Goal: Task Accomplishment & Management: Use online tool/utility

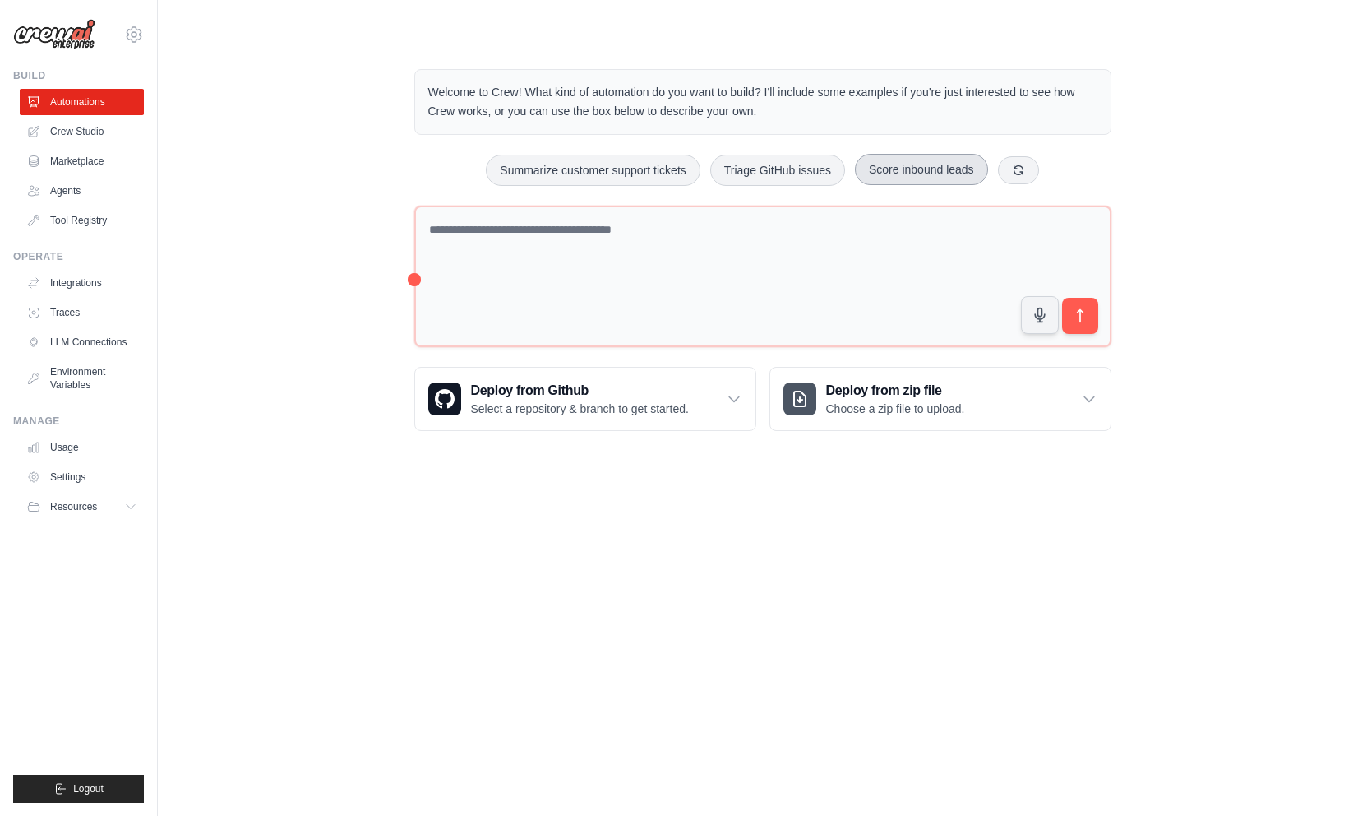
click at [918, 174] on button "Score inbound leads" at bounding box center [921, 169] width 133 height 31
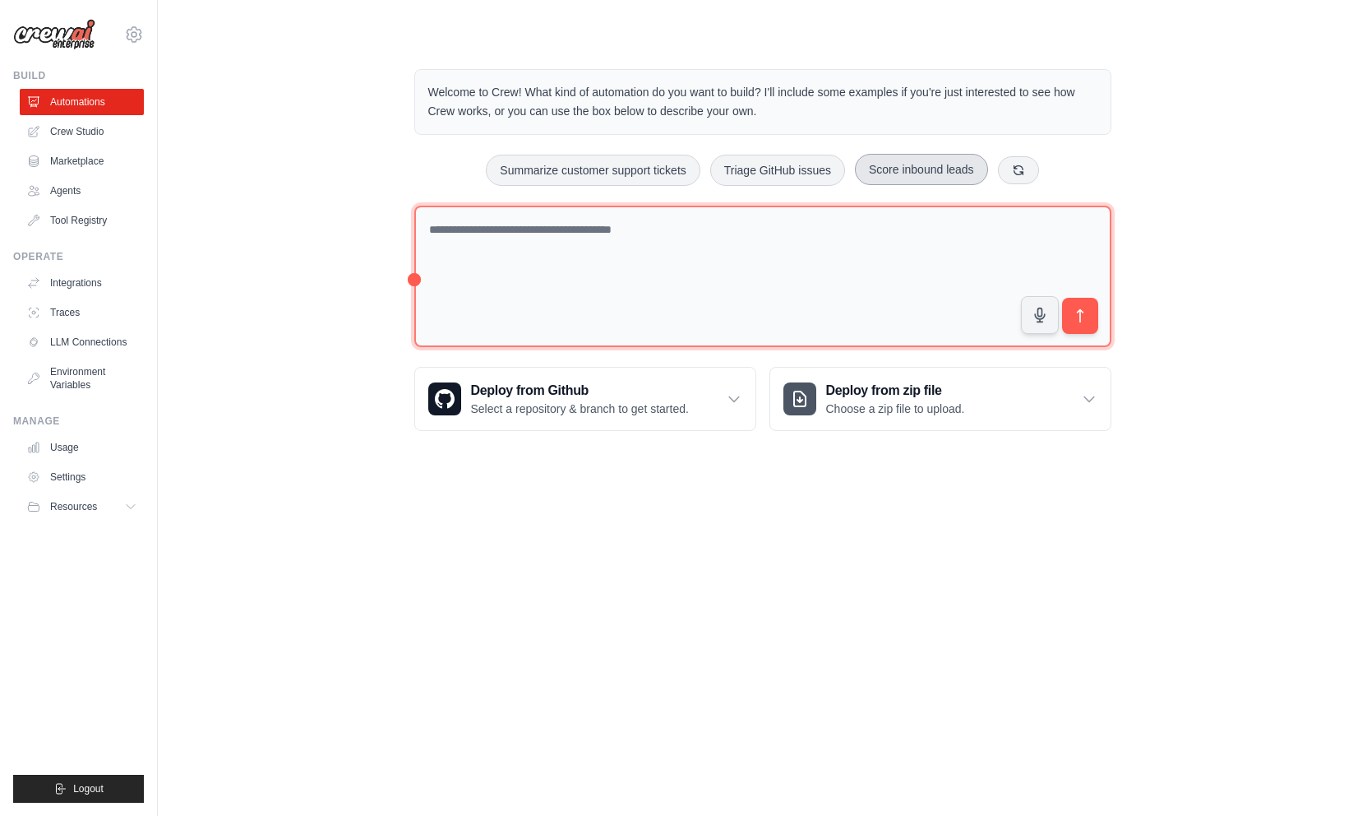
type textarea "**********"
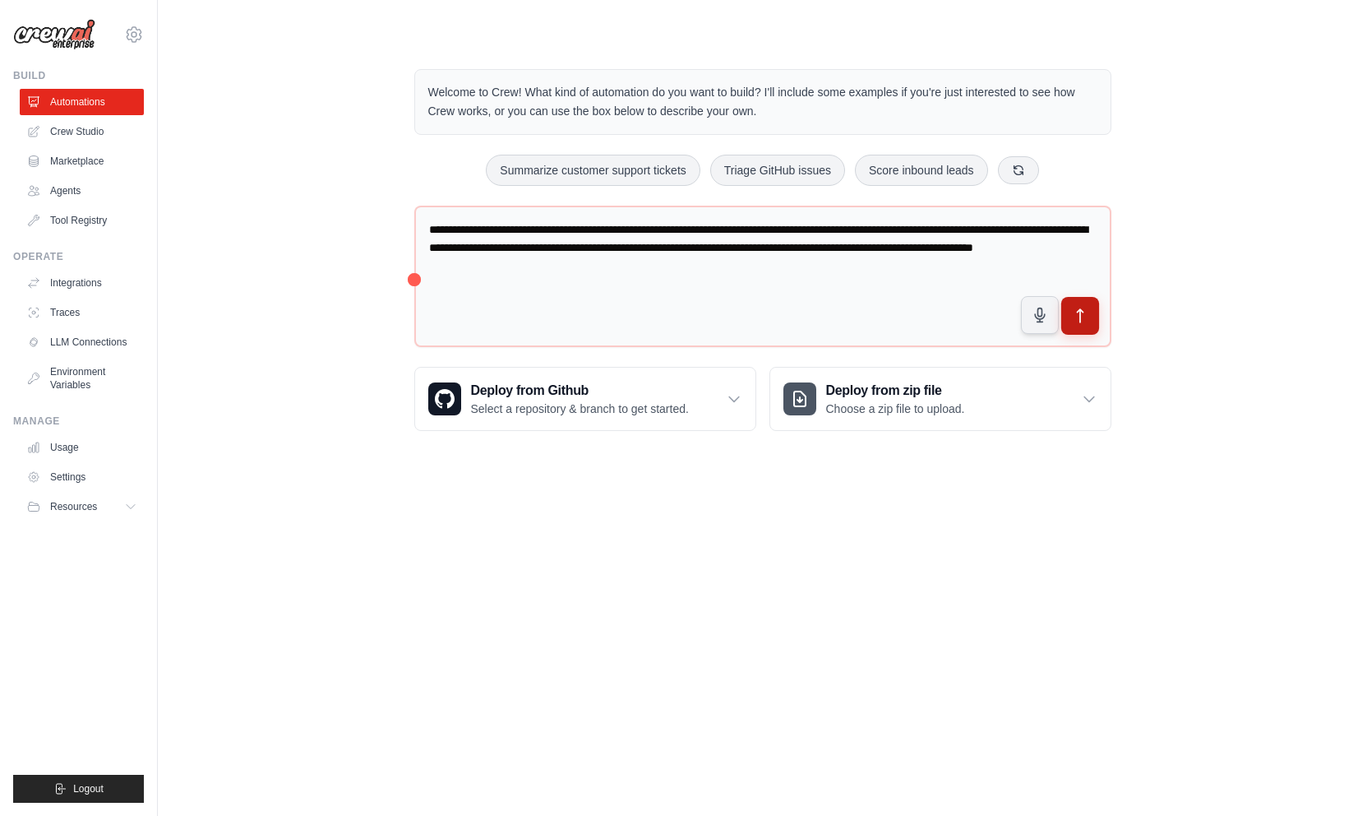
click at [1073, 327] on button "submit" at bounding box center [1080, 316] width 38 height 38
click at [1076, 321] on icon "submit" at bounding box center [1079, 316] width 17 height 17
click at [134, 36] on icon at bounding box center [134, 34] width 5 height 5
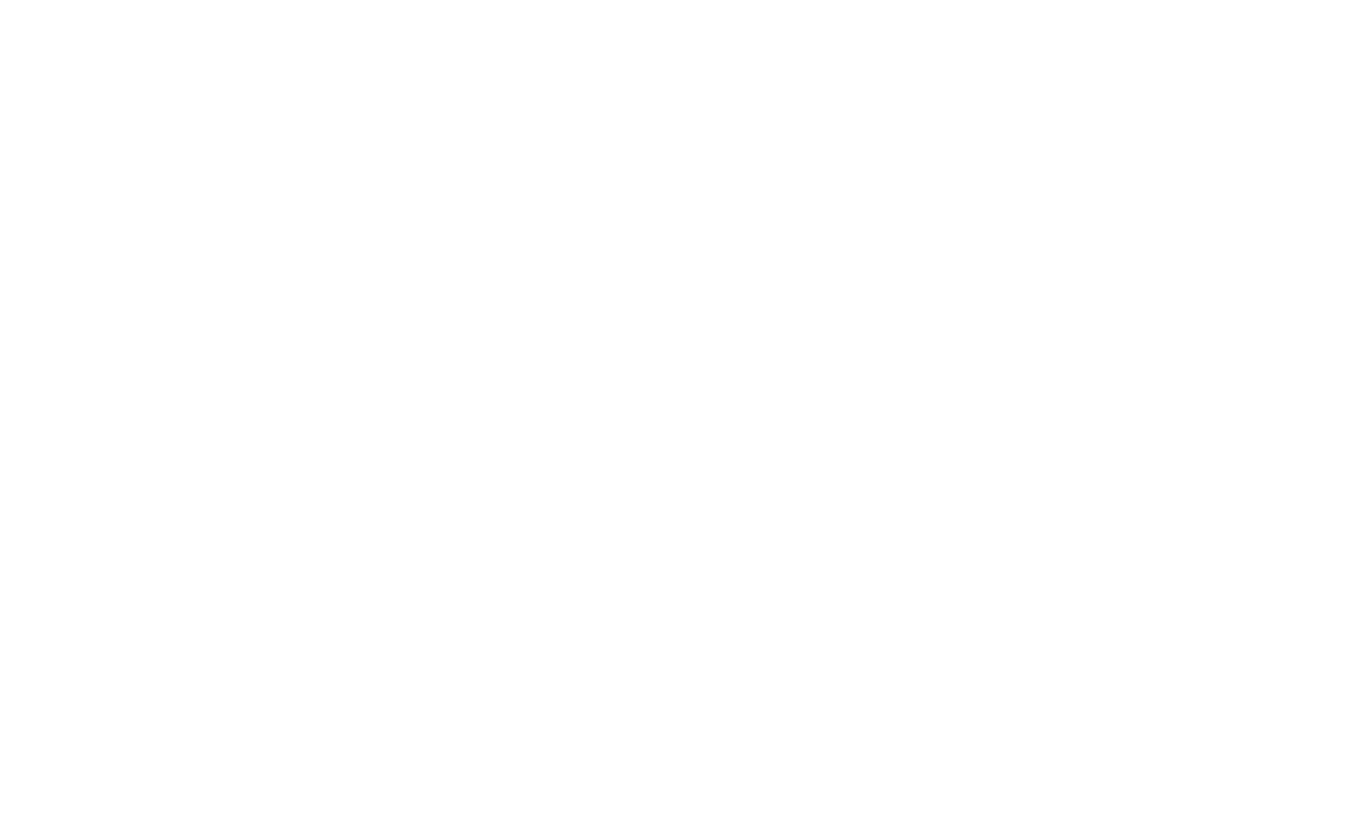
click at [502, 0] on html at bounding box center [683, 0] width 1367 height 0
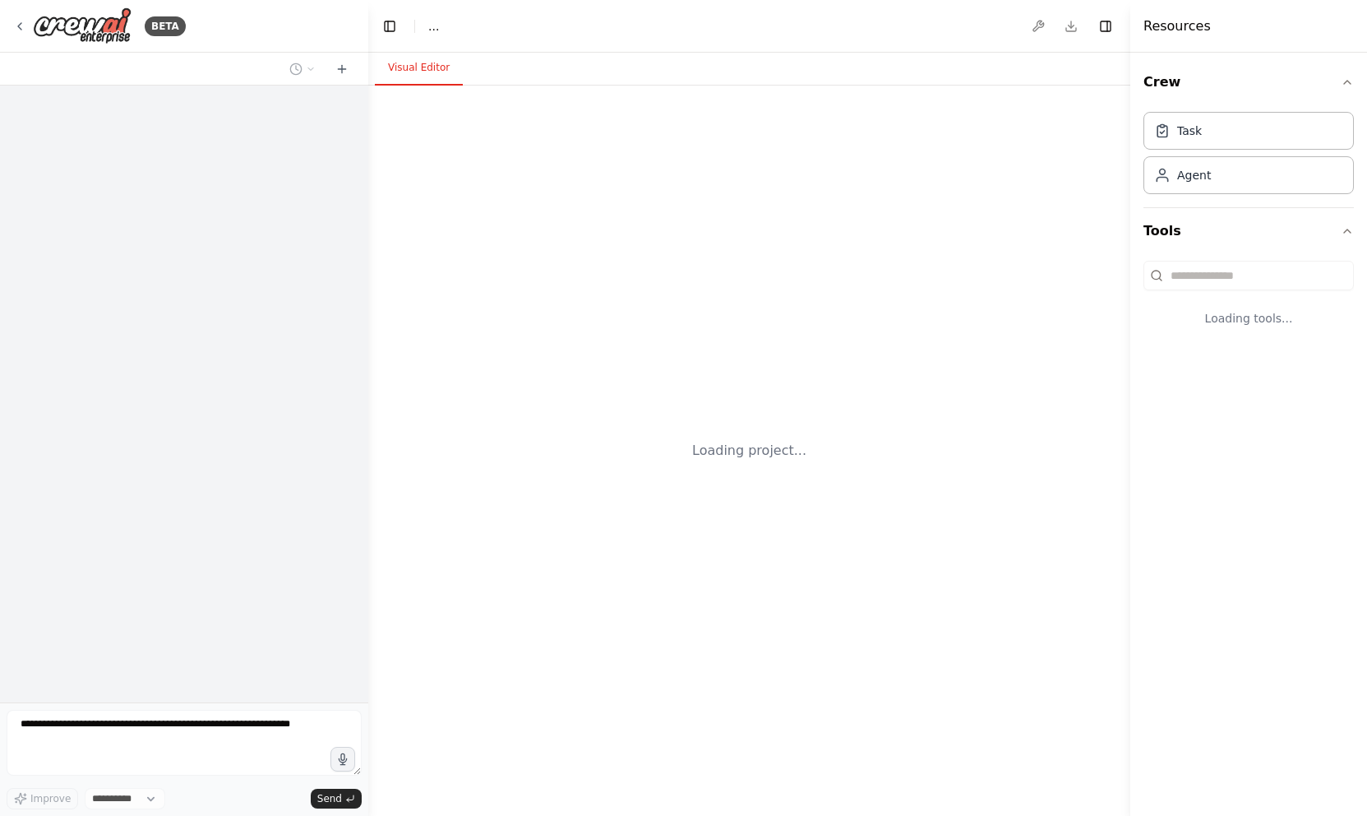
select select "****"
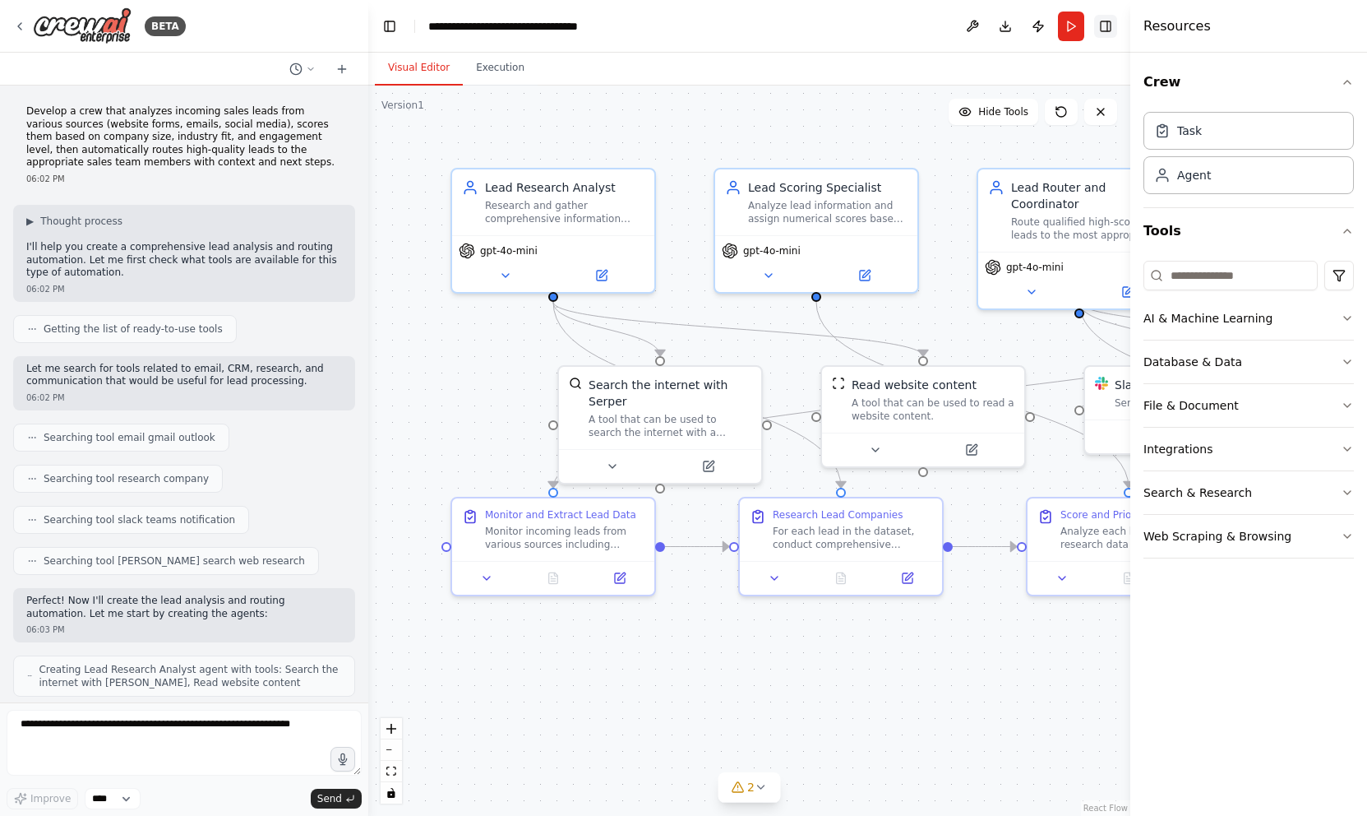
click at [1111, 28] on button "Toggle Right Sidebar" at bounding box center [1105, 26] width 23 height 23
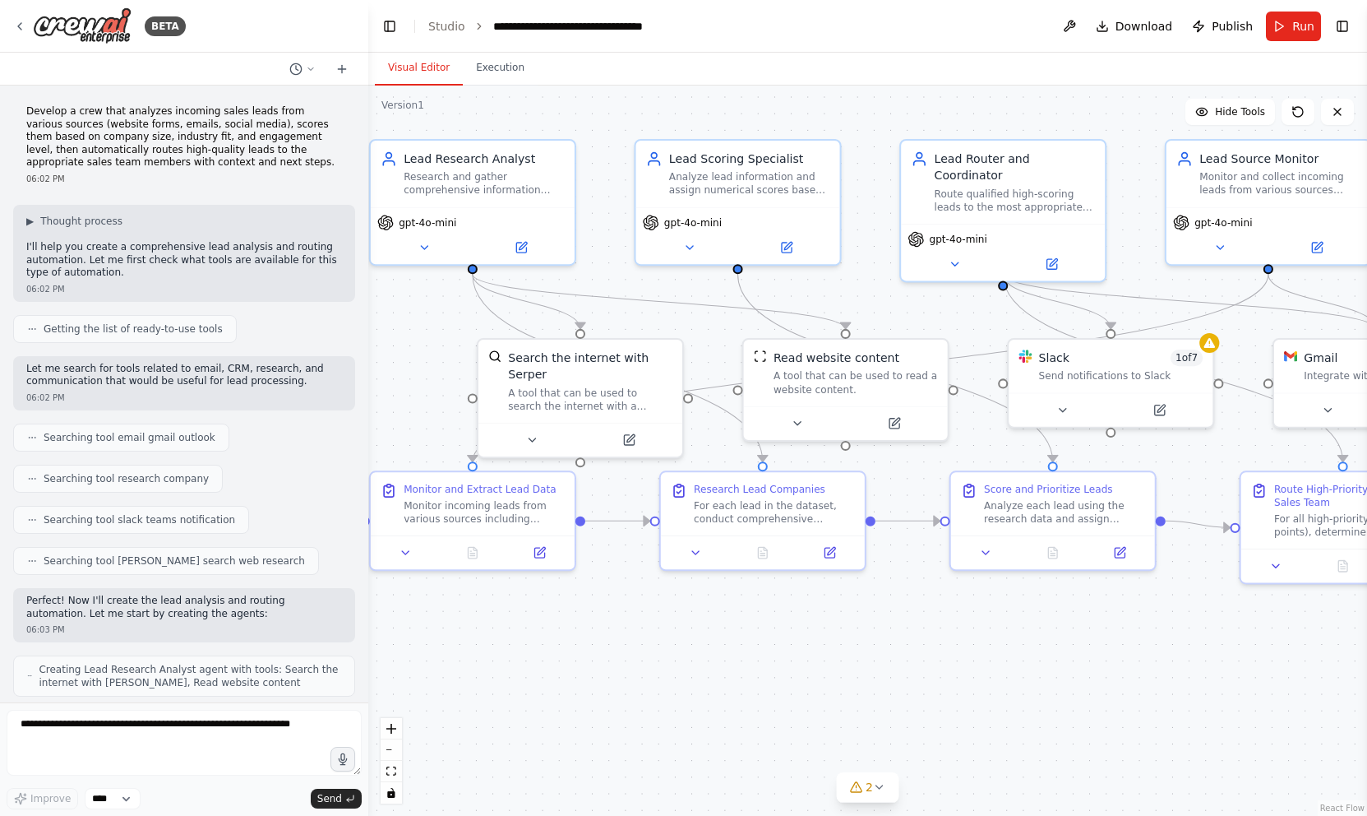
drag, startPoint x: 1021, startPoint y: 330, endPoint x: 944, endPoint y: 297, distance: 84.0
click at [944, 298] on div ".deletable-edge-delete-btn { width: 20px; height: 20px; border: 0px solid #ffff…" at bounding box center [867, 451] width 999 height 730
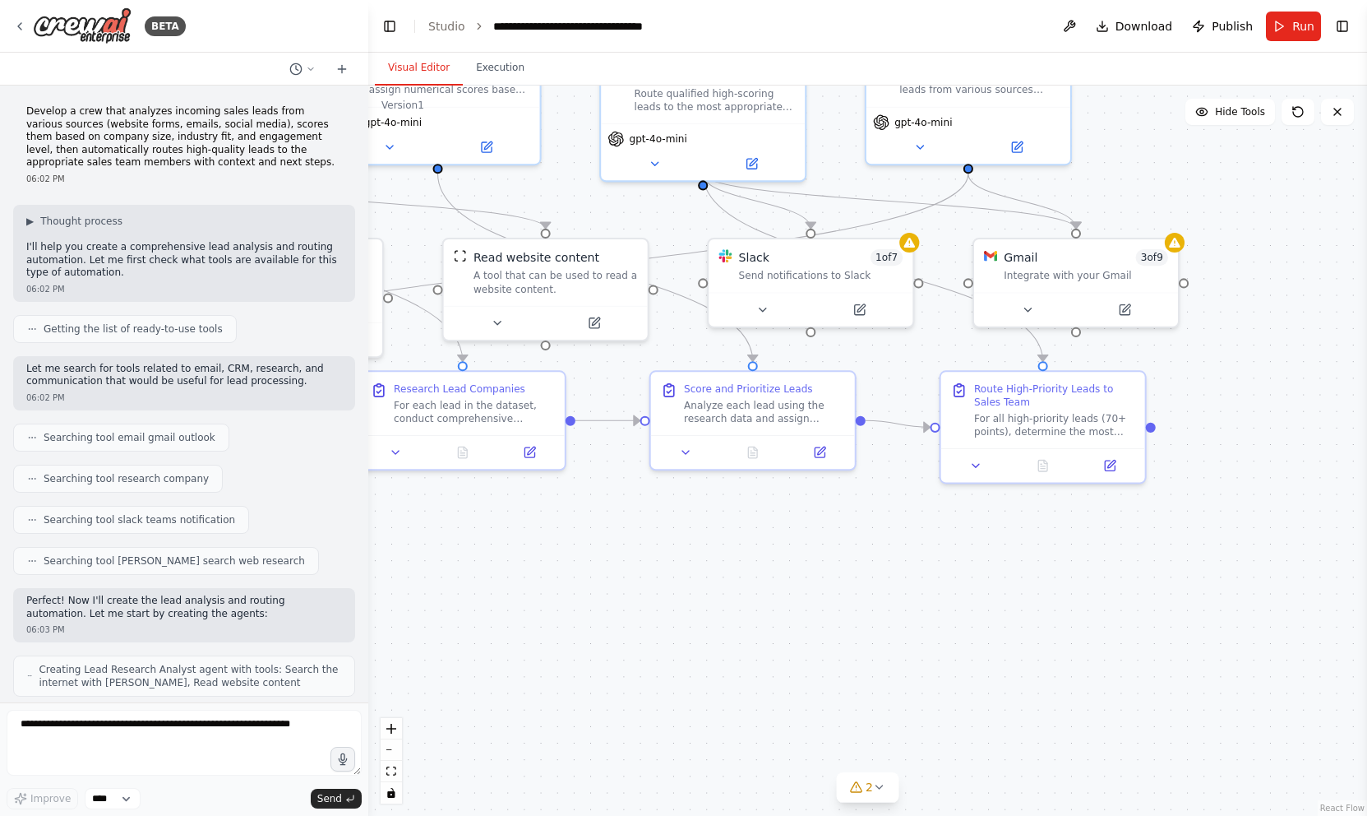
drag, startPoint x: 947, startPoint y: 568, endPoint x: 613, endPoint y: 446, distance: 356.1
click at [613, 446] on div ".deletable-edge-delete-btn { width: 20px; height: 20px; border: 0px solid #ffff…" at bounding box center [867, 451] width 999 height 730
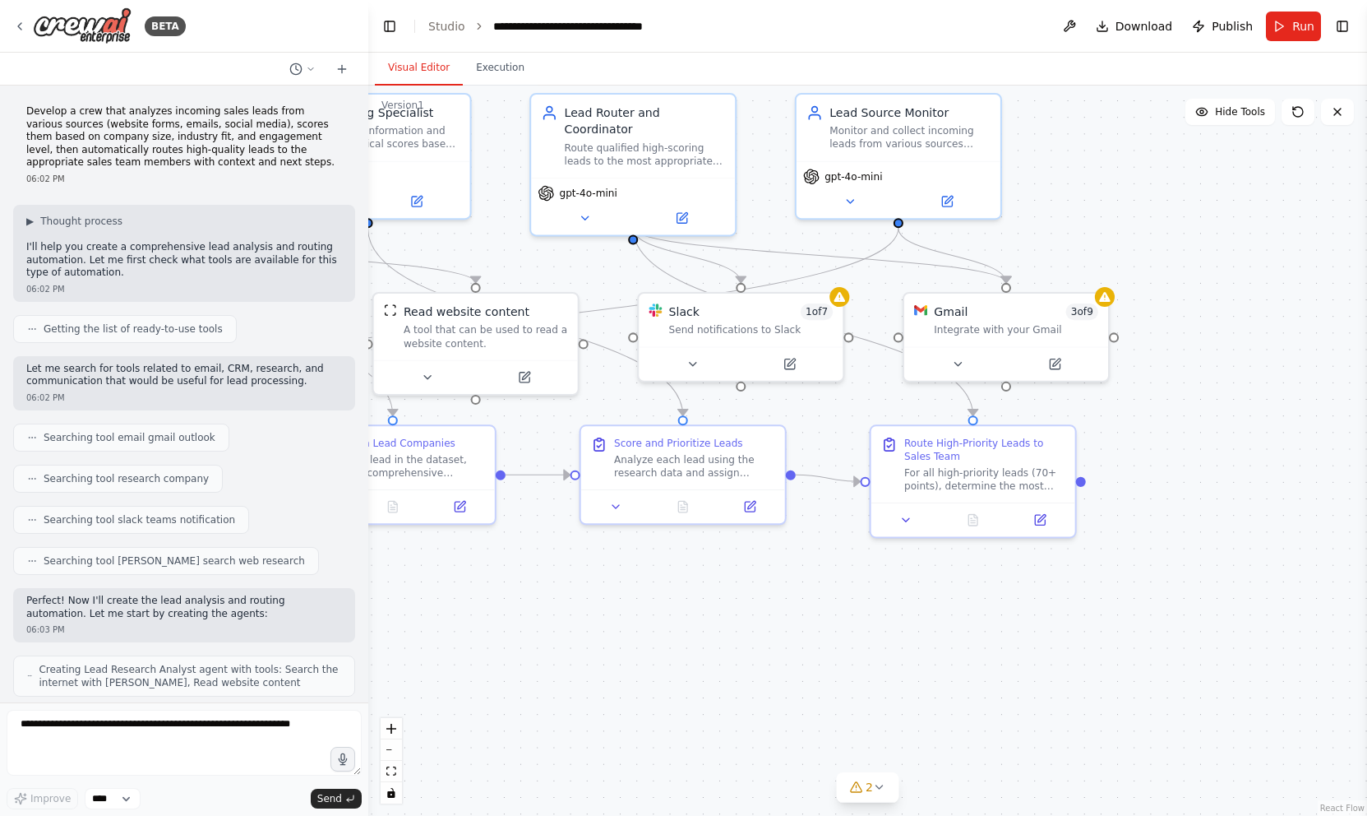
drag, startPoint x: 823, startPoint y: 447, endPoint x: 789, endPoint y: 526, distance: 86.2
click at [789, 526] on div ".deletable-edge-delete-btn { width: 20px; height: 20px; border: 0px solid #ffff…" at bounding box center [867, 451] width 999 height 730
click at [966, 368] on button at bounding box center [958, 361] width 94 height 20
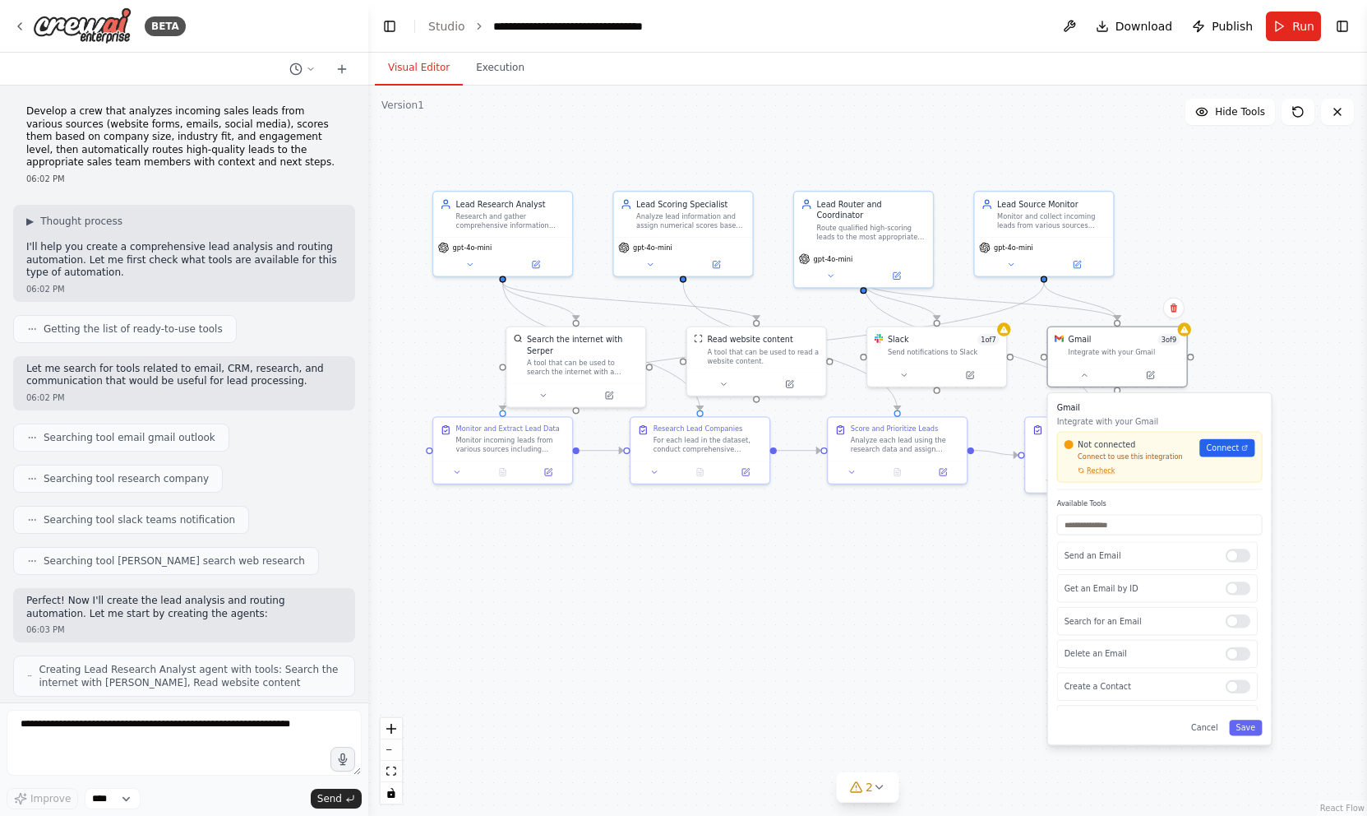
drag, startPoint x: 834, startPoint y: 610, endPoint x: 1022, endPoint y: 563, distance: 194.0
click at [1023, 563] on div ".deletable-edge-delete-btn { width: 20px; height: 20px; border: 0px solid #ffff…" at bounding box center [867, 451] width 999 height 730
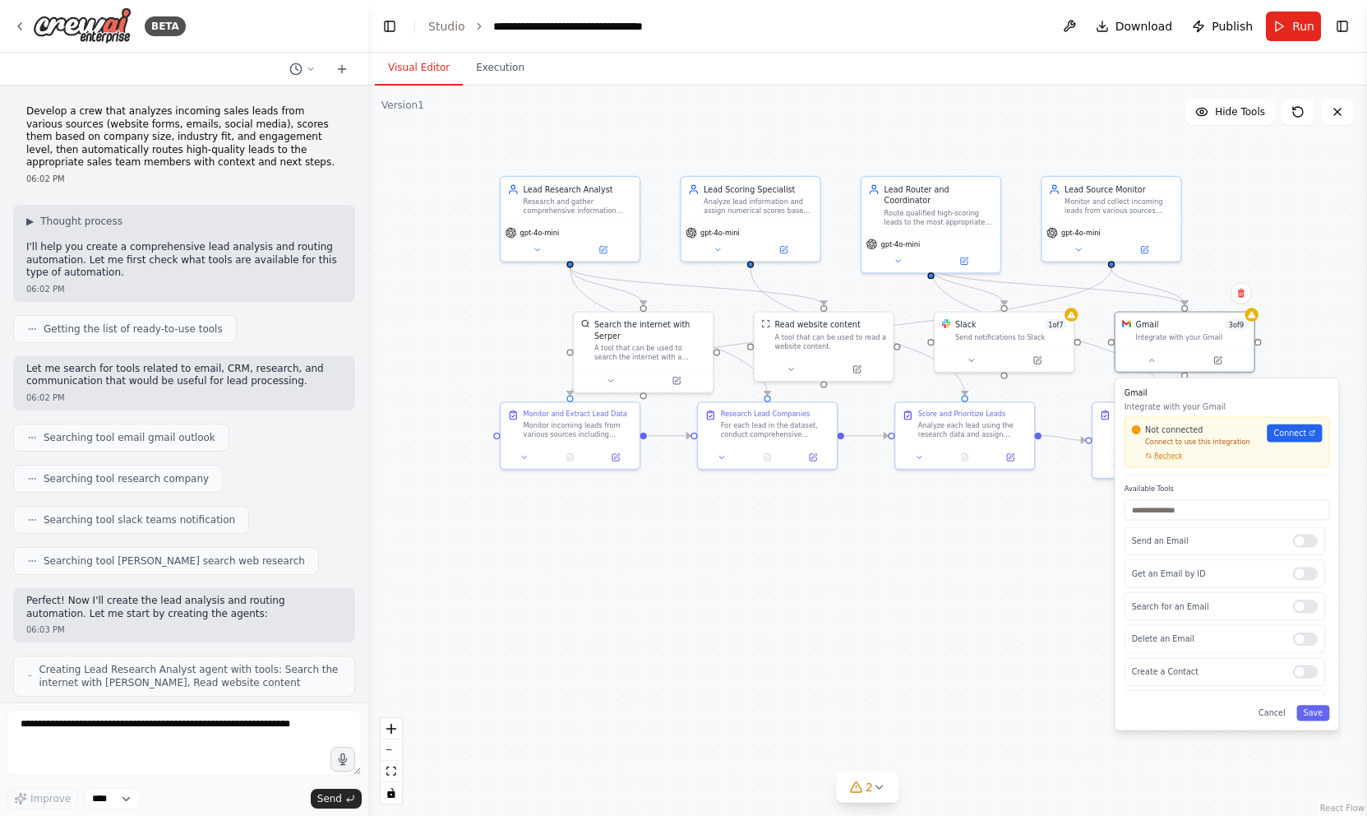
click at [972, 539] on div ".deletable-edge-delete-btn { width: 20px; height: 20px; border: 0px solid #ffff…" at bounding box center [867, 451] width 999 height 730
click at [920, 169] on div ".deletable-edge-delete-btn { width: 20px; height: 20px; border: 0px solid #ffff…" at bounding box center [867, 451] width 999 height 730
click at [918, 212] on div "Route qualified high-scoring leads to the most appropriate sales team members b…" at bounding box center [939, 215] width 109 height 18
click at [755, 219] on div "Lead Scoring Specialist Analyze lead information and assign numerical scores ba…" at bounding box center [751, 196] width 139 height 45
click at [714, 134] on div ".deletable-edge-delete-btn { width: 20px; height: 20px; border: 0px solid #ffff…" at bounding box center [867, 451] width 999 height 730
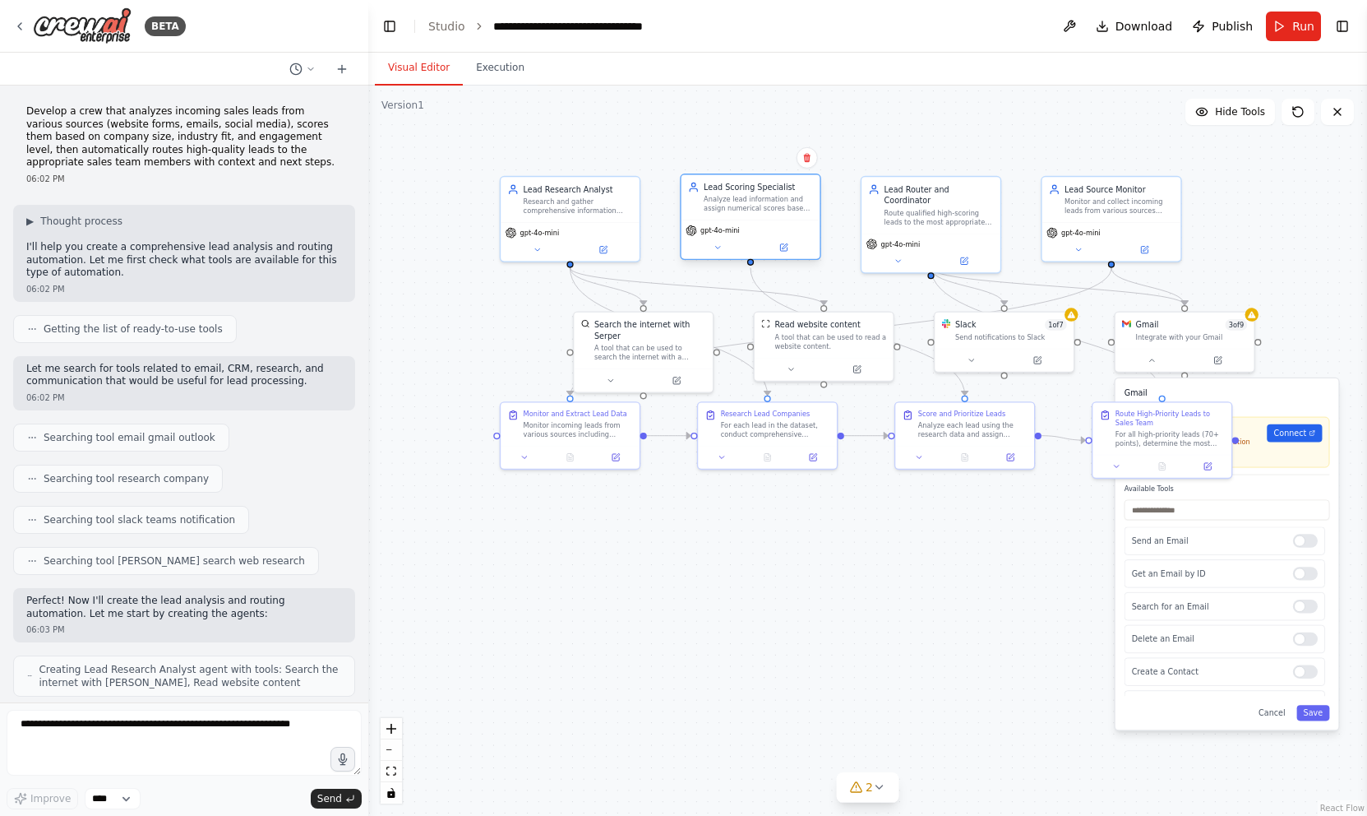
click at [738, 227] on span "gpt-4o-mini" at bounding box center [720, 230] width 39 height 9
click at [715, 252] on button at bounding box center [718, 247] width 64 height 13
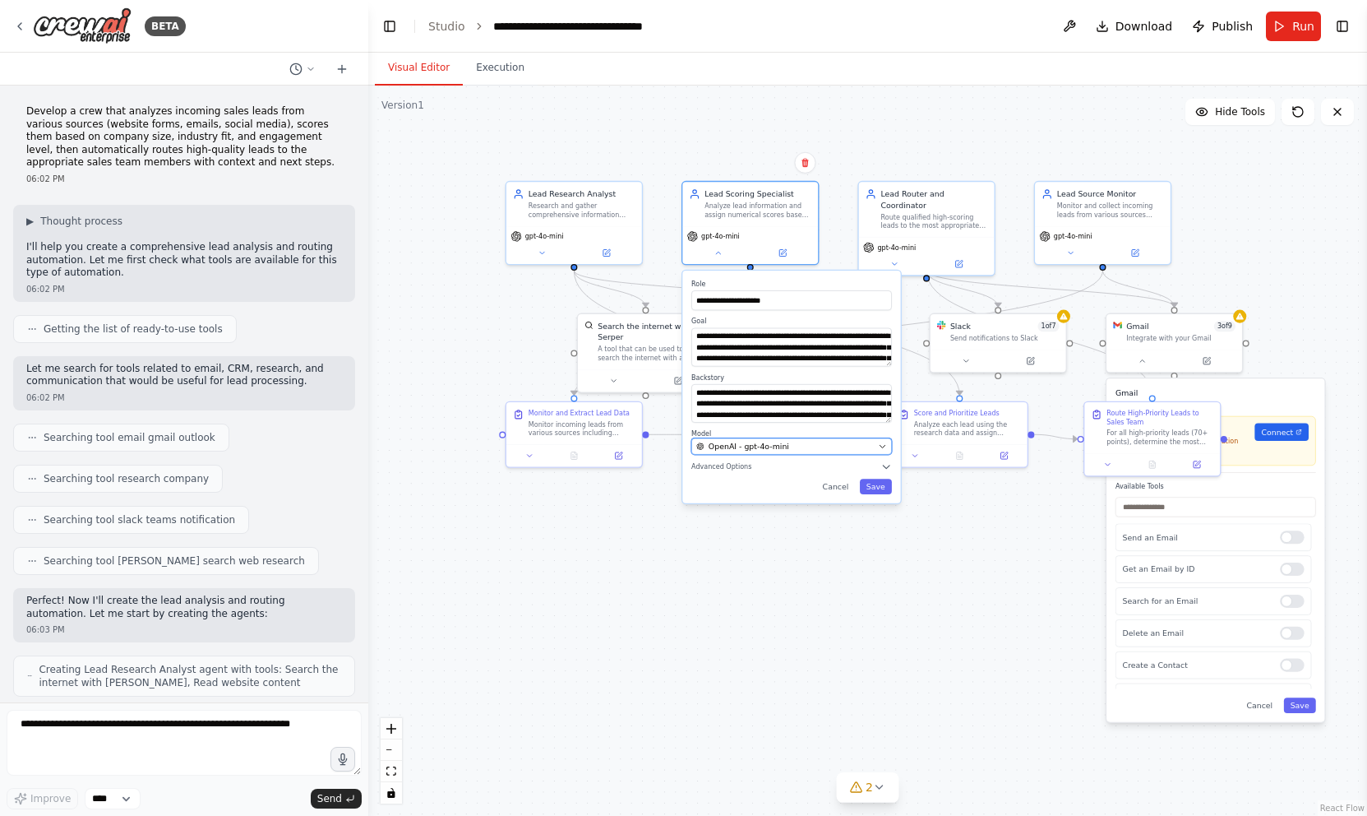
click at [750, 442] on span "OpenAI - gpt-4o-mini" at bounding box center [749, 446] width 81 height 11
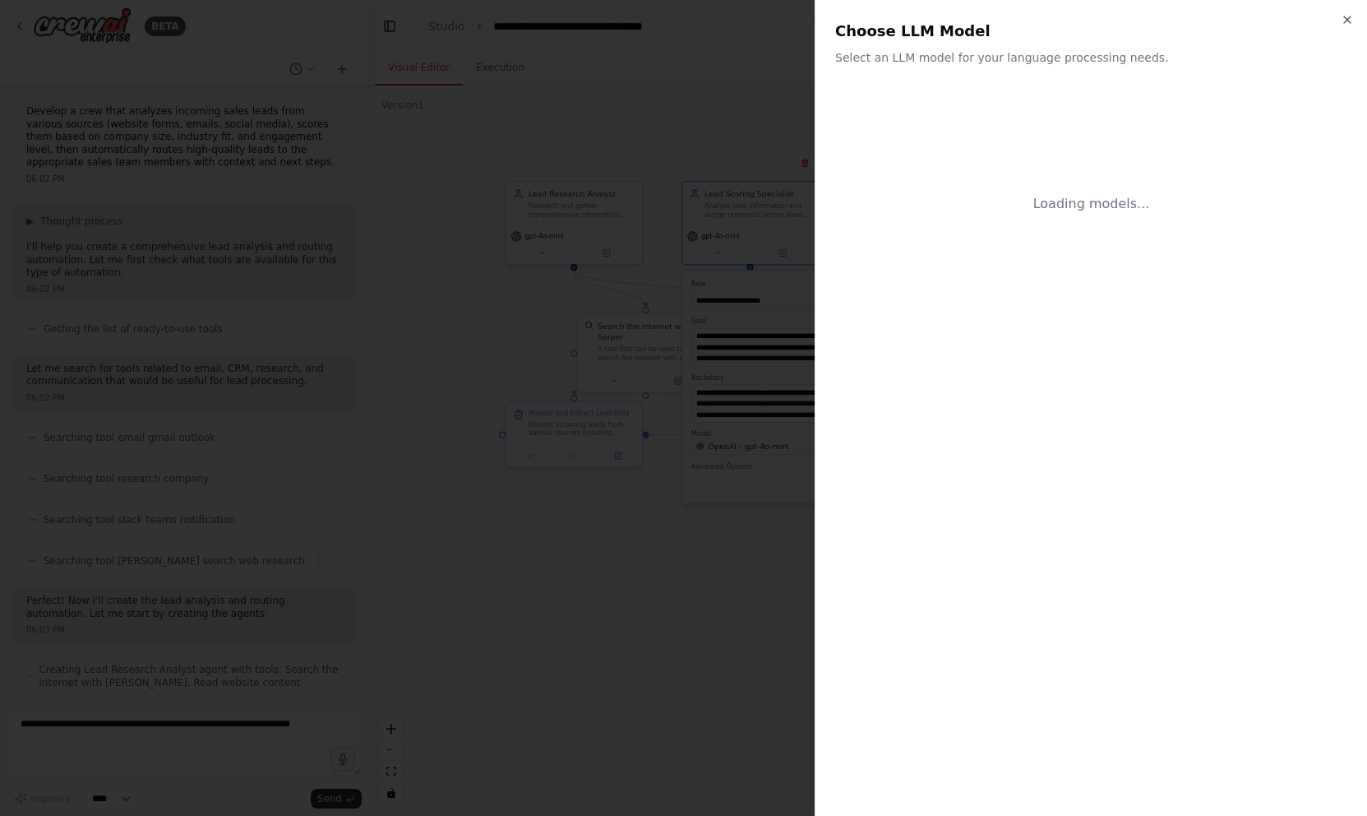
click at [712, 525] on div at bounding box center [683, 408] width 1367 height 816
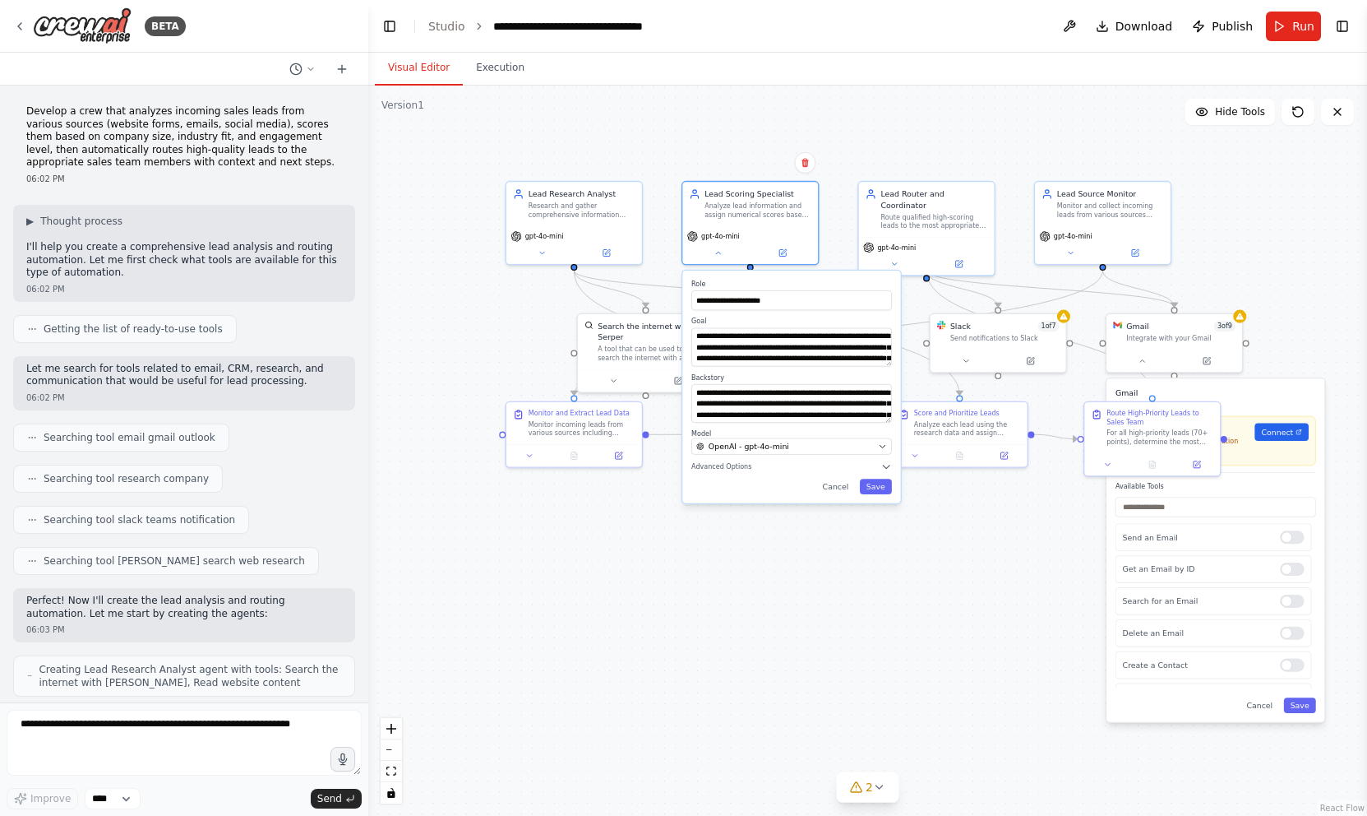
click at [758, 124] on div ".deletable-edge-delete-btn { width: 20px; height: 20px; border: 0px solid #ffff…" at bounding box center [867, 451] width 999 height 730
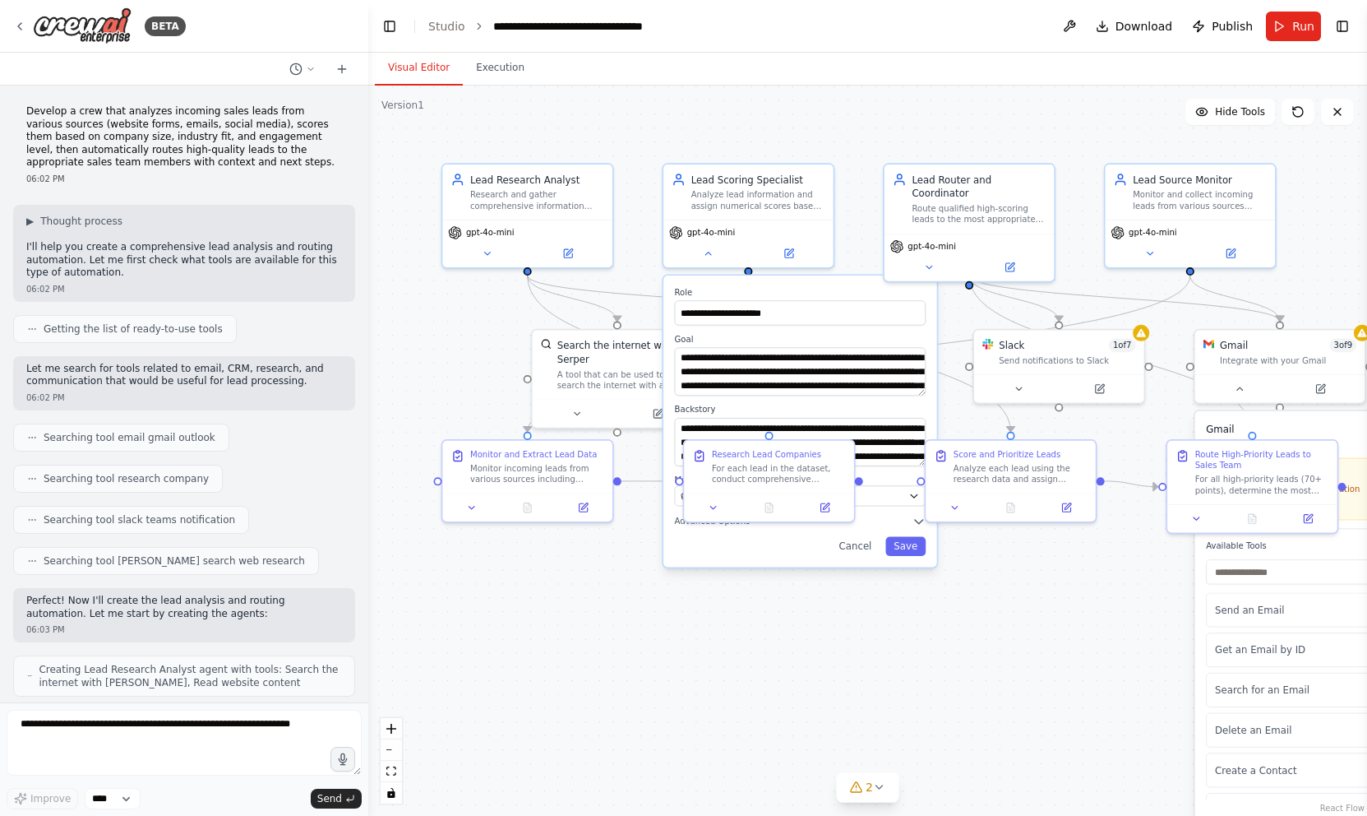
click at [749, 146] on div ".deletable-edge-delete-btn { width: 20px; height: 20px; border: 0px solid #ffff…" at bounding box center [867, 451] width 999 height 730
click at [499, 72] on button "Execution" at bounding box center [500, 68] width 75 height 35
click at [424, 76] on button "Visual Editor" at bounding box center [419, 68] width 88 height 35
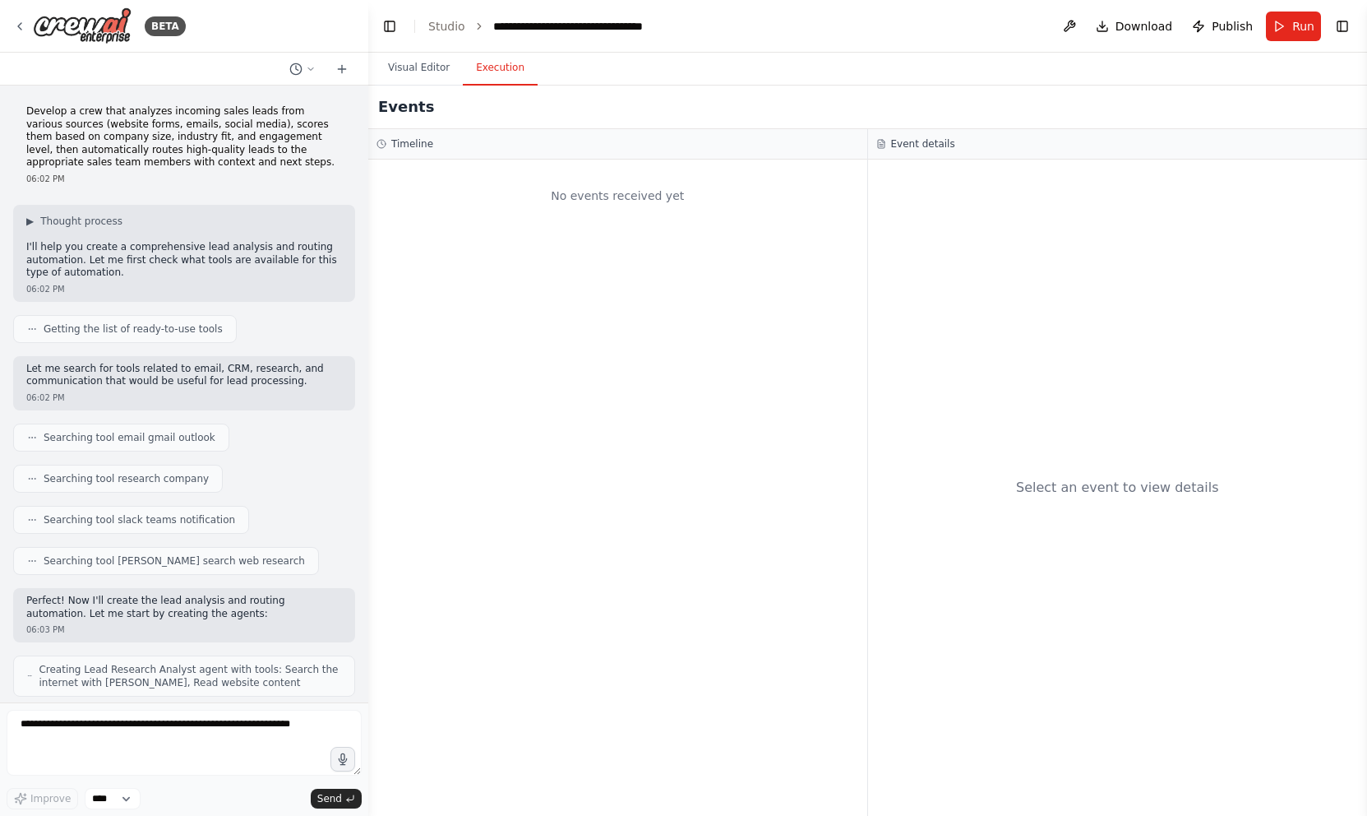
click at [480, 74] on button "Execution" at bounding box center [500, 68] width 75 height 35
click at [422, 74] on button "Visual Editor" at bounding box center [419, 68] width 88 height 35
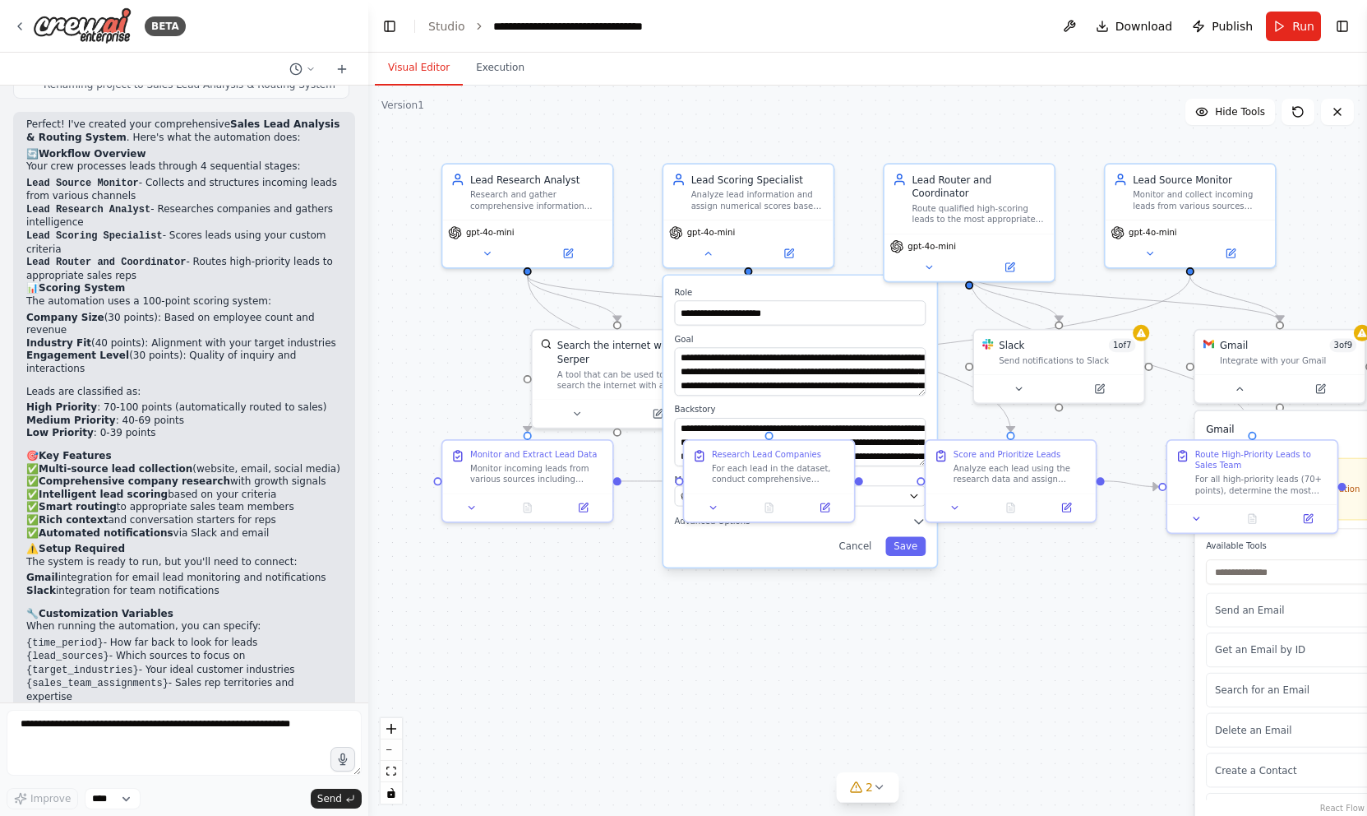
scroll to position [1159, 0]
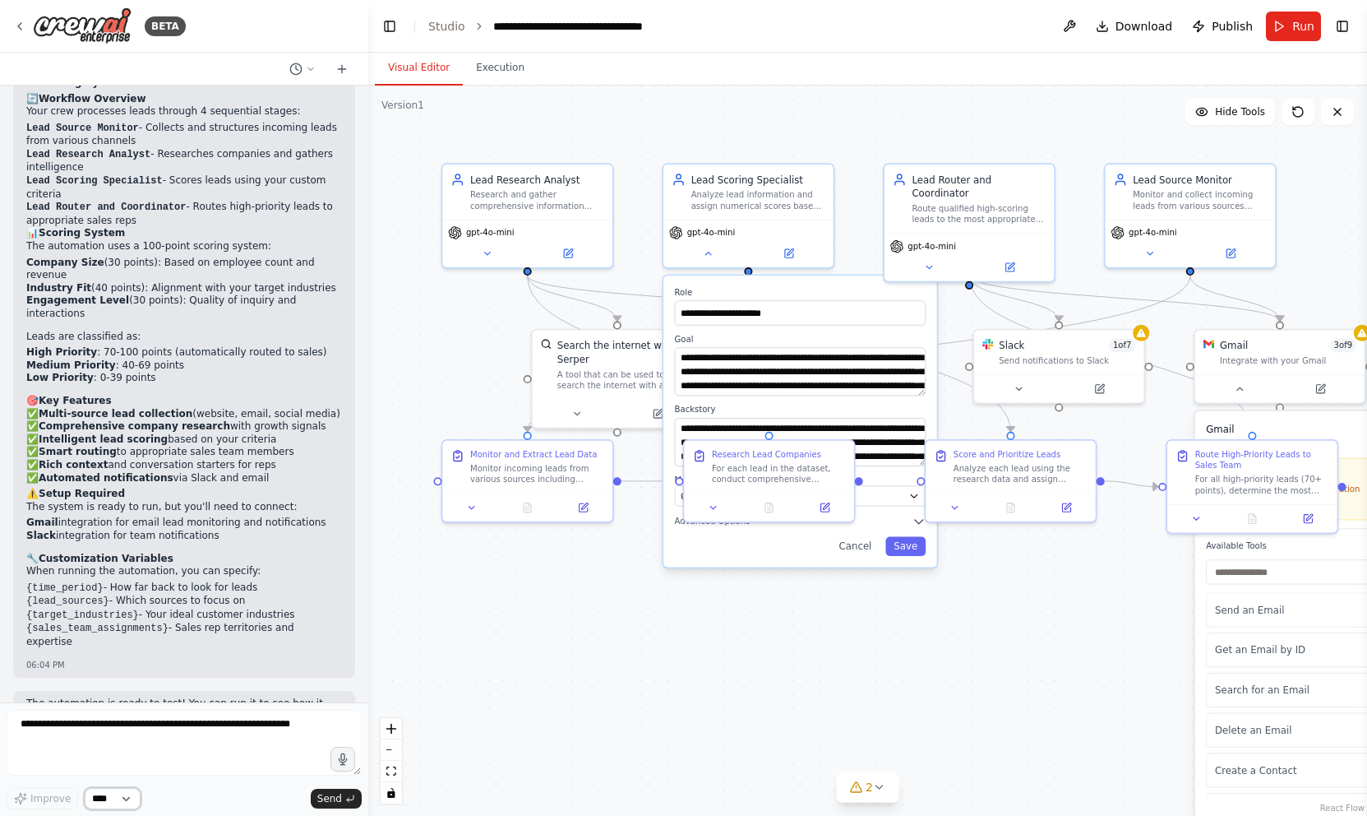
click at [130, 772] on select "****" at bounding box center [113, 798] width 56 height 21
click at [485, 67] on button "Execution" at bounding box center [500, 68] width 75 height 35
click at [432, 69] on button "Visual Editor" at bounding box center [419, 68] width 88 height 35
click at [394, 25] on button "Toggle Left Sidebar" at bounding box center [389, 26] width 23 height 23
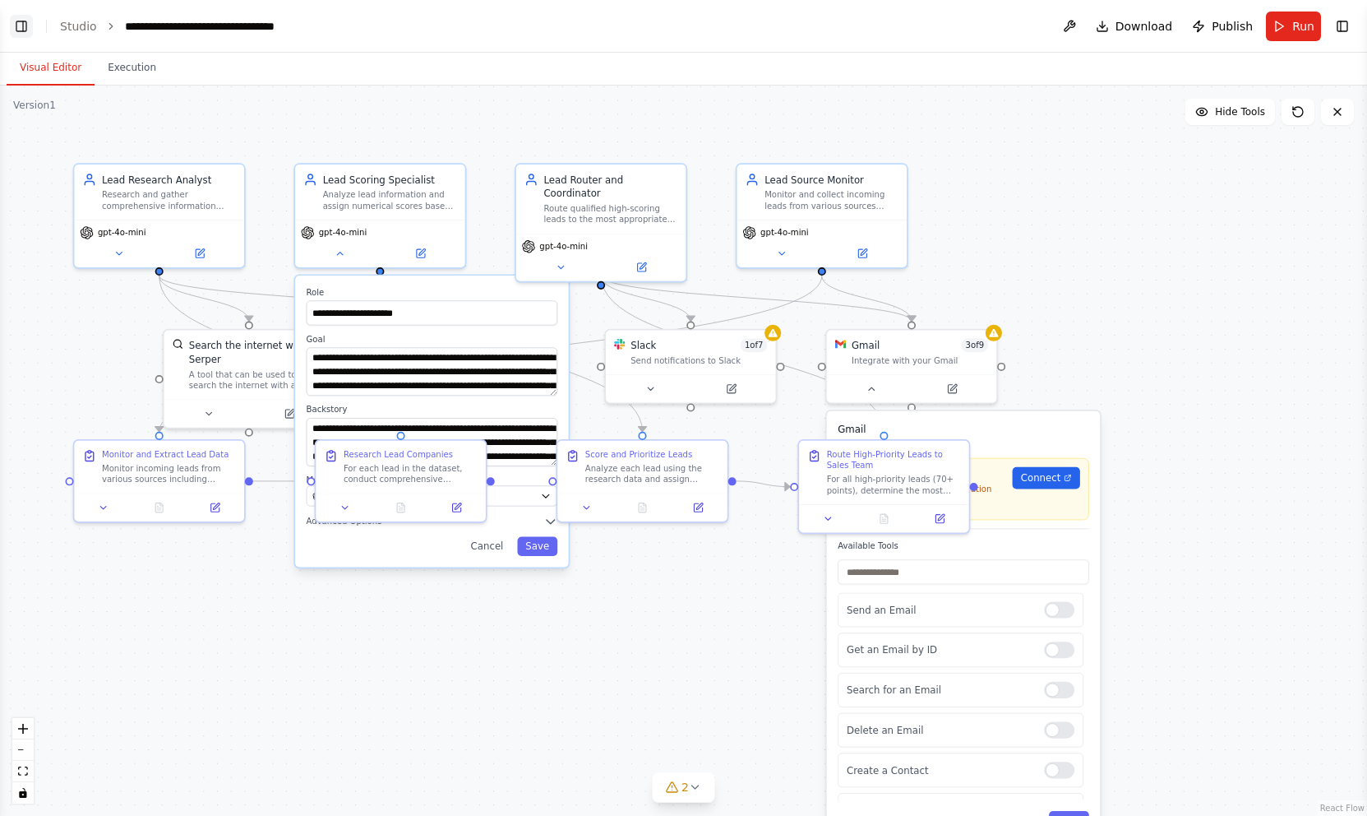
click at [17, 25] on button "Toggle Left Sidebar" at bounding box center [21, 26] width 23 height 23
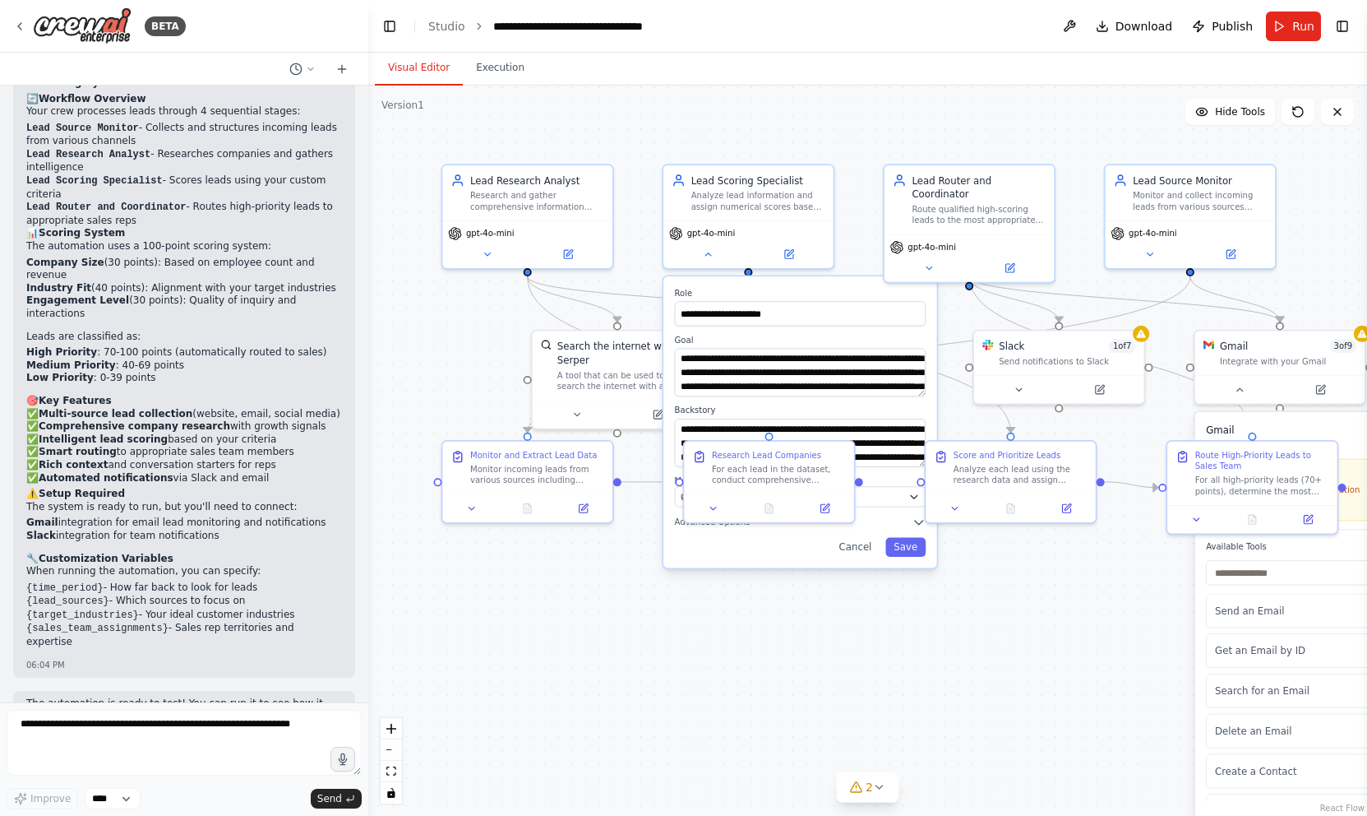
click at [558, 645] on div ".deletable-edge-delete-btn { width: 20px; height: 20px; border: 0px solid #ffff…" at bounding box center [867, 451] width 999 height 730
click at [715, 252] on button at bounding box center [708, 251] width 78 height 16
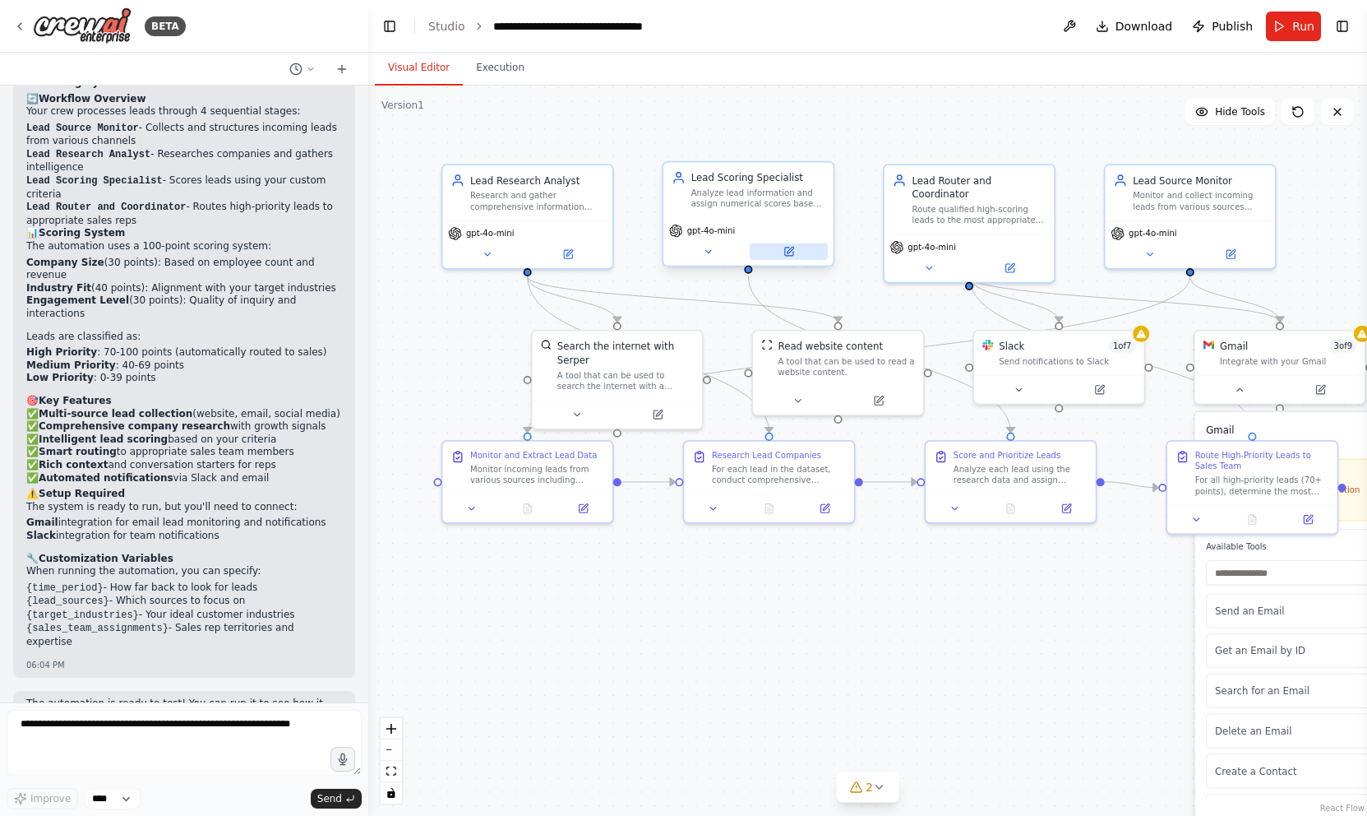
click at [793, 257] on icon at bounding box center [789, 251] width 11 height 11
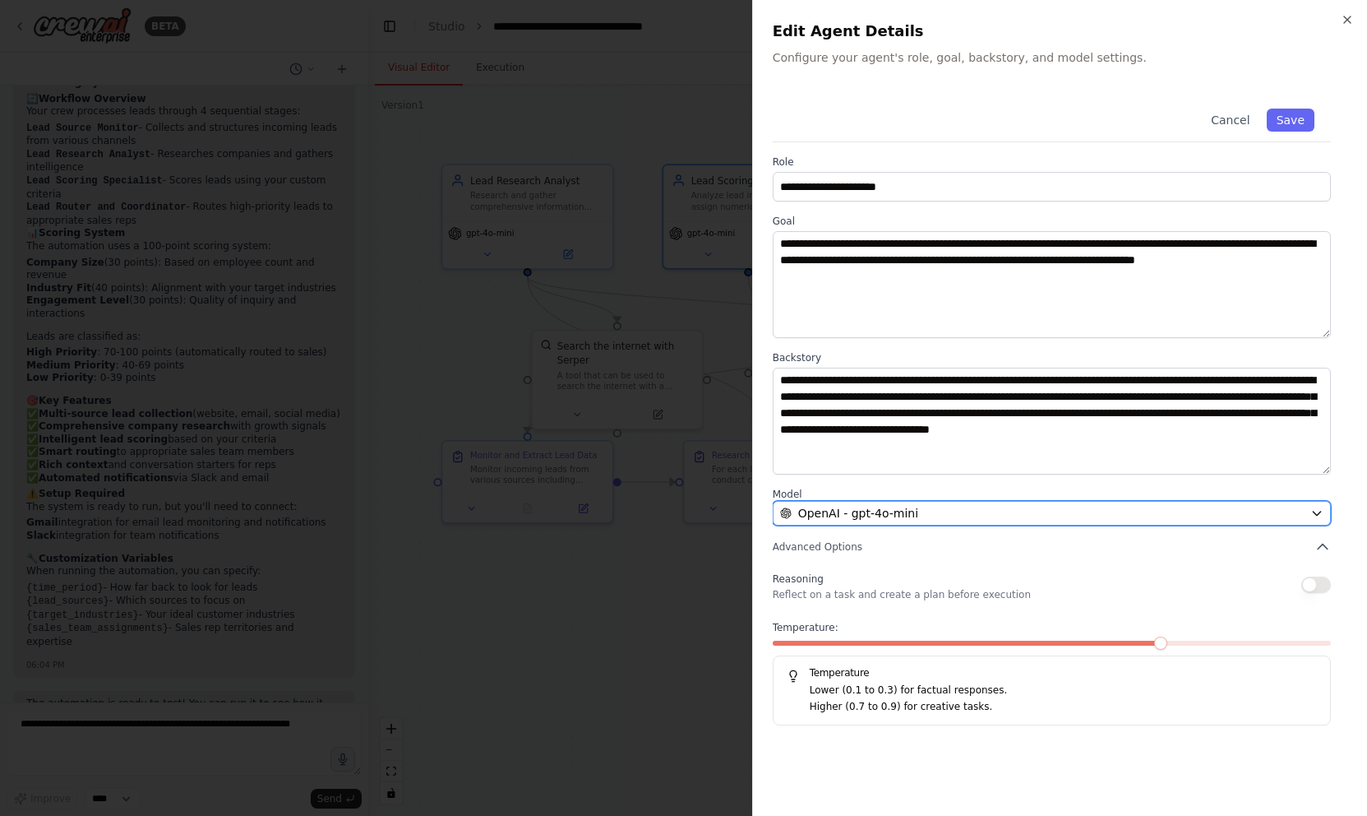
click at [874, 519] on span "OpenAI - gpt-4o-mini" at bounding box center [858, 513] width 120 height 16
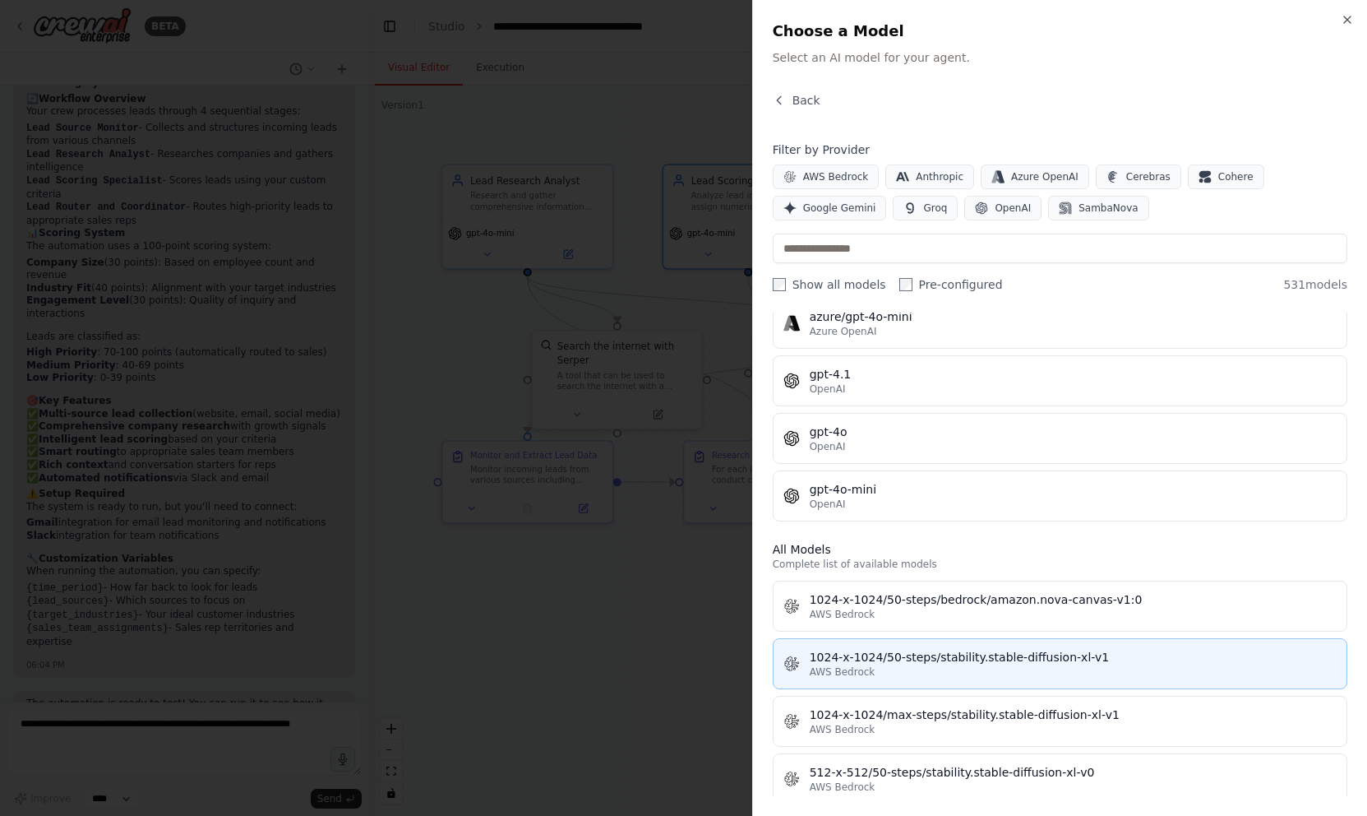
scroll to position [0, 0]
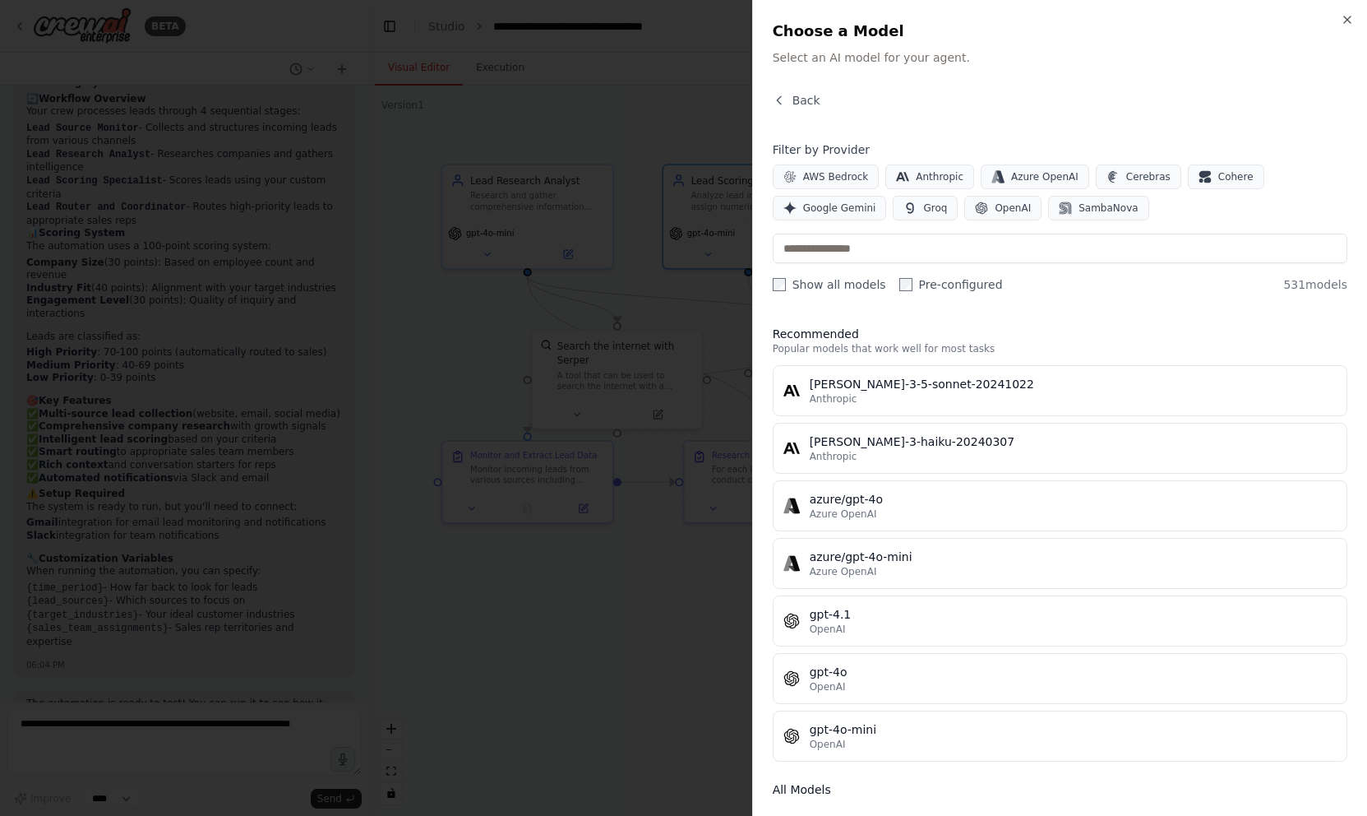
click at [722, 118] on div at bounding box center [683, 408] width 1367 height 816
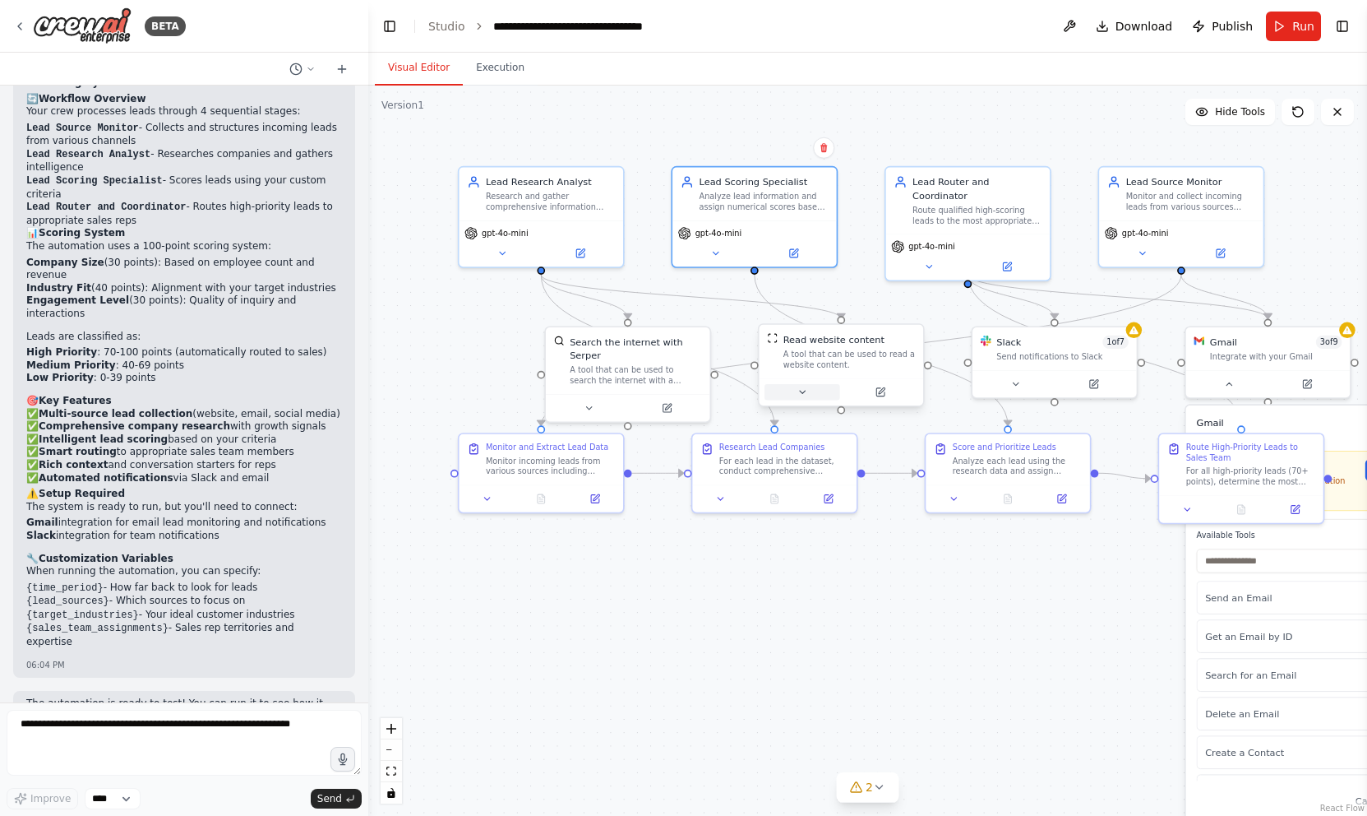
click at [799, 392] on icon at bounding box center [802, 391] width 11 height 11
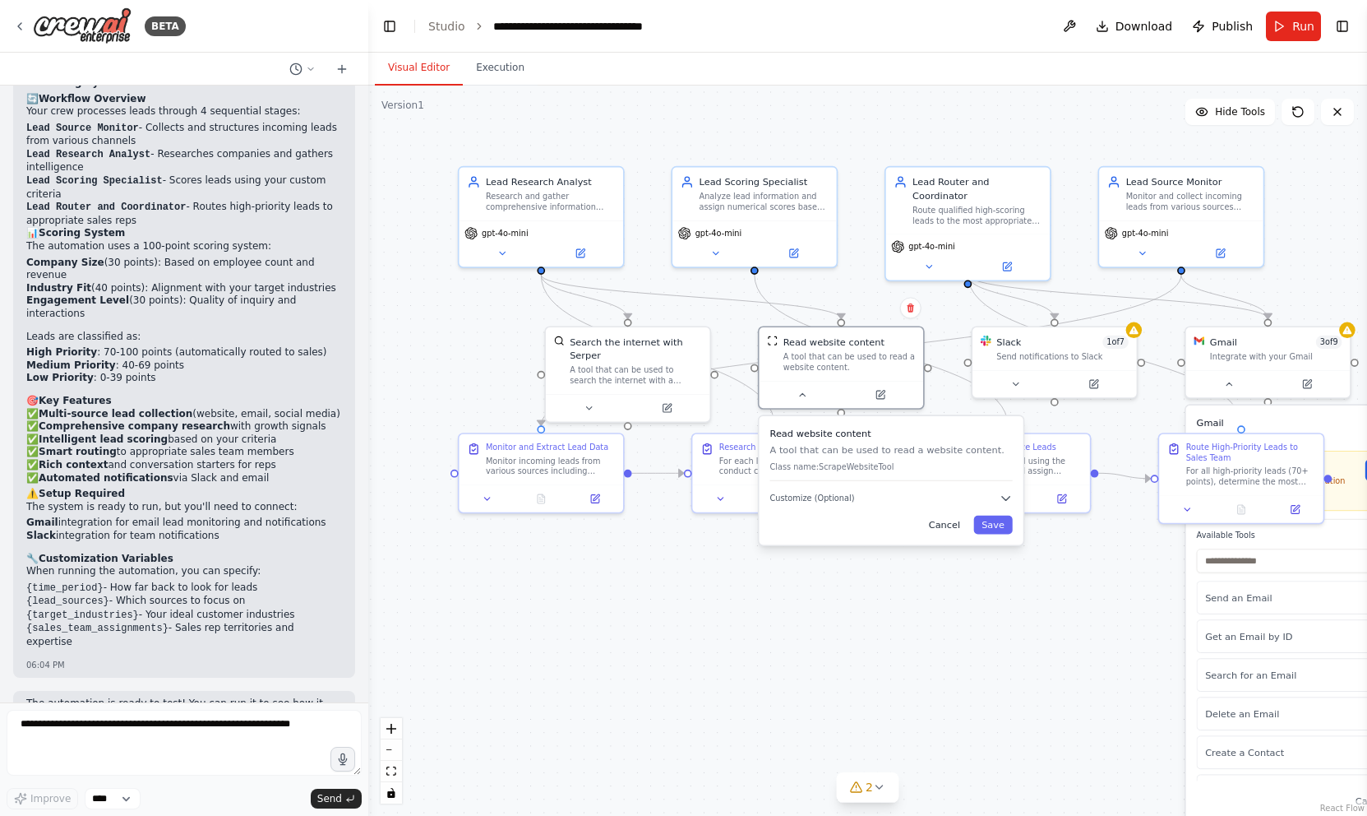
click at [951, 531] on button "Cancel" at bounding box center [945, 525] width 48 height 19
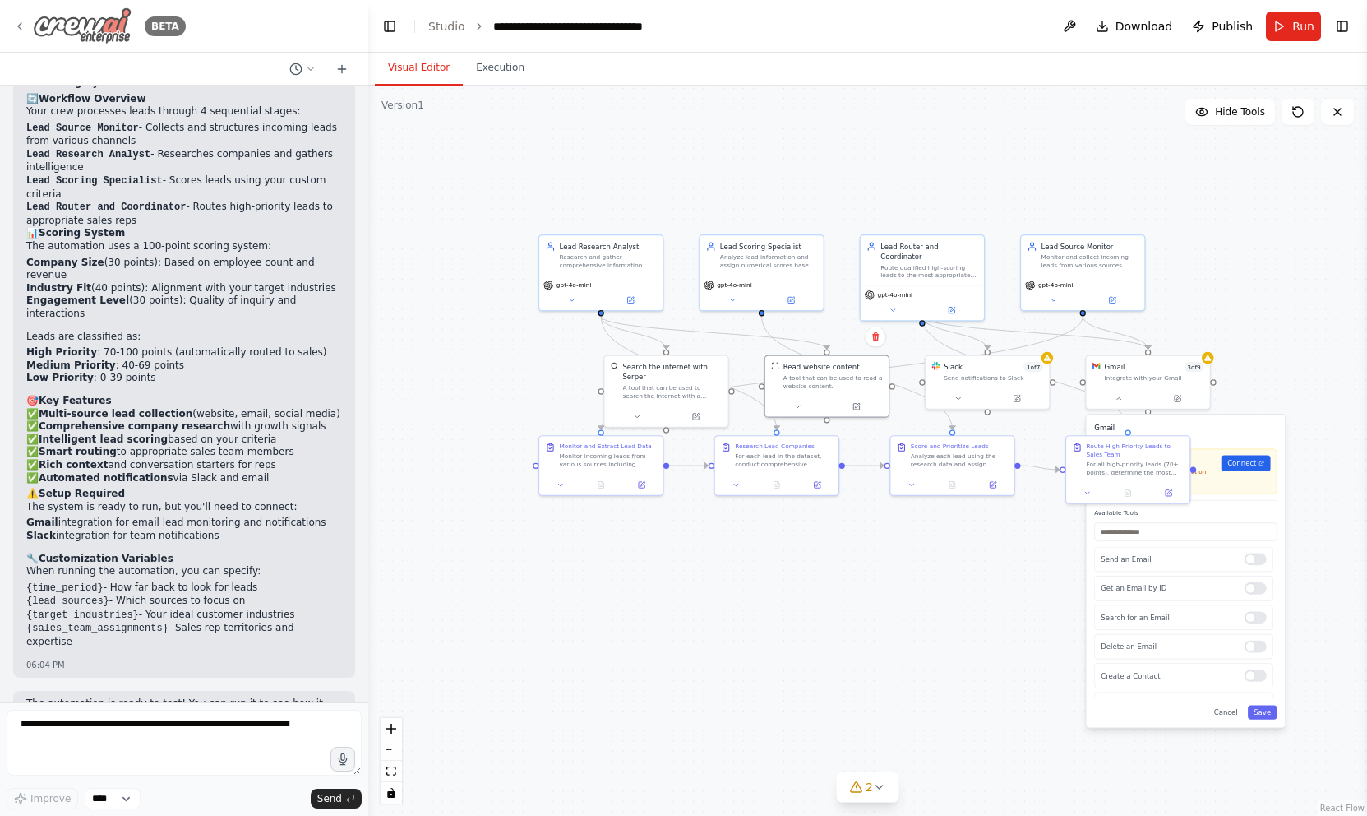
click at [23, 22] on icon at bounding box center [19, 26] width 13 height 13
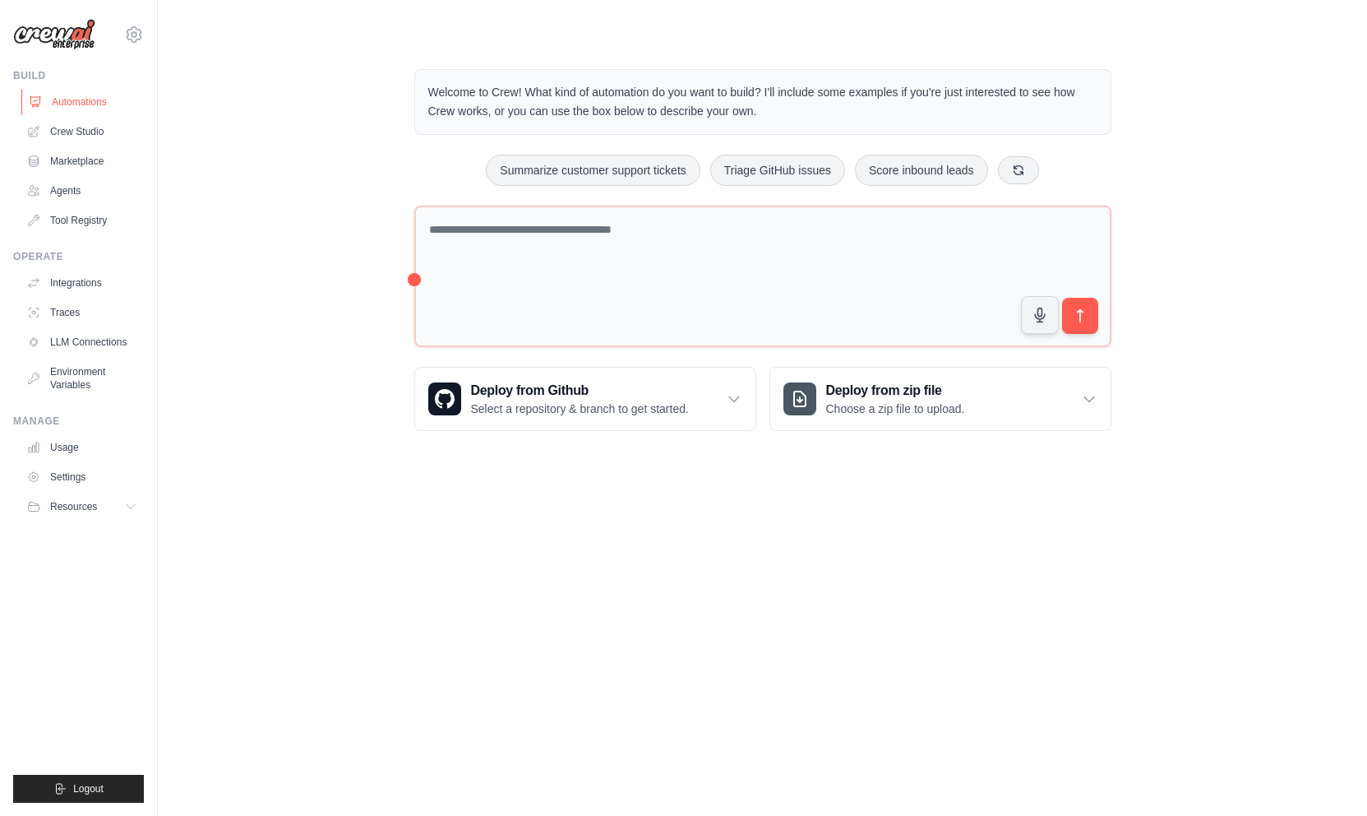
click at [86, 105] on link "Automations" at bounding box center [83, 102] width 124 height 26
click at [94, 164] on link "Marketplace" at bounding box center [83, 161] width 124 height 26
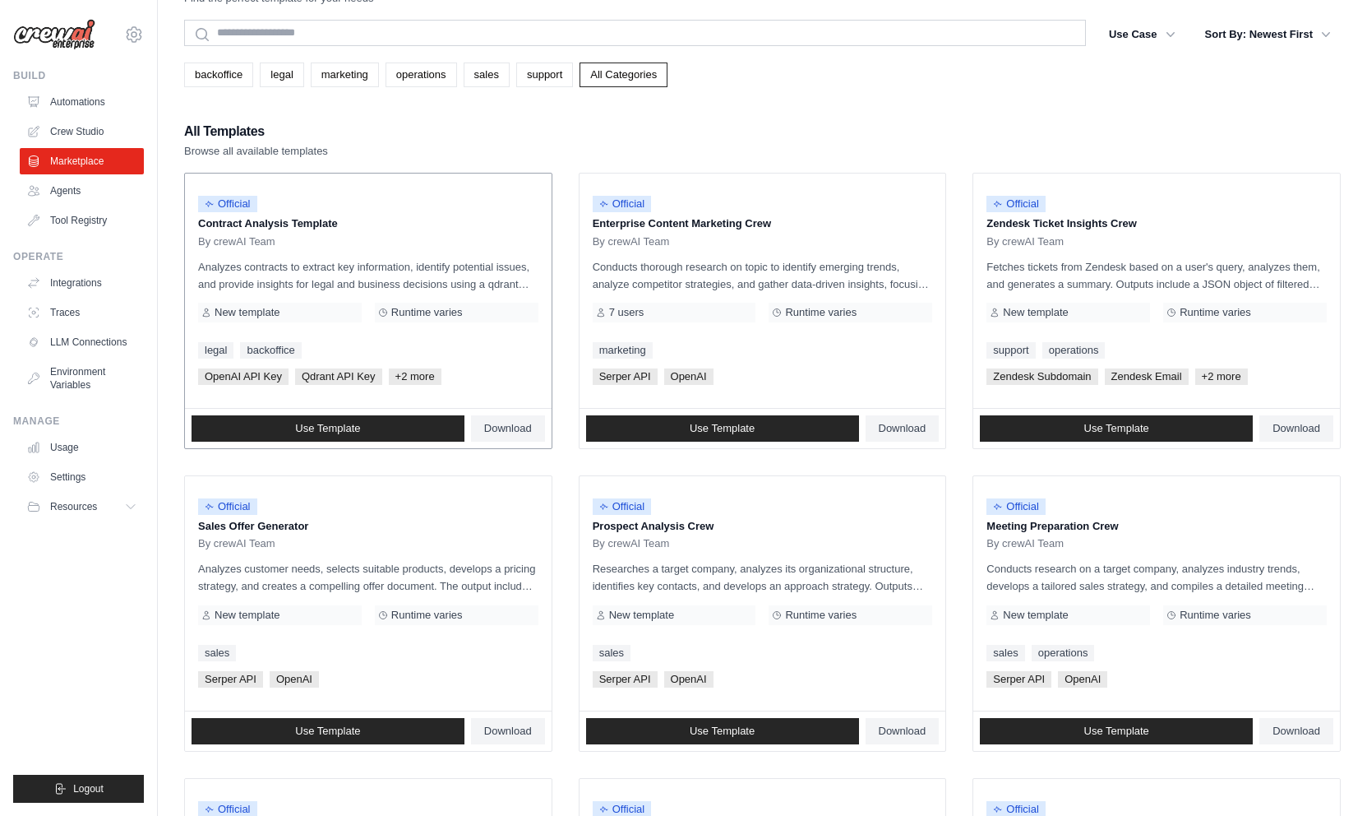
scroll to position [12, 0]
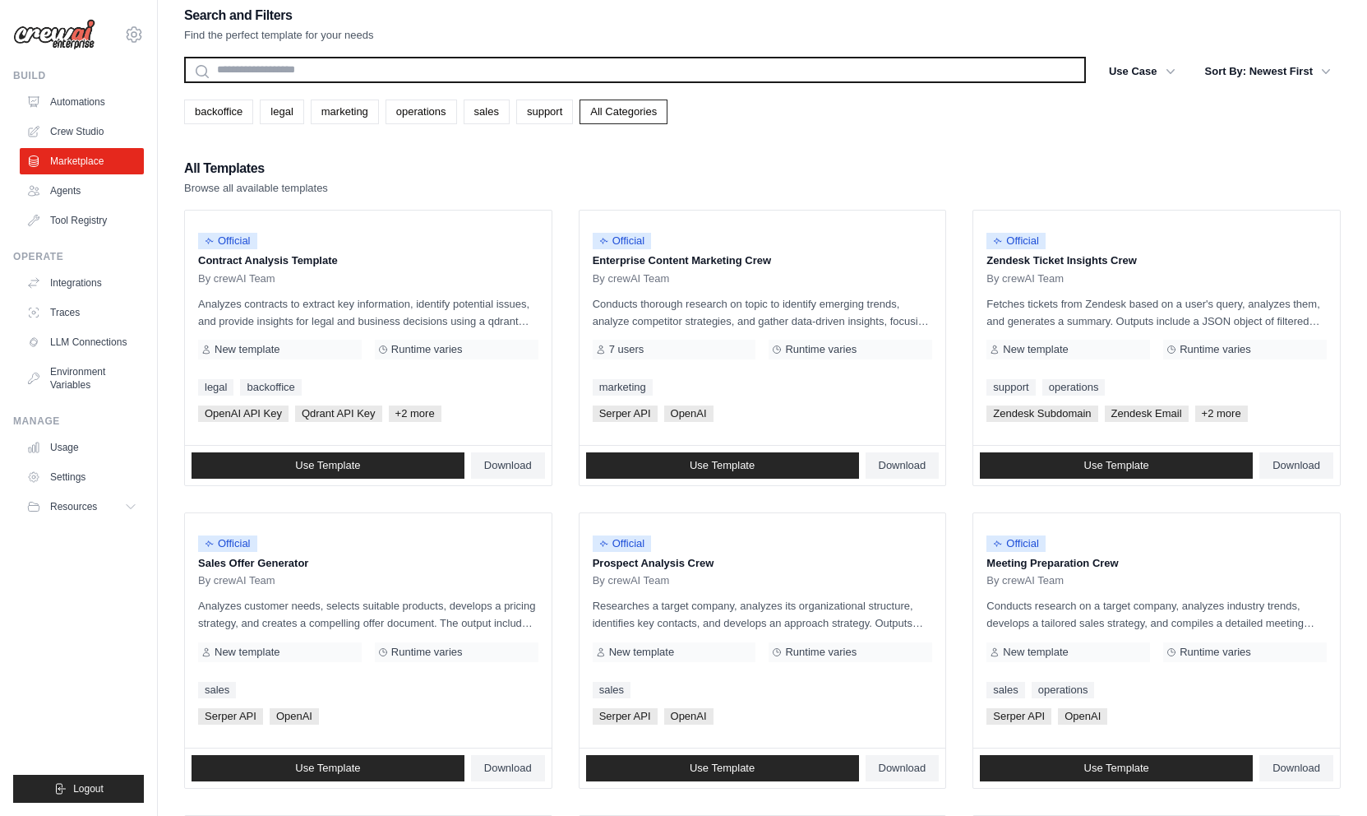
click at [337, 68] on input "text" at bounding box center [635, 70] width 902 height 26
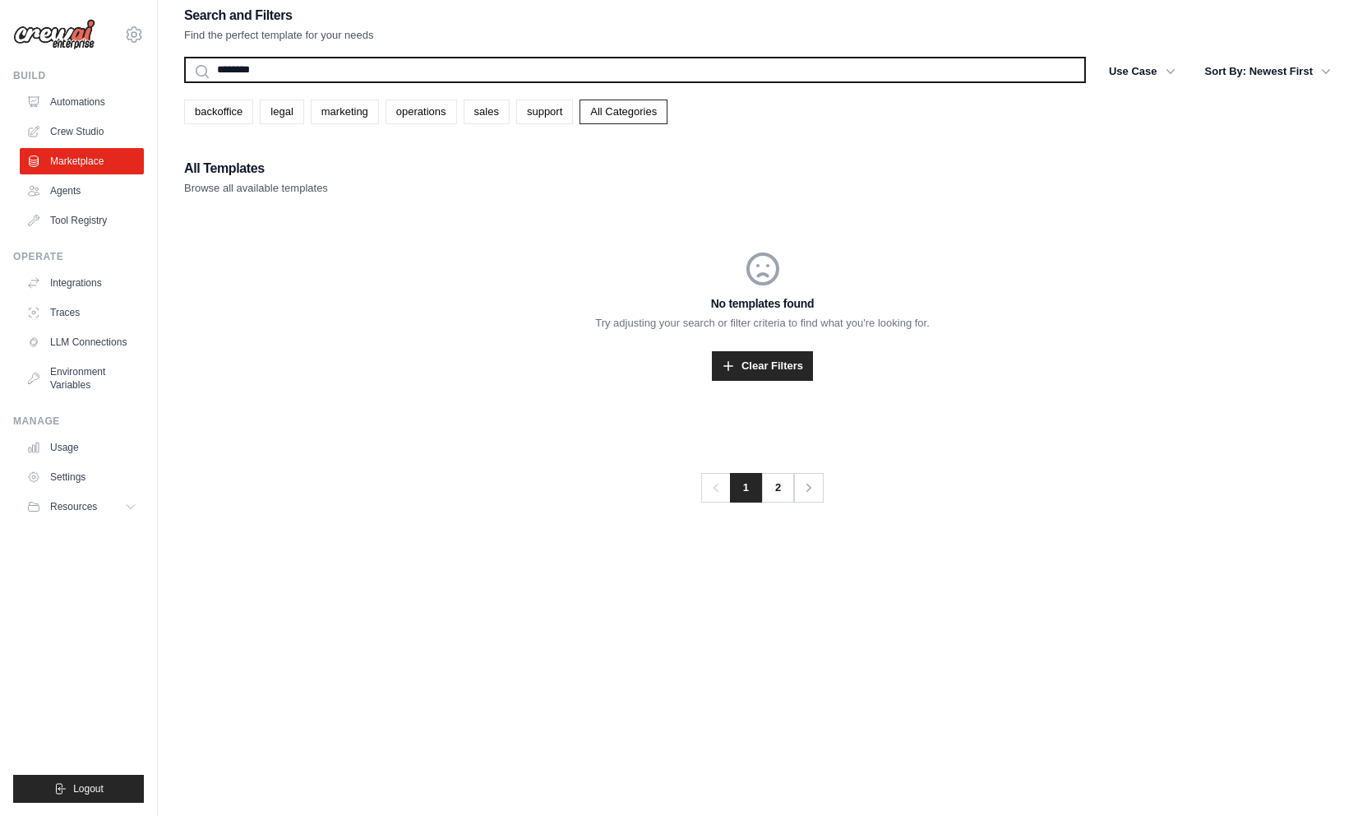
type input "********"
click at [183, 82] on button "Search" at bounding box center [183, 82] width 1 height 1
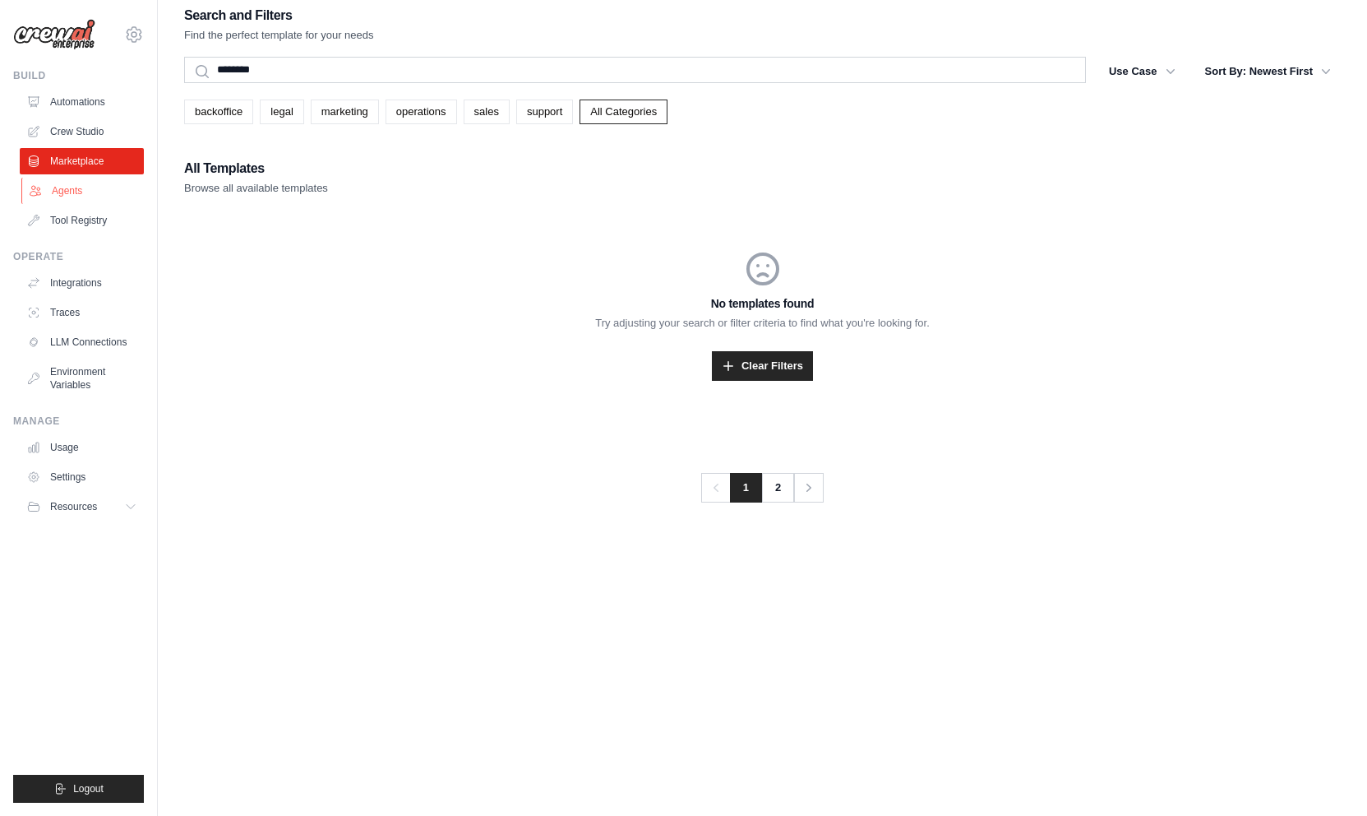
click at [76, 195] on link "Agents" at bounding box center [83, 191] width 124 height 26
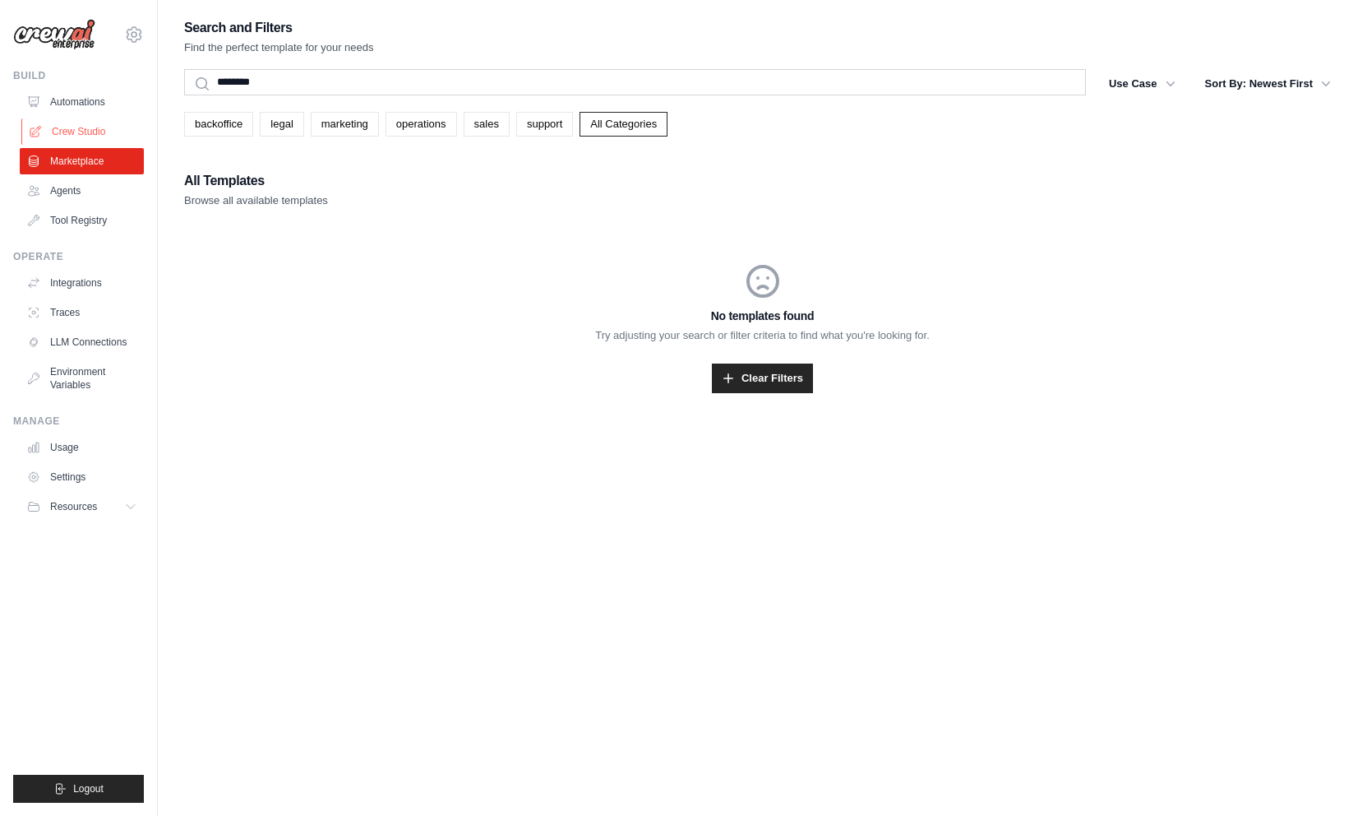
click at [88, 136] on link "Crew Studio" at bounding box center [83, 131] width 124 height 26
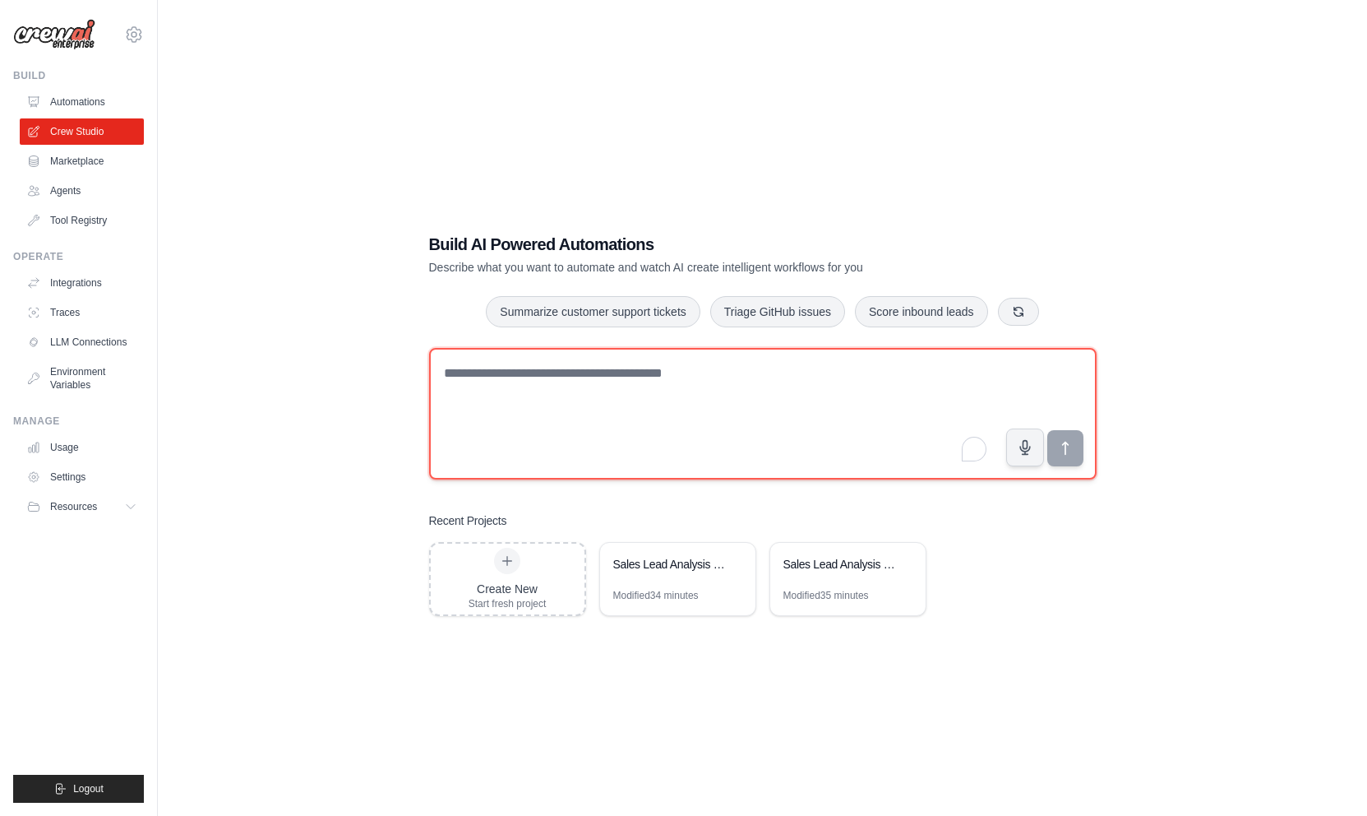
click at [822, 376] on textarea "To enrich screen reader interactions, please activate Accessibility in Grammarl…" at bounding box center [763, 414] width 668 height 132
type textarea "**********"
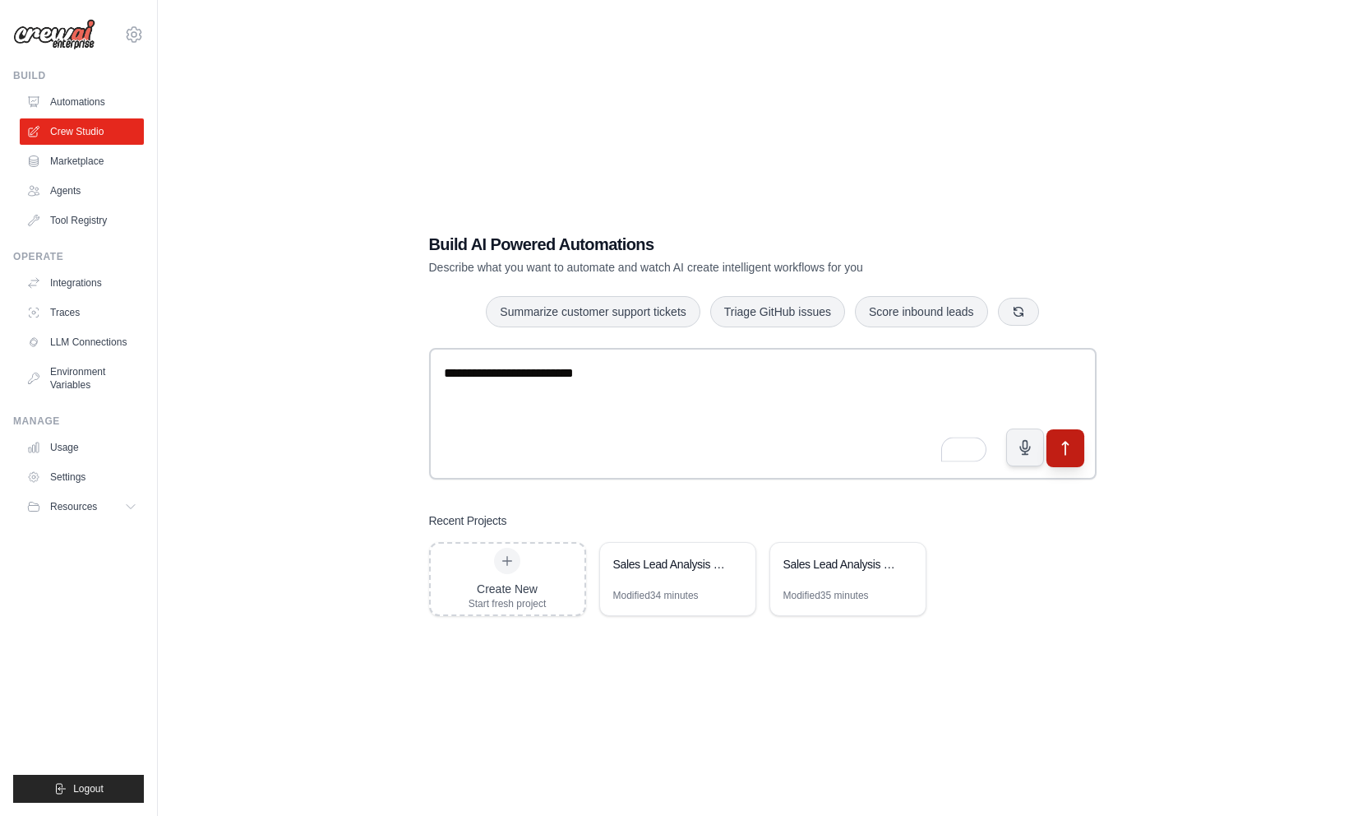
click at [1062, 453] on icon "submit" at bounding box center [1065, 448] width 17 height 17
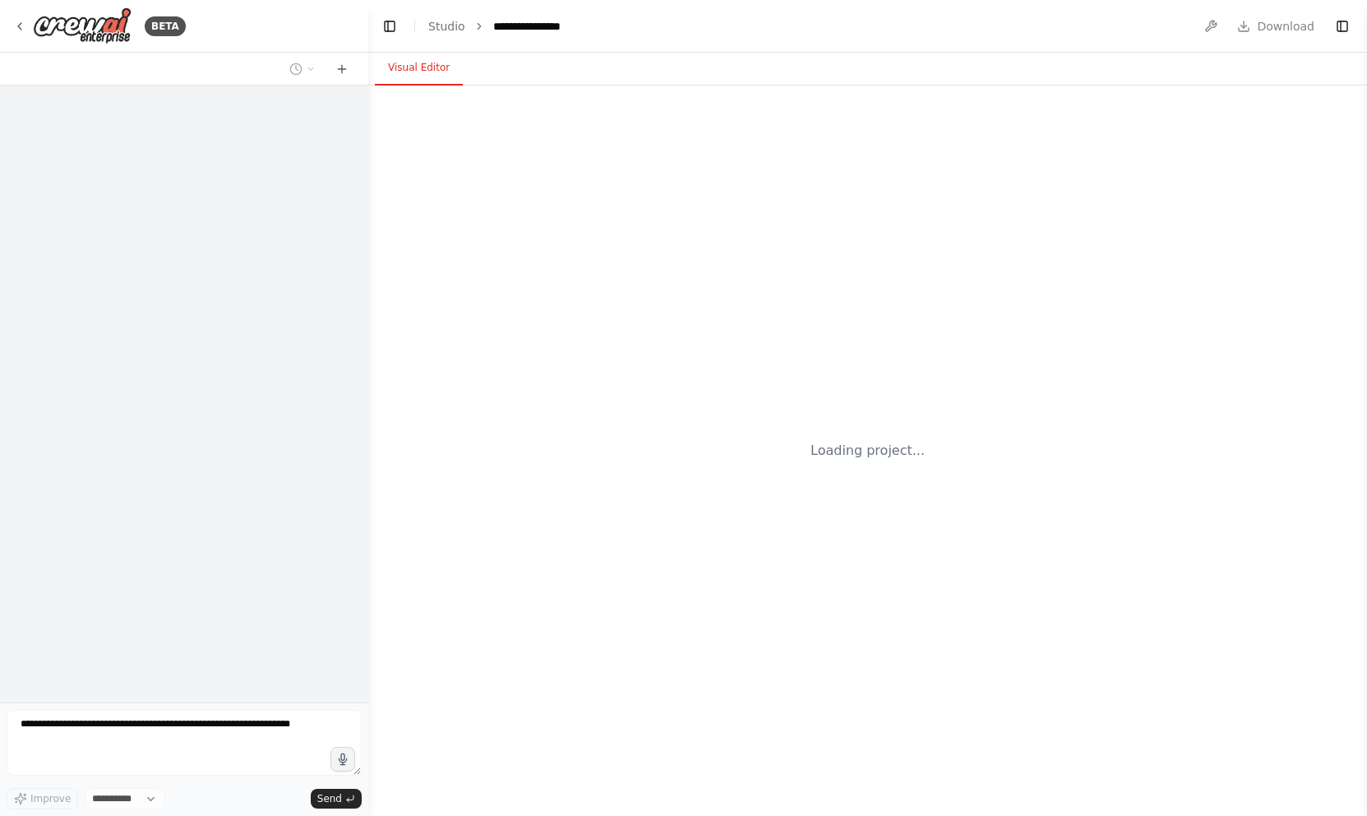
select select "****"
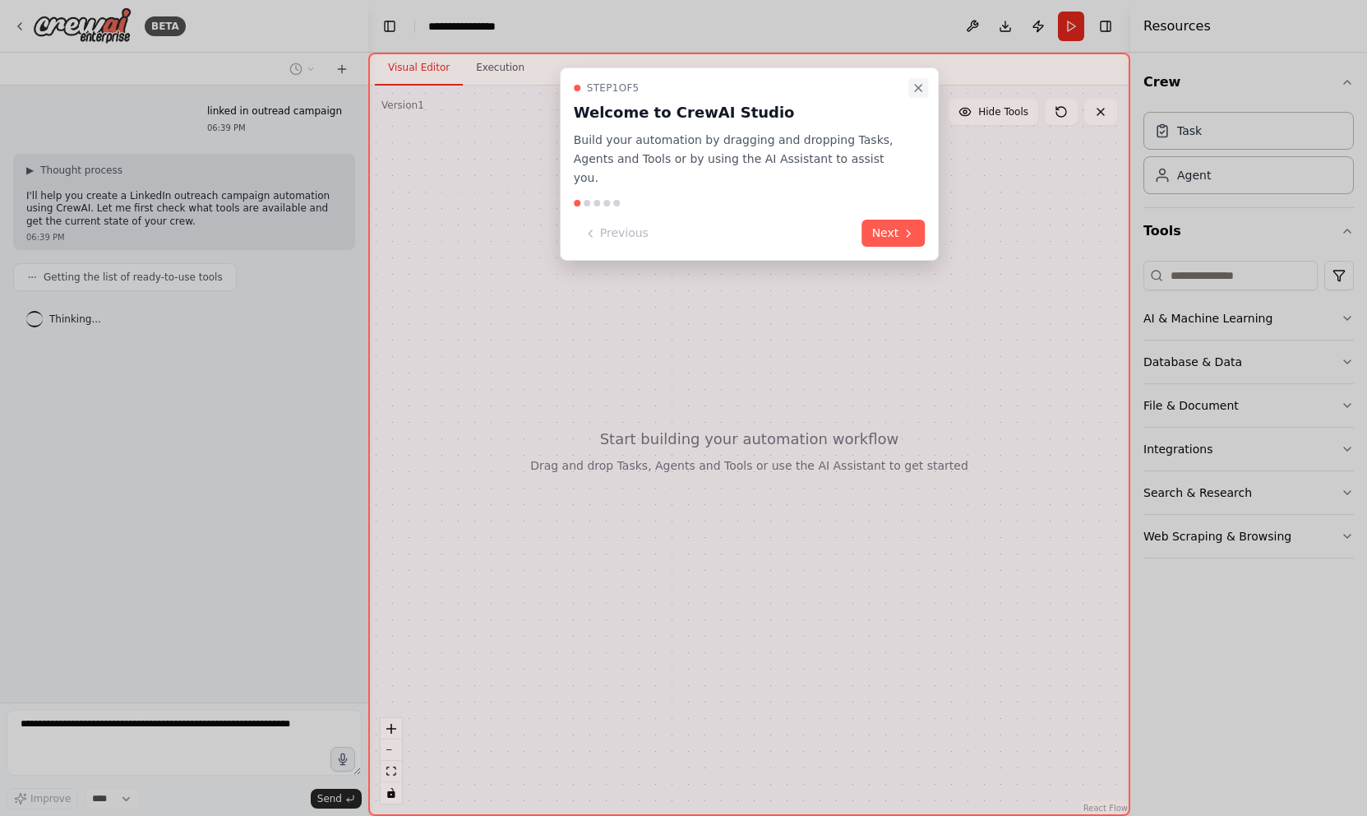
click at [918, 90] on icon "Close walkthrough" at bounding box center [918, 87] width 13 height 13
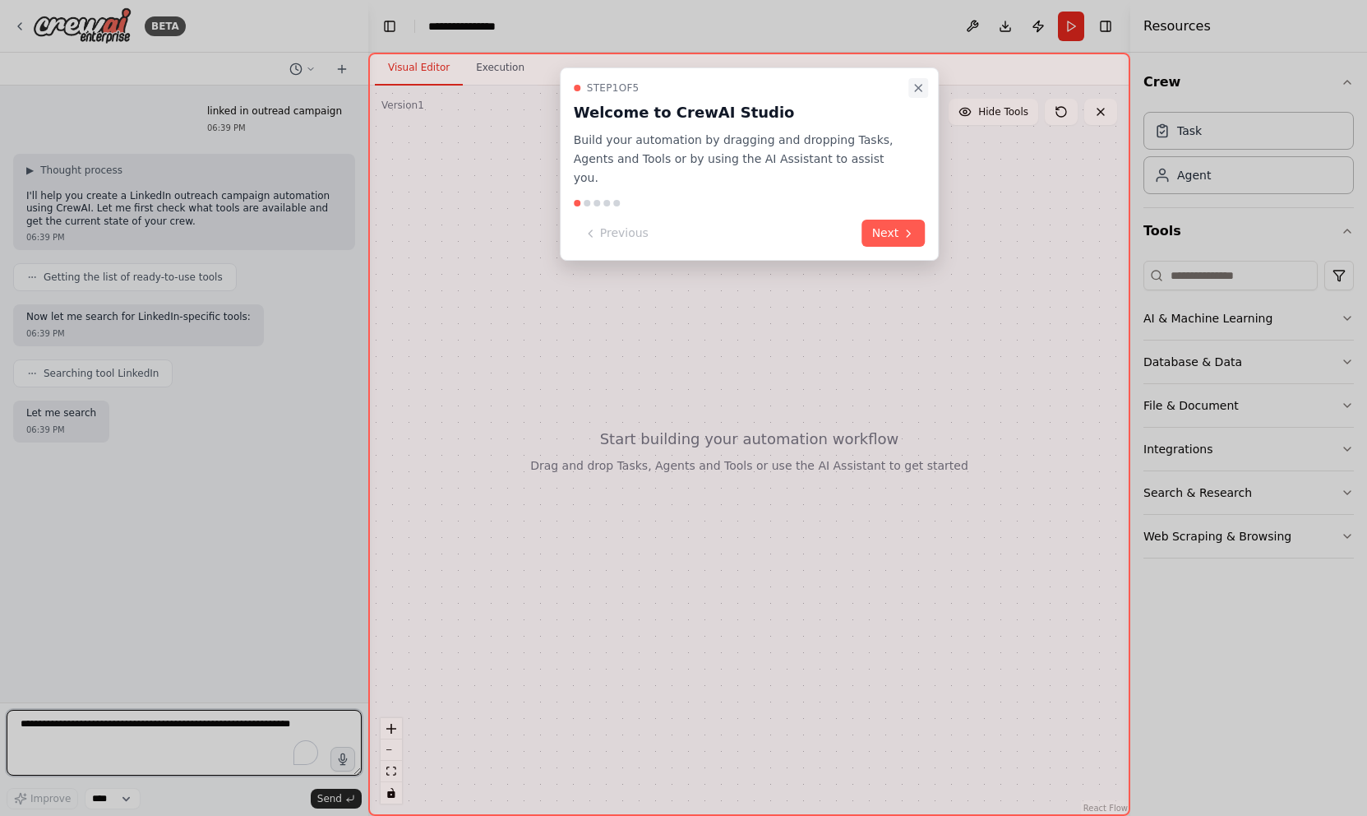
click at [911, 91] on button "Close walkthrough" at bounding box center [919, 88] width 20 height 20
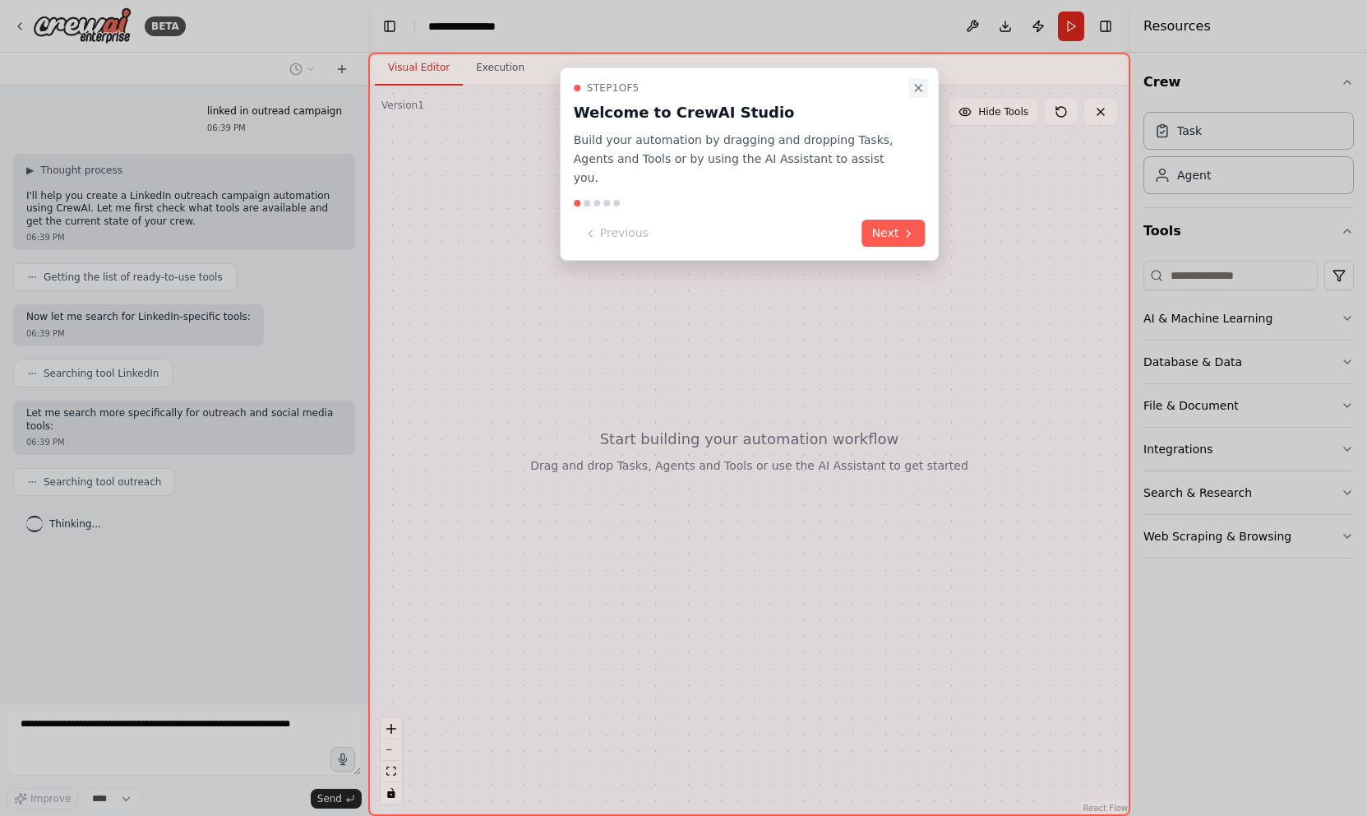
click at [919, 88] on icon "Close walkthrough" at bounding box center [918, 88] width 7 height 7
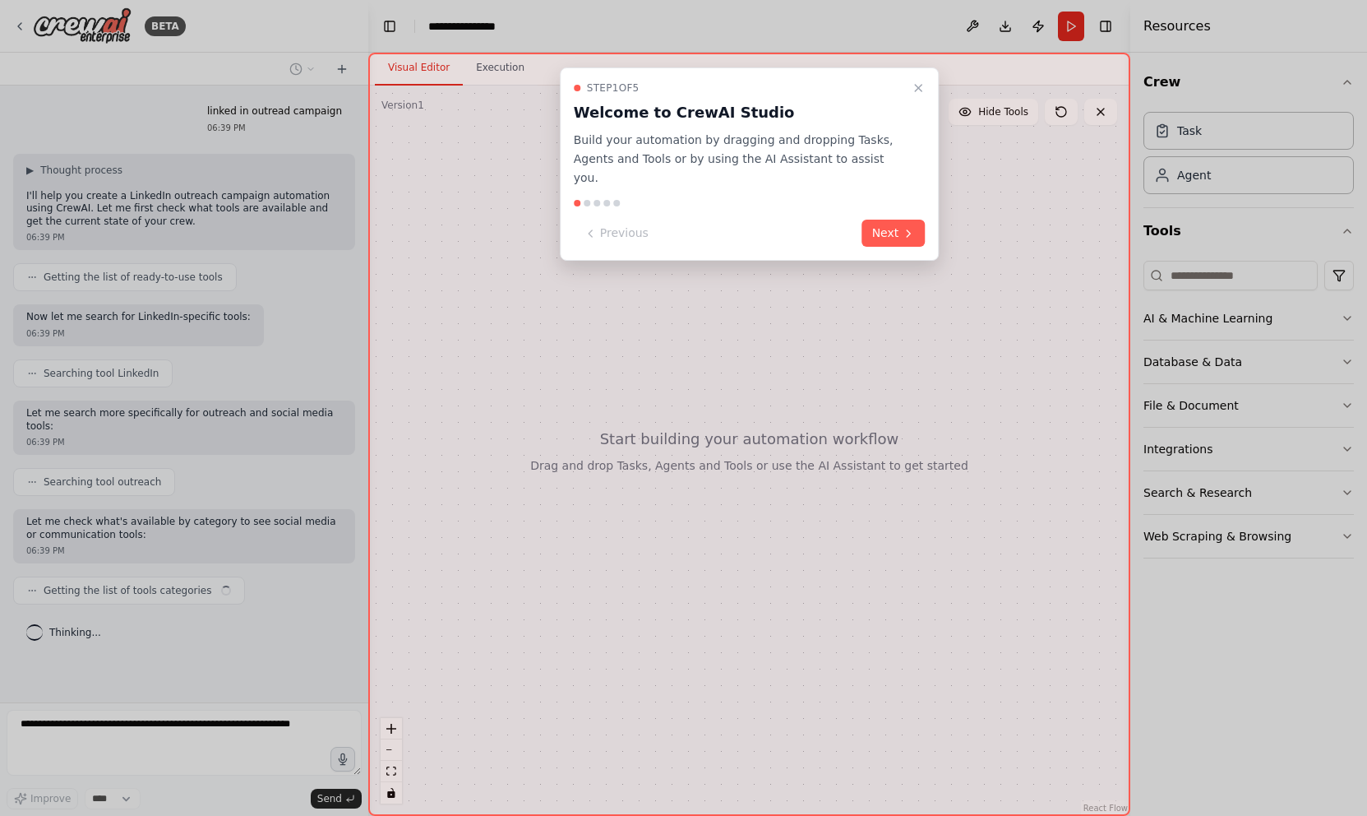
click at [921, 91] on icon "Close walkthrough" at bounding box center [918, 87] width 13 height 13
click at [915, 86] on icon "Close walkthrough" at bounding box center [918, 87] width 13 height 13
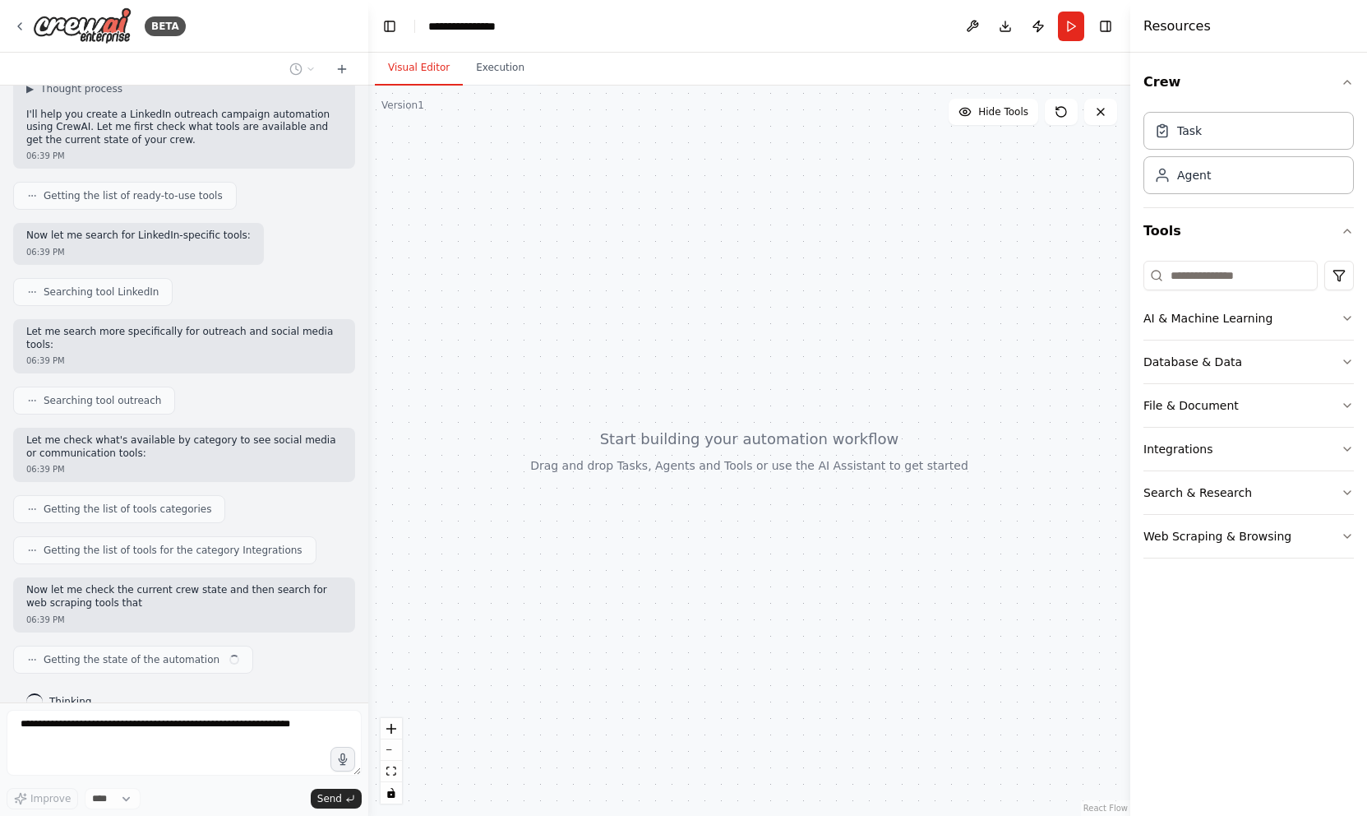
scroll to position [95, 0]
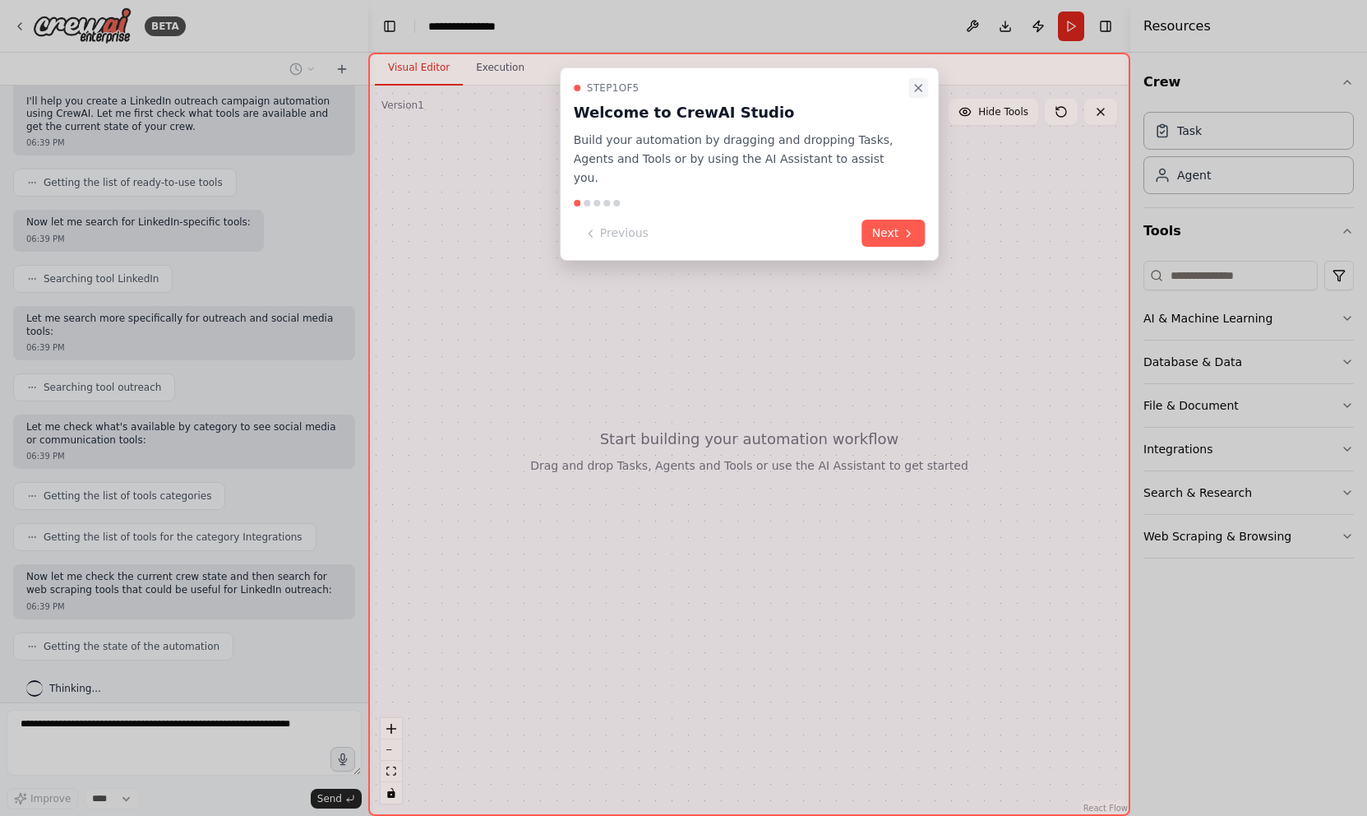
click at [919, 84] on icon "Close walkthrough" at bounding box center [918, 87] width 13 height 13
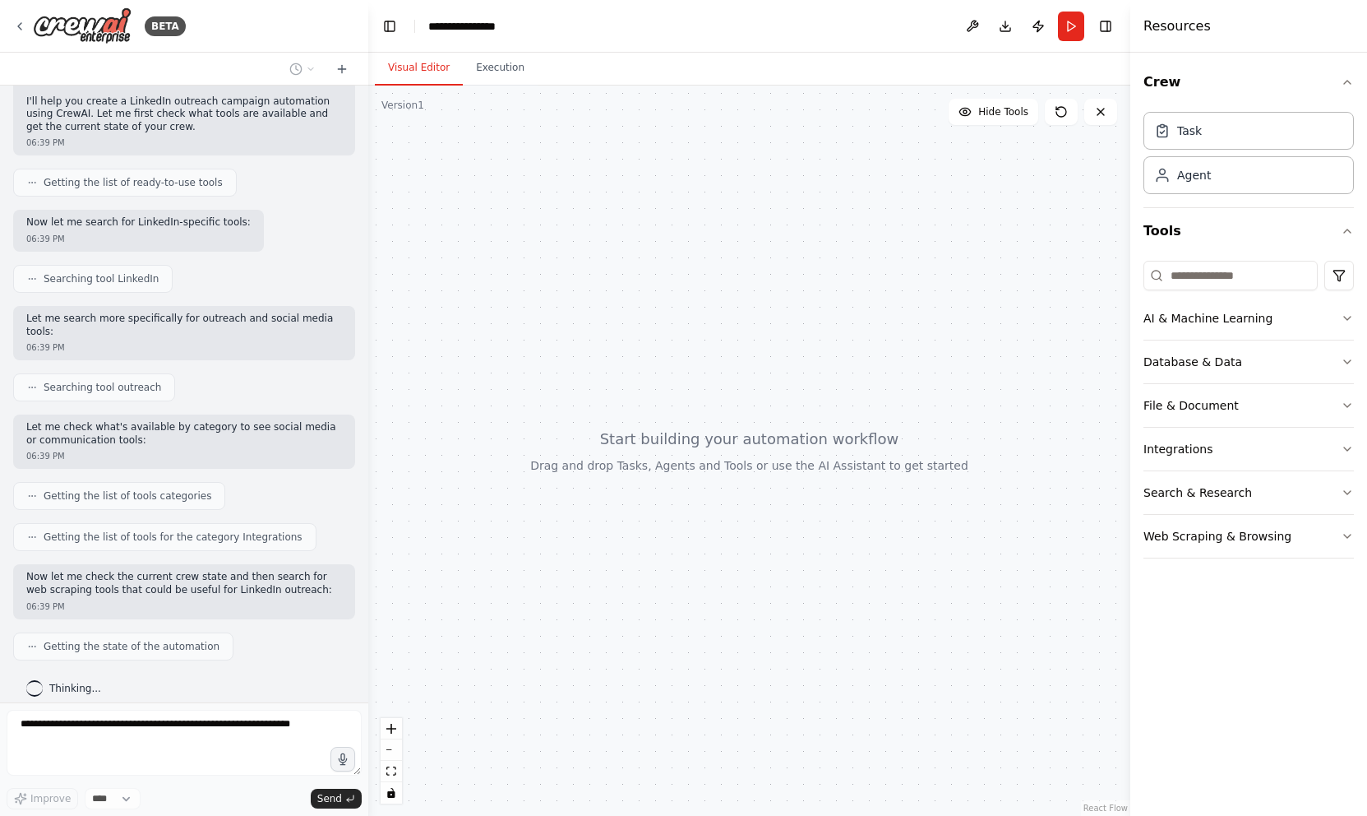
scroll to position [136, 0]
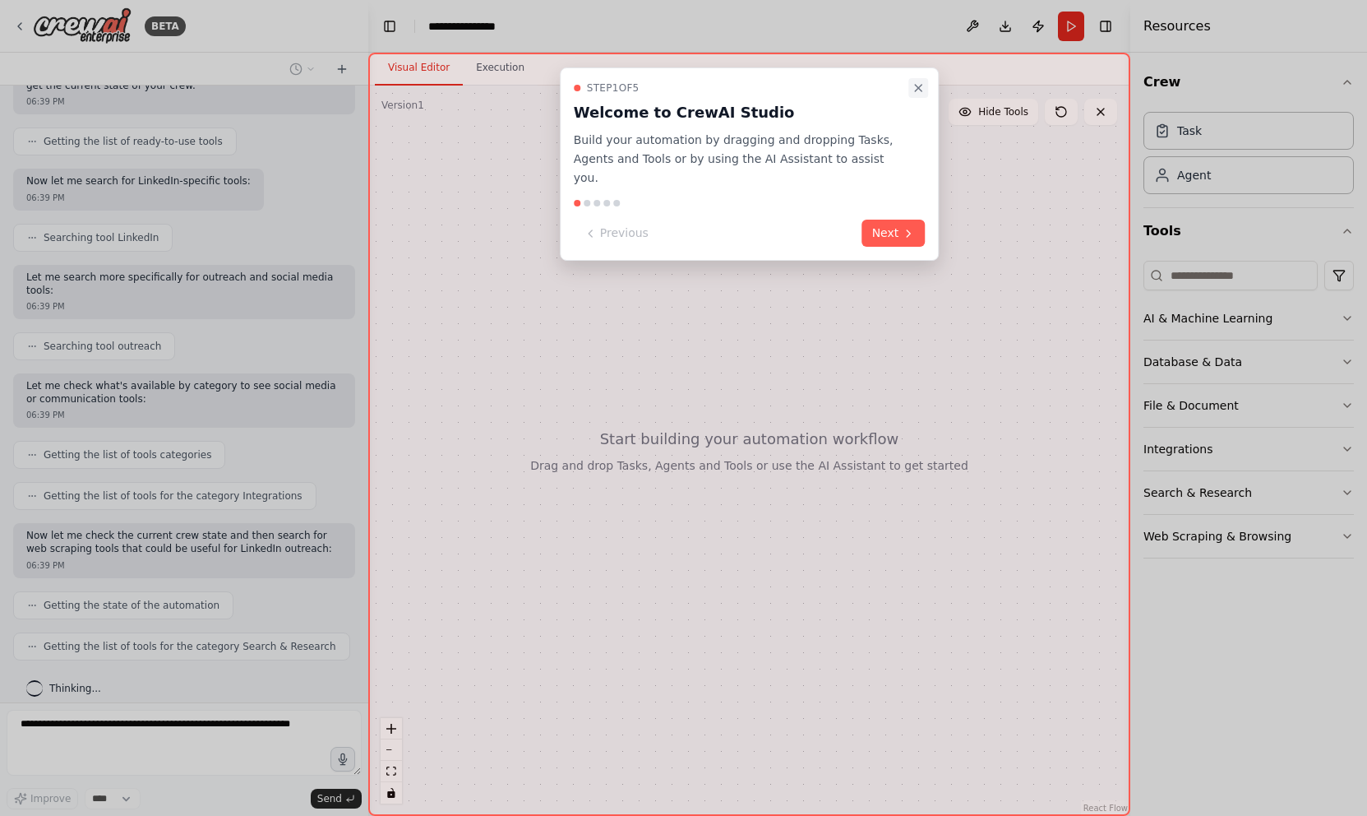
click at [917, 86] on icon "Close walkthrough" at bounding box center [918, 87] width 13 height 13
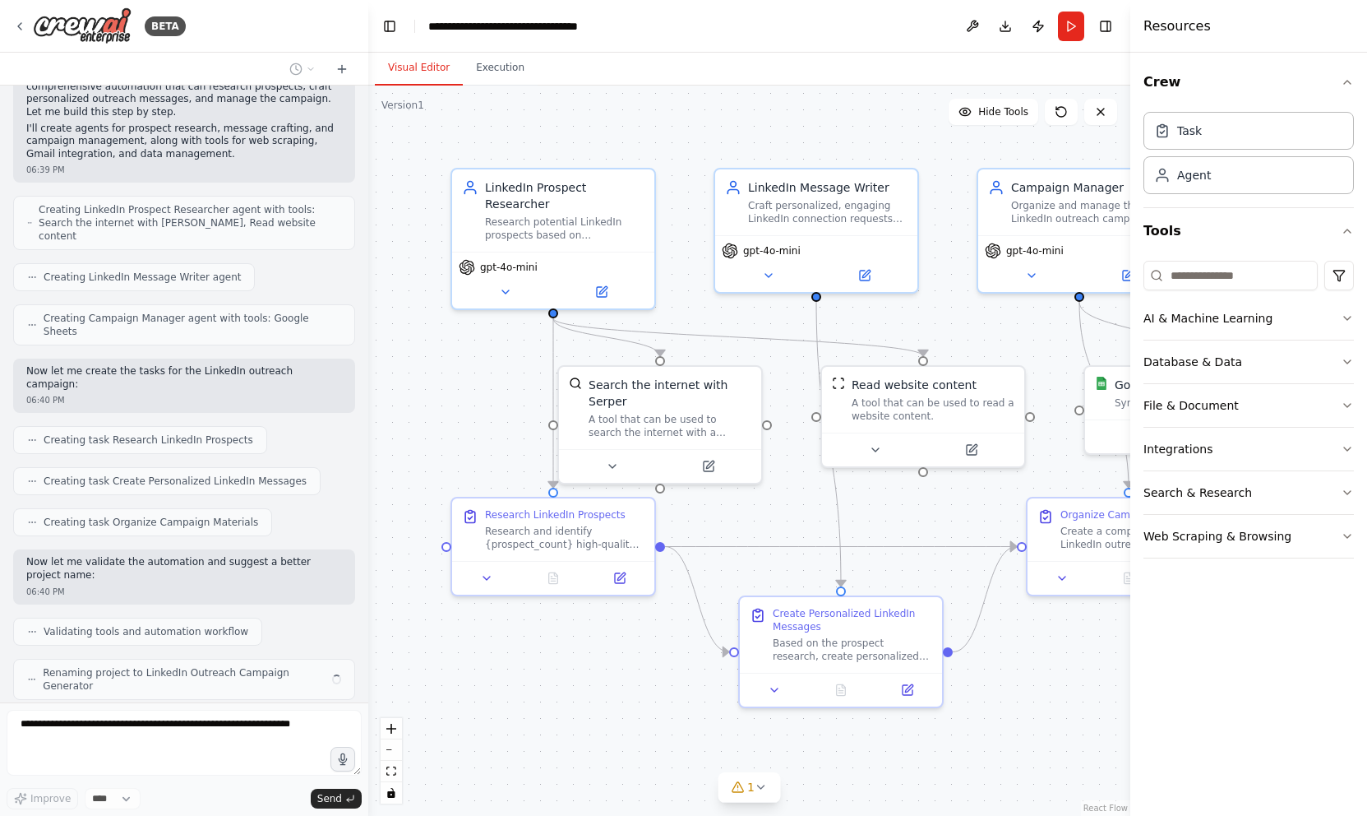
scroll to position [747, 0]
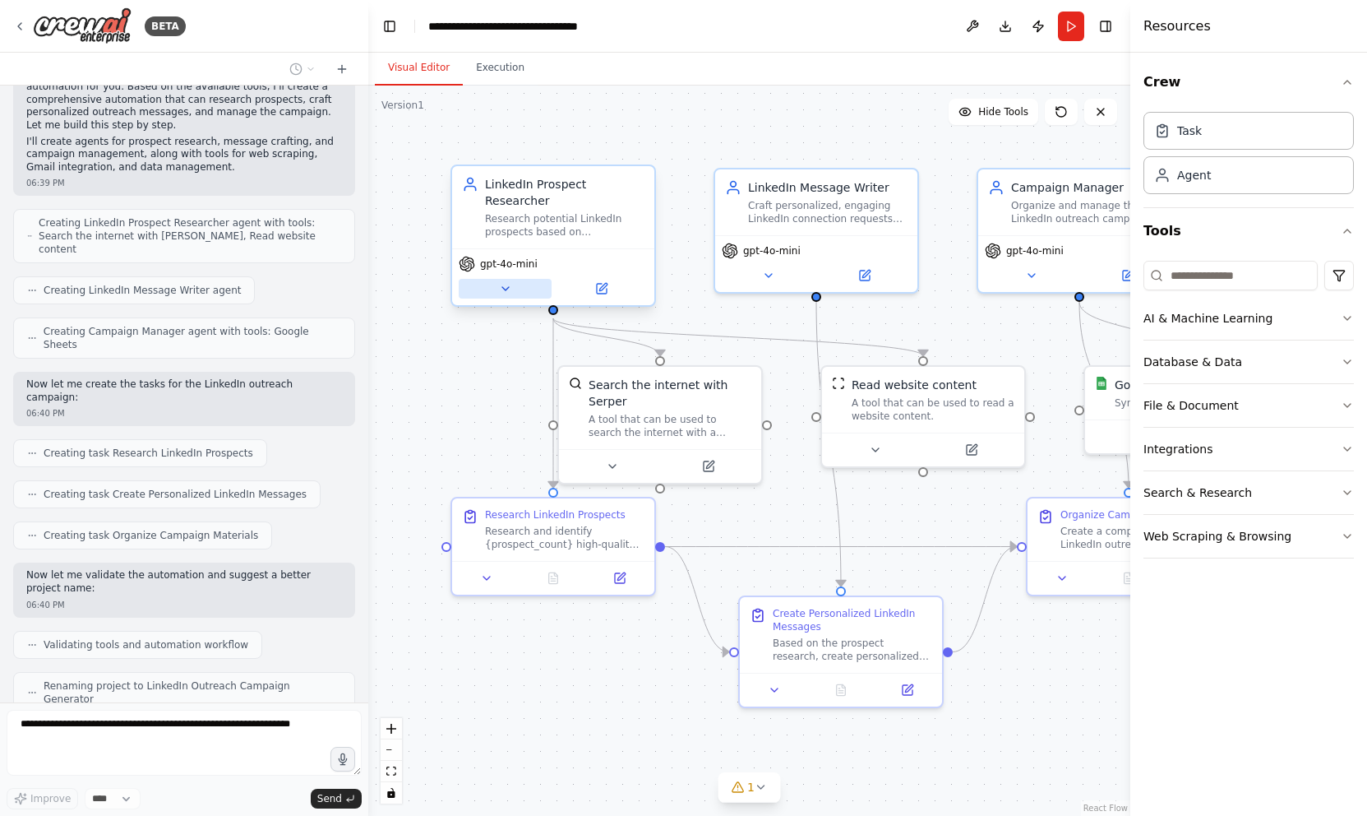
click at [506, 286] on icon at bounding box center [505, 288] width 13 height 13
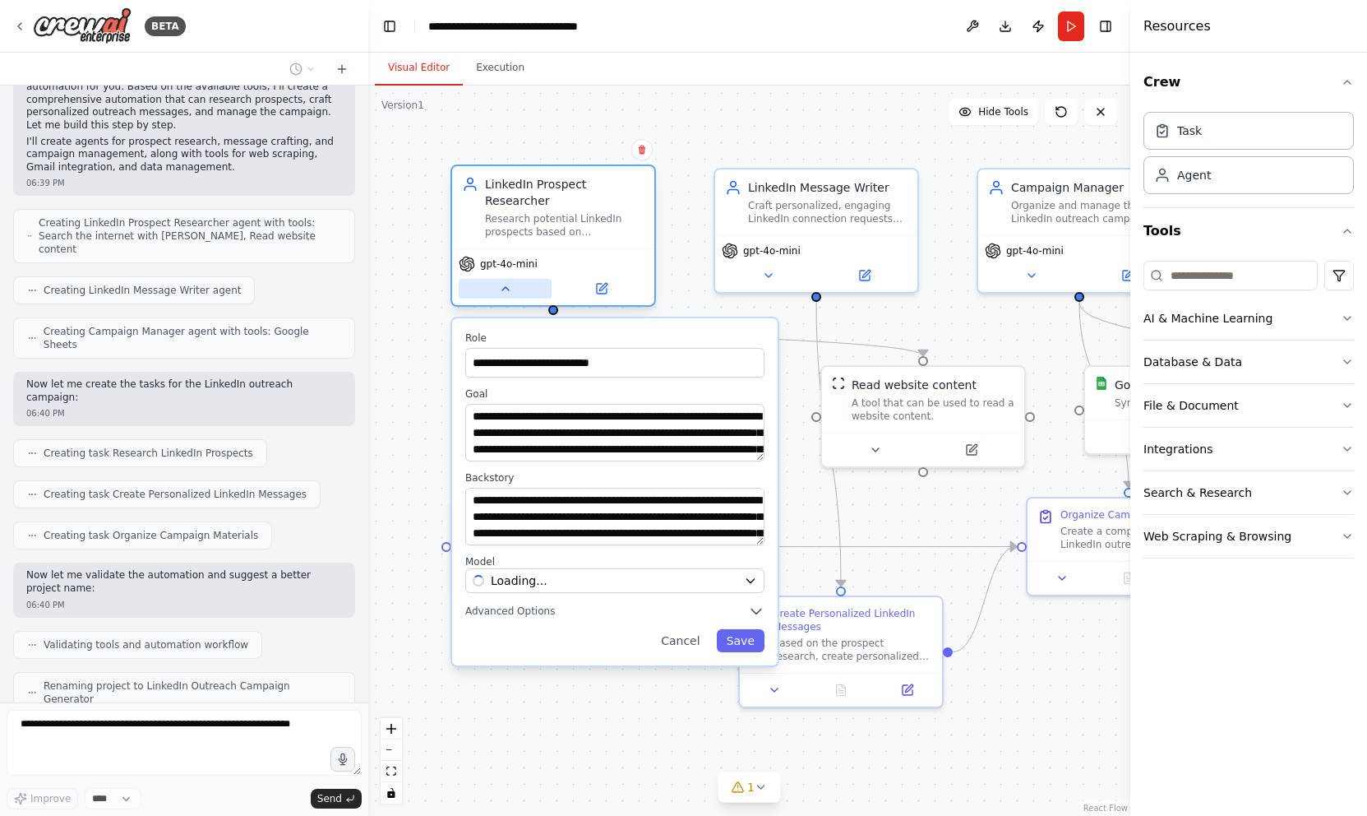
click at [506, 287] on icon at bounding box center [505, 288] width 13 height 13
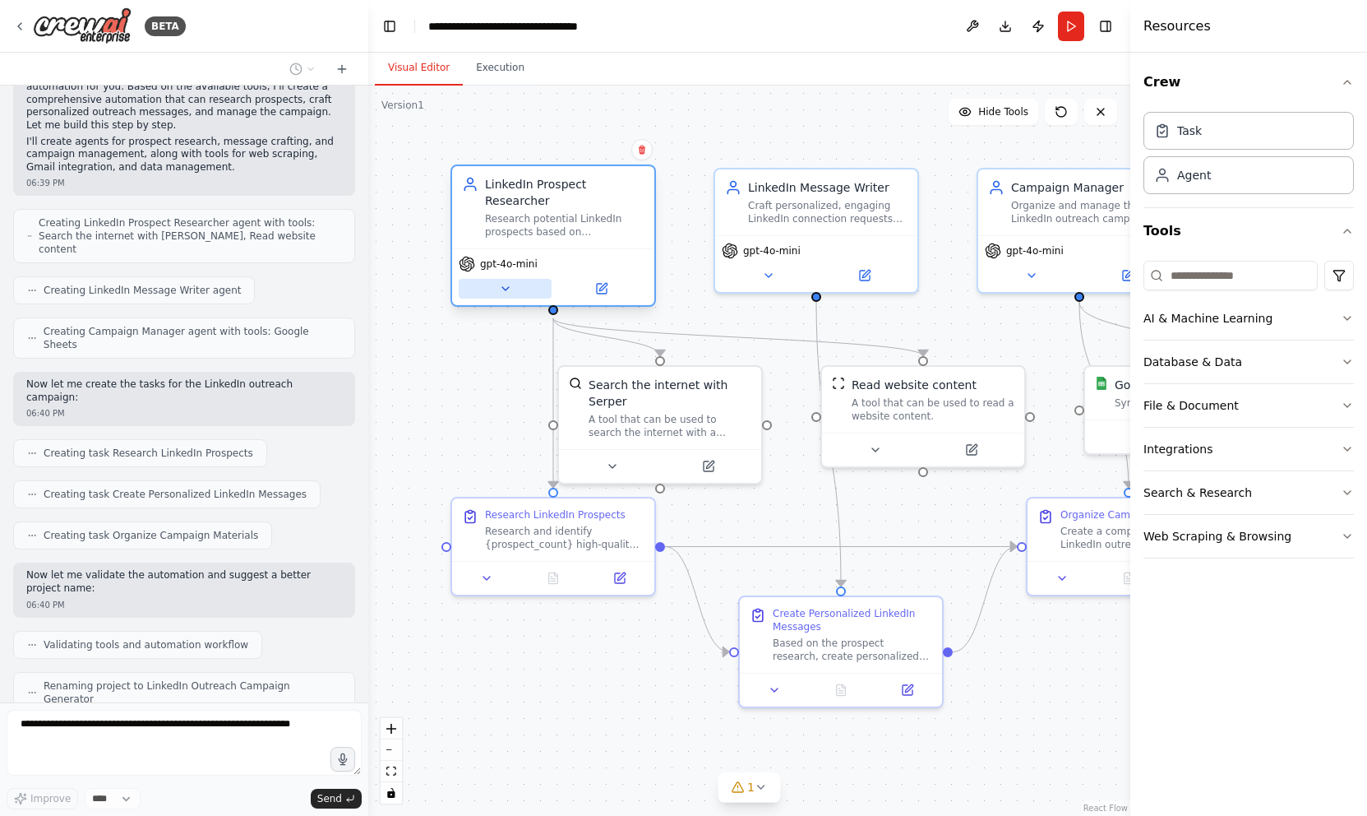
click at [506, 287] on icon at bounding box center [505, 288] width 7 height 3
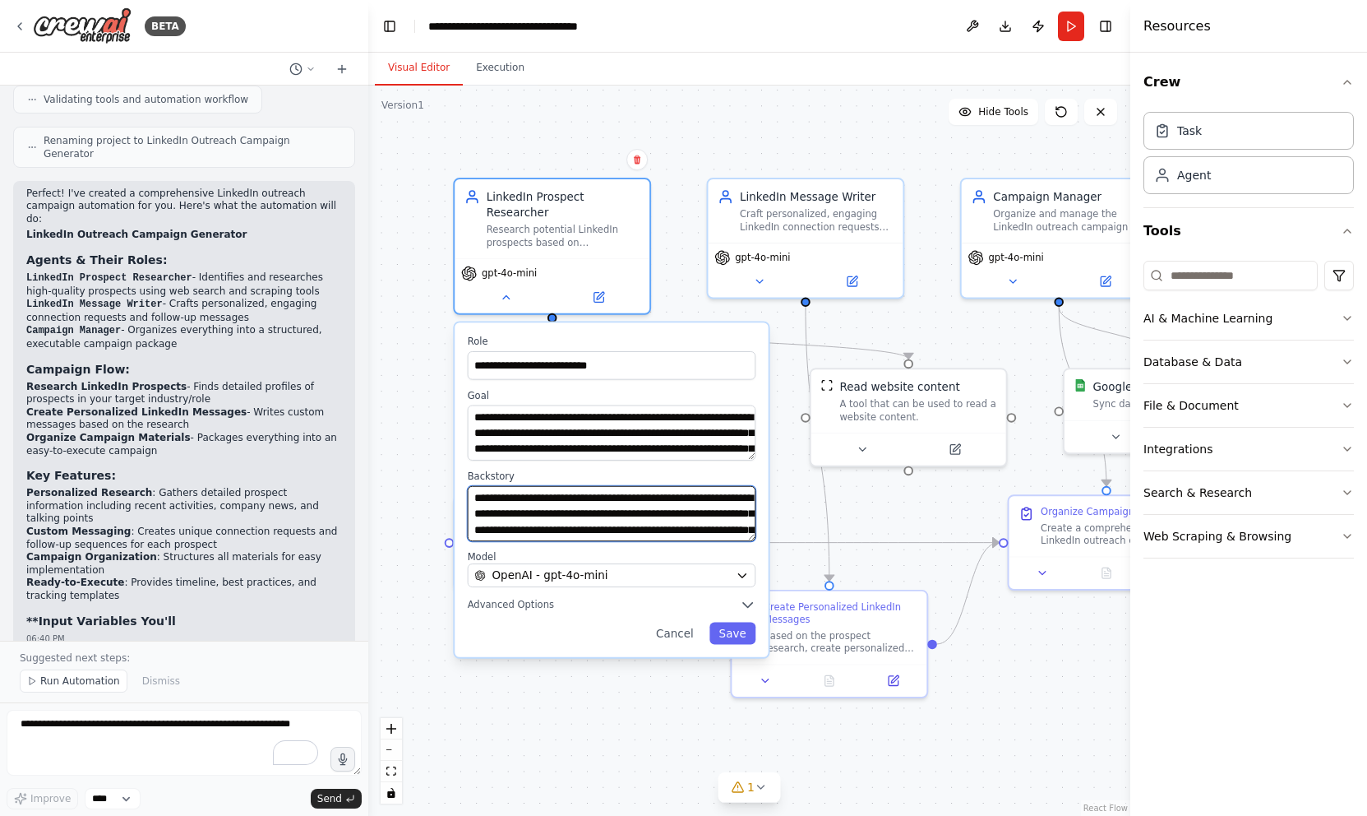
click at [566, 525] on textarea "**********" at bounding box center [612, 513] width 289 height 55
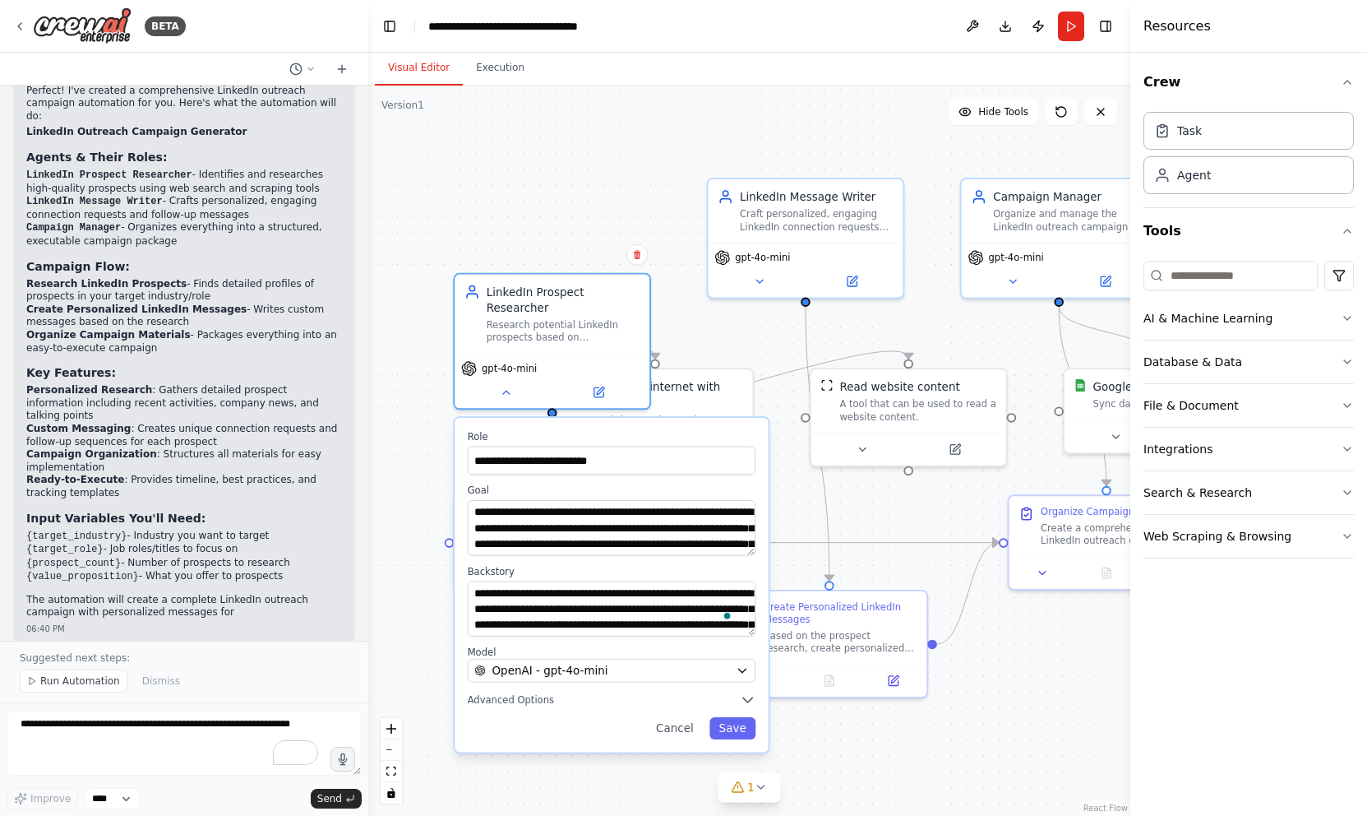
scroll to position [1408, 0]
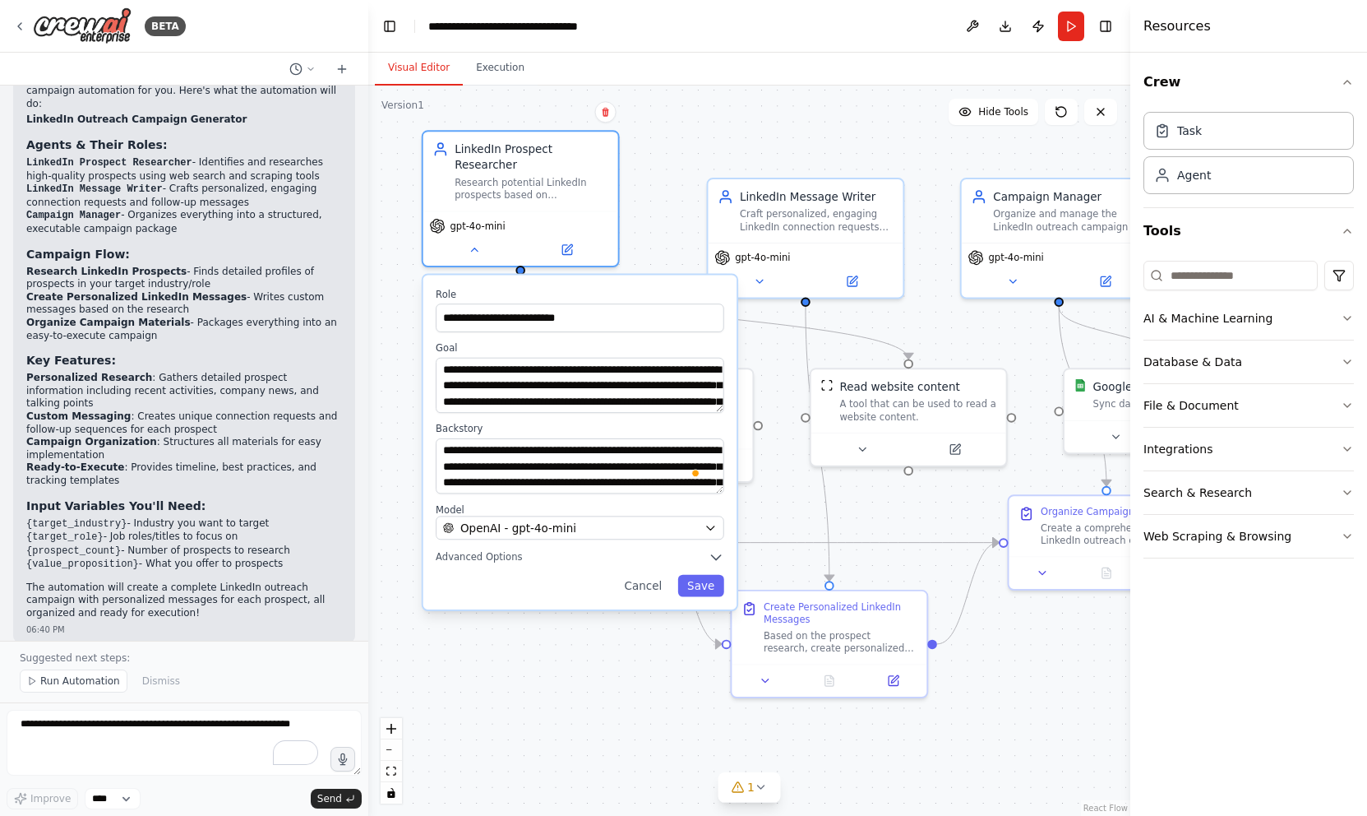
drag, startPoint x: 750, startPoint y: 541, endPoint x: 722, endPoint y: 492, distance: 56.7
click at [722, 492] on div "**********" at bounding box center [579, 442] width 313 height 334
click at [647, 232] on div ".deletable-edge-delete-btn { width: 20px; height: 20px; border: 0px solid #ffff…" at bounding box center [749, 451] width 762 height 730
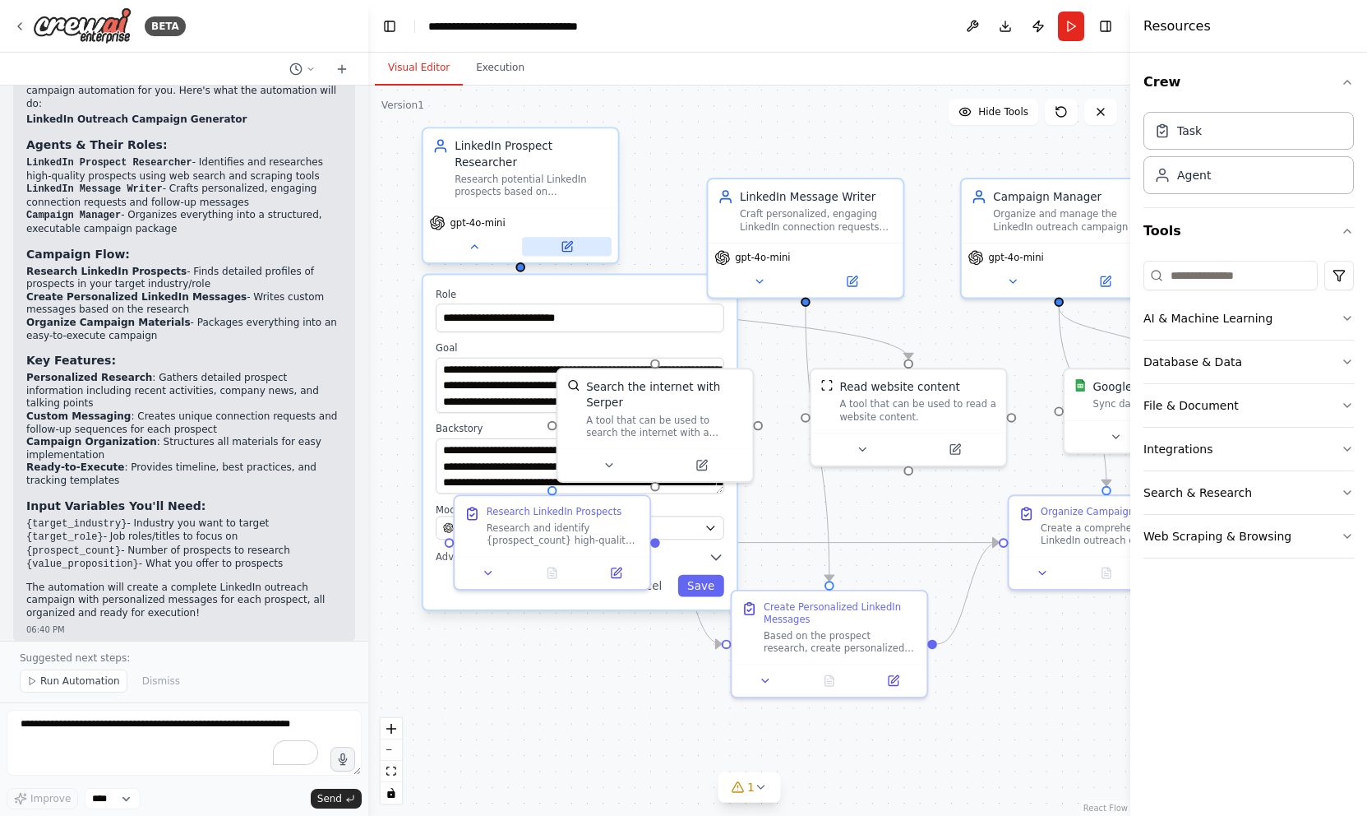
click at [571, 253] on button at bounding box center [567, 246] width 90 height 19
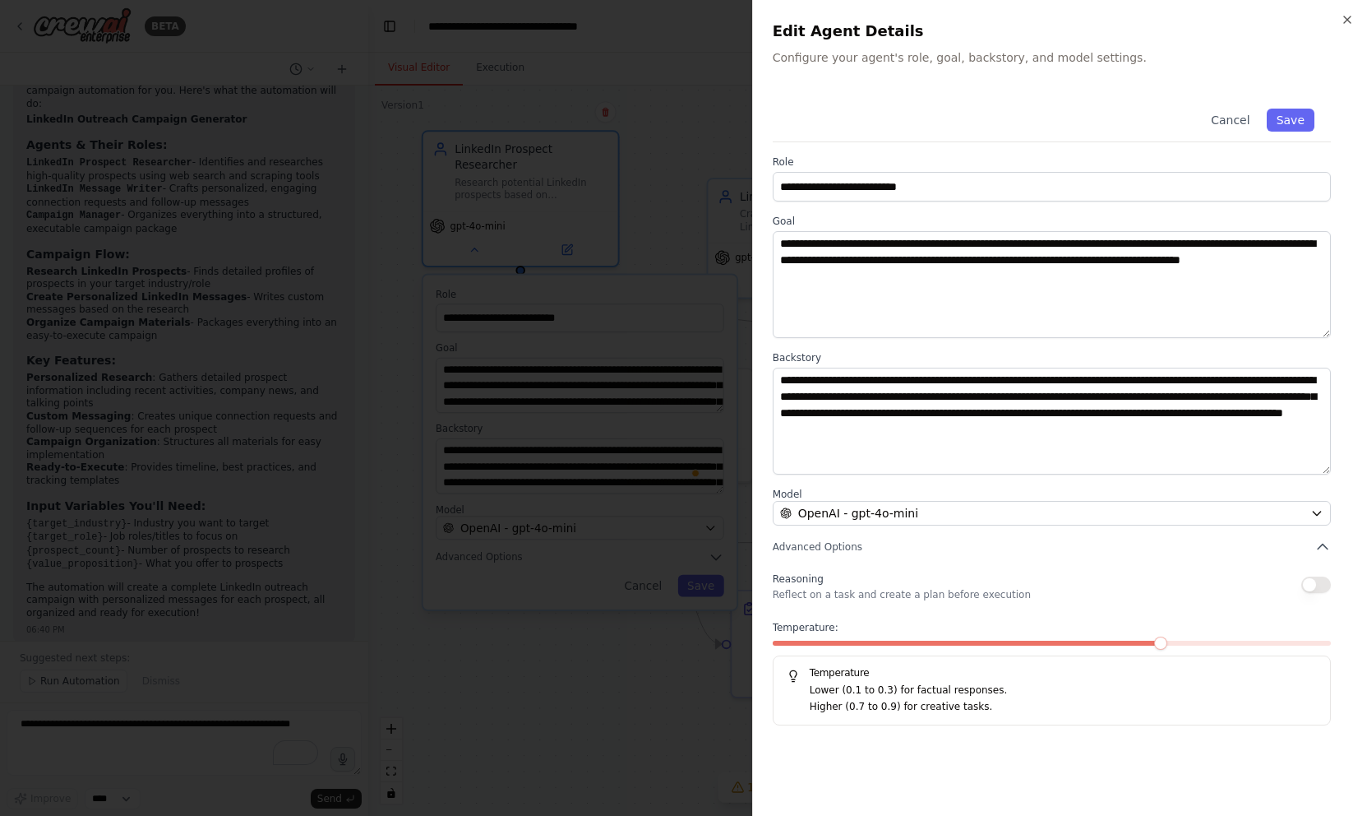
click at [1317, 589] on button "button" at bounding box center [1317, 584] width 30 height 16
click at [1317, 587] on button "button" at bounding box center [1317, 584] width 30 height 16
click at [621, 743] on div at bounding box center [683, 408] width 1367 height 816
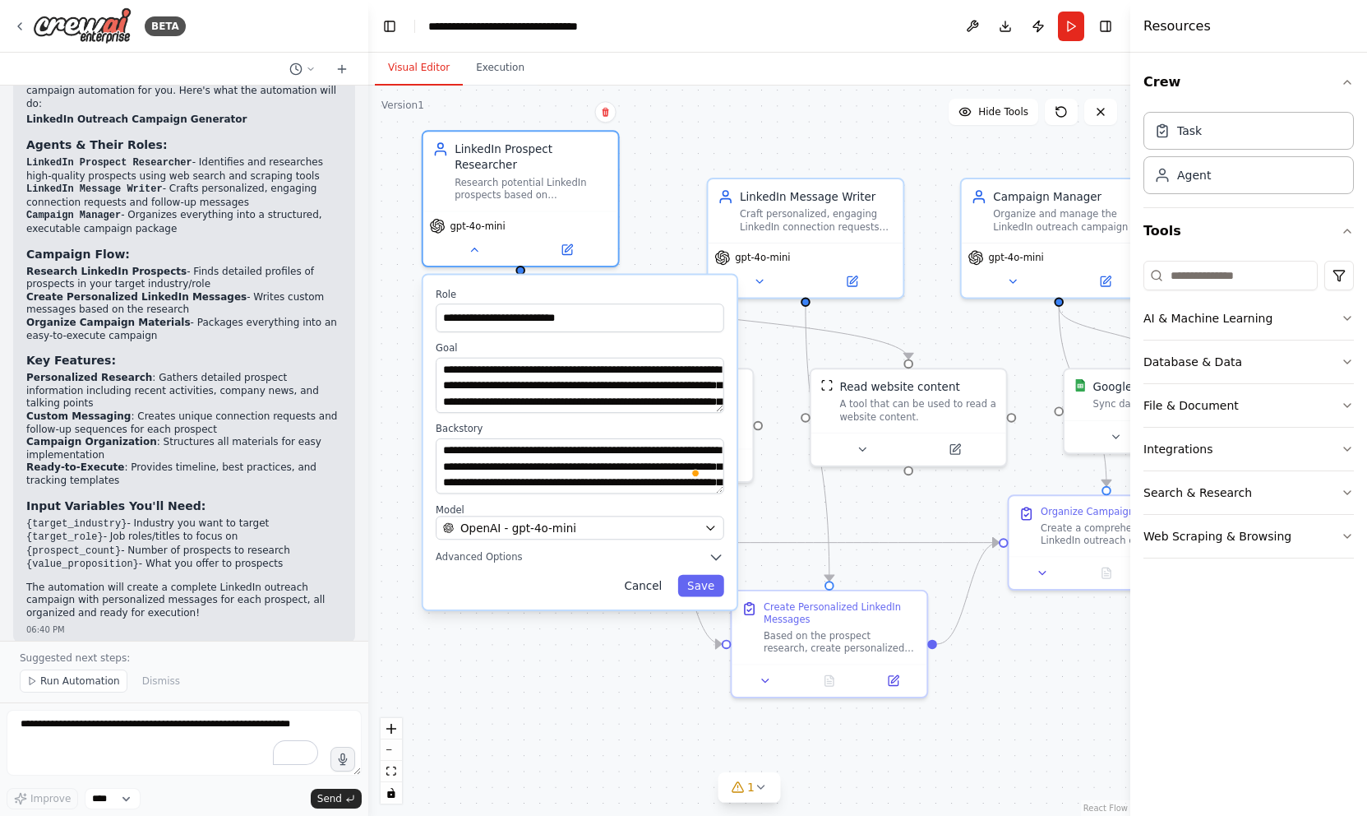
click at [646, 575] on button "Cancel" at bounding box center [643, 586] width 57 height 22
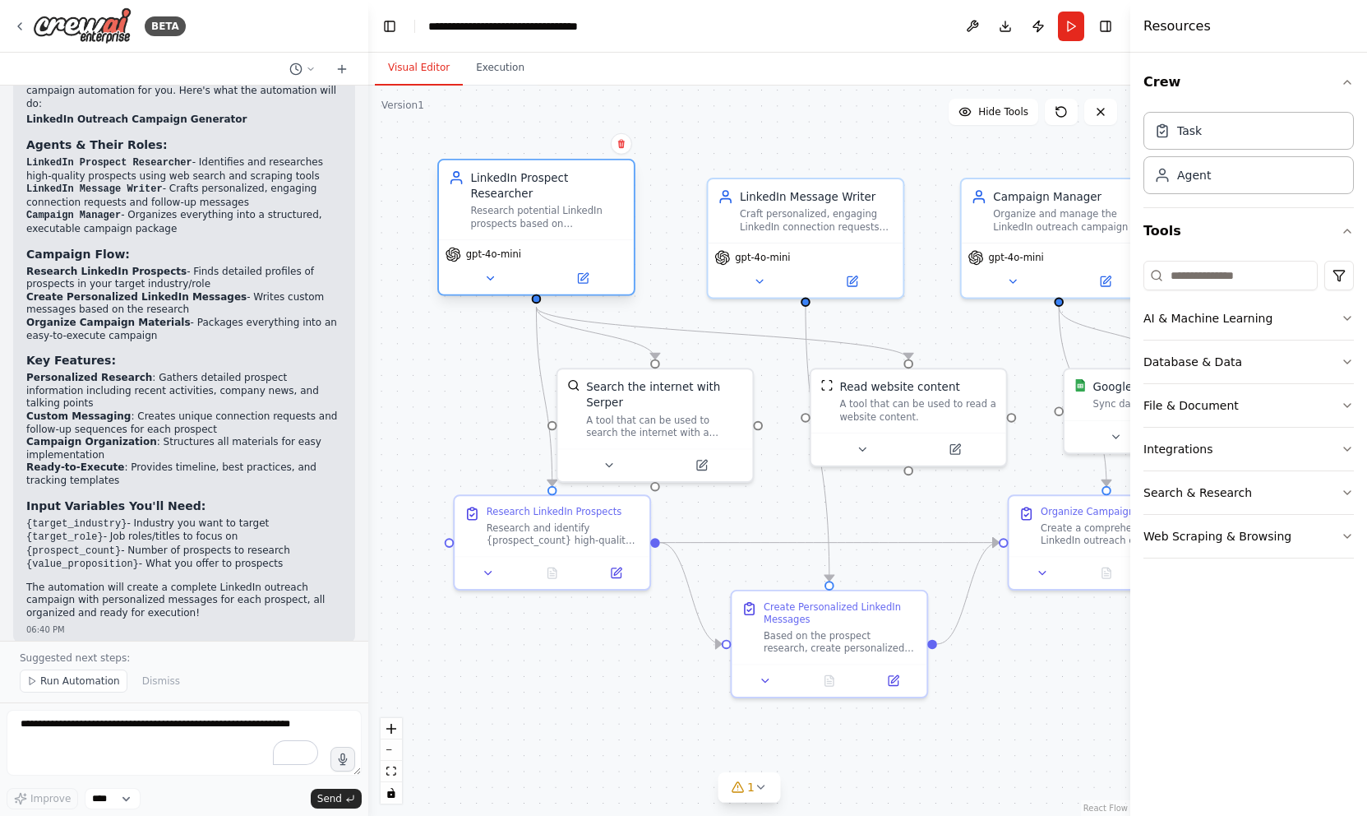
drag, startPoint x: 546, startPoint y: 173, endPoint x: 557, endPoint y: 206, distance: 34.6
click at [557, 206] on div "Research potential LinkedIn prospects based on {target_industry} and {target_ro…" at bounding box center [547, 217] width 154 height 25
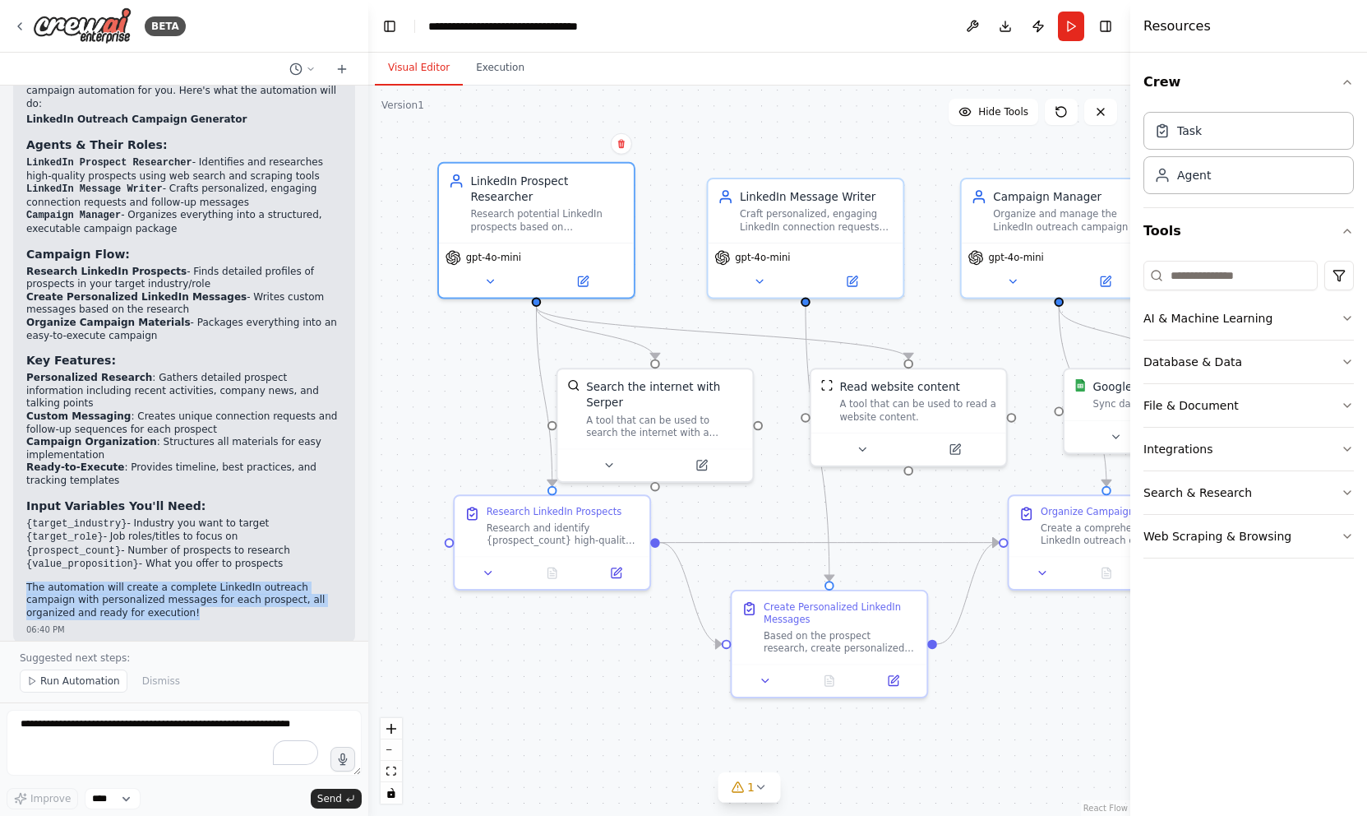
drag, startPoint x: 121, startPoint y: 524, endPoint x: 26, endPoint y: 495, distance: 98.8
click at [26, 581] on p "The automation will create a complete LinkedIn outreach campaign with personali…" at bounding box center [184, 600] width 316 height 39
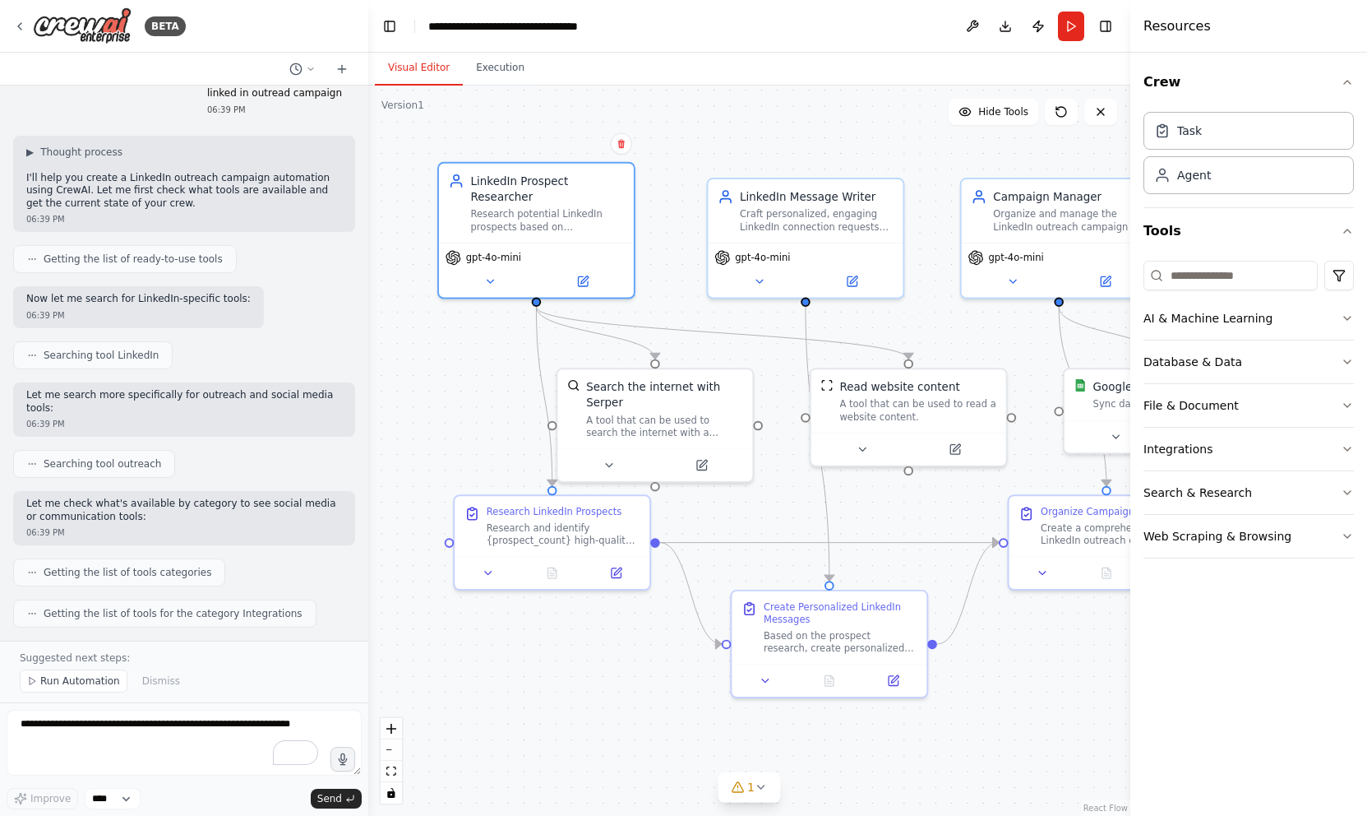
scroll to position [0, 0]
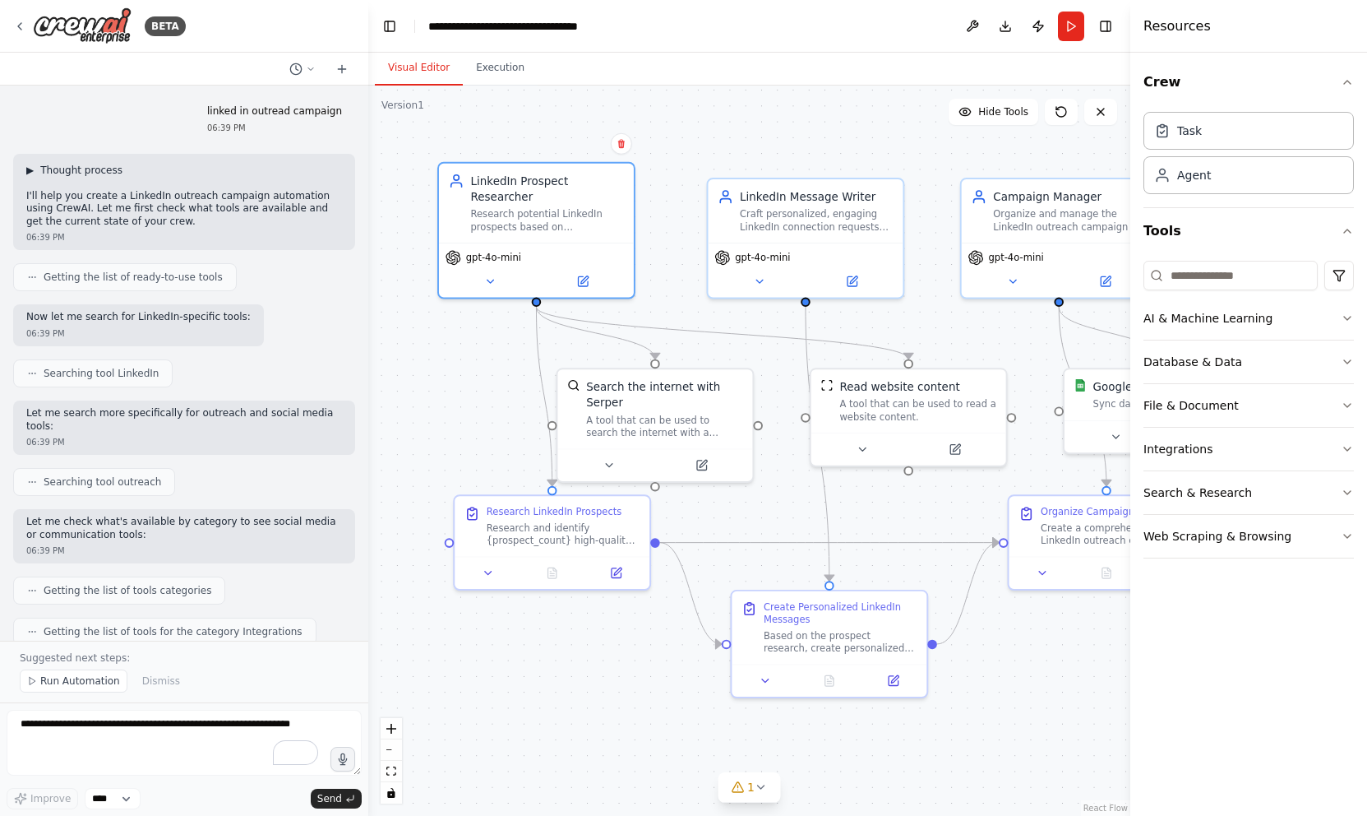
click at [27, 165] on span "▶" at bounding box center [29, 170] width 7 height 13
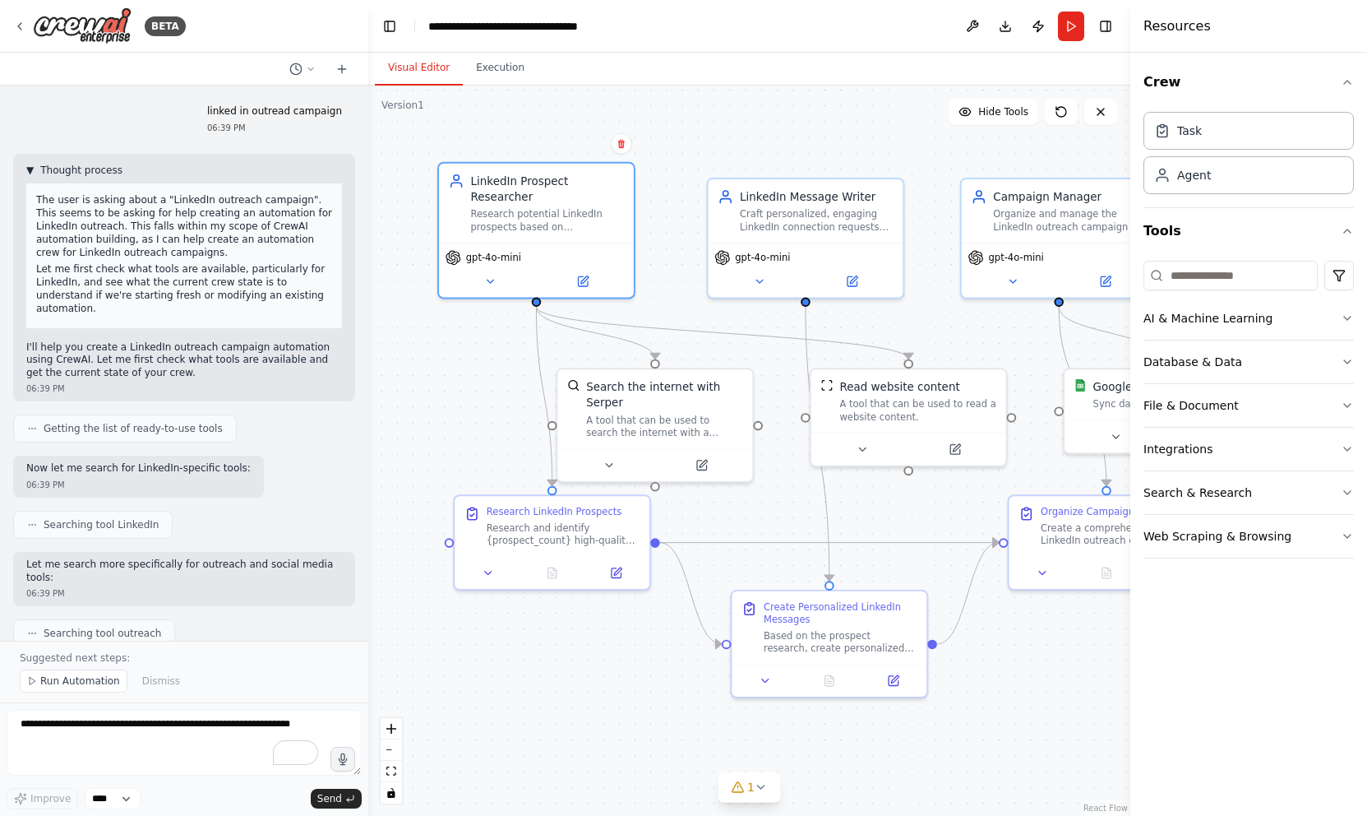
click at [29, 169] on span "▼" at bounding box center [29, 170] width 7 height 13
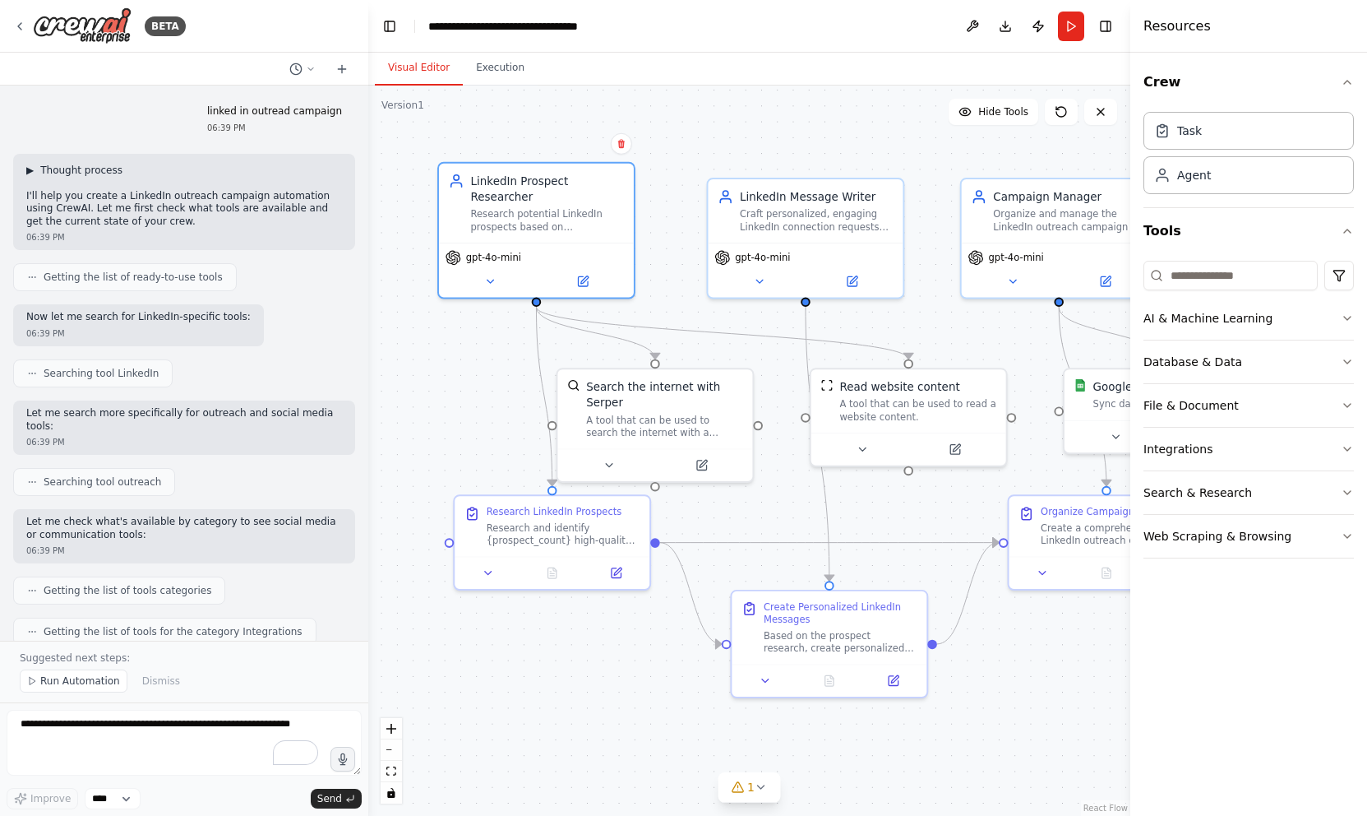
click at [29, 169] on span "▶" at bounding box center [29, 170] width 7 height 13
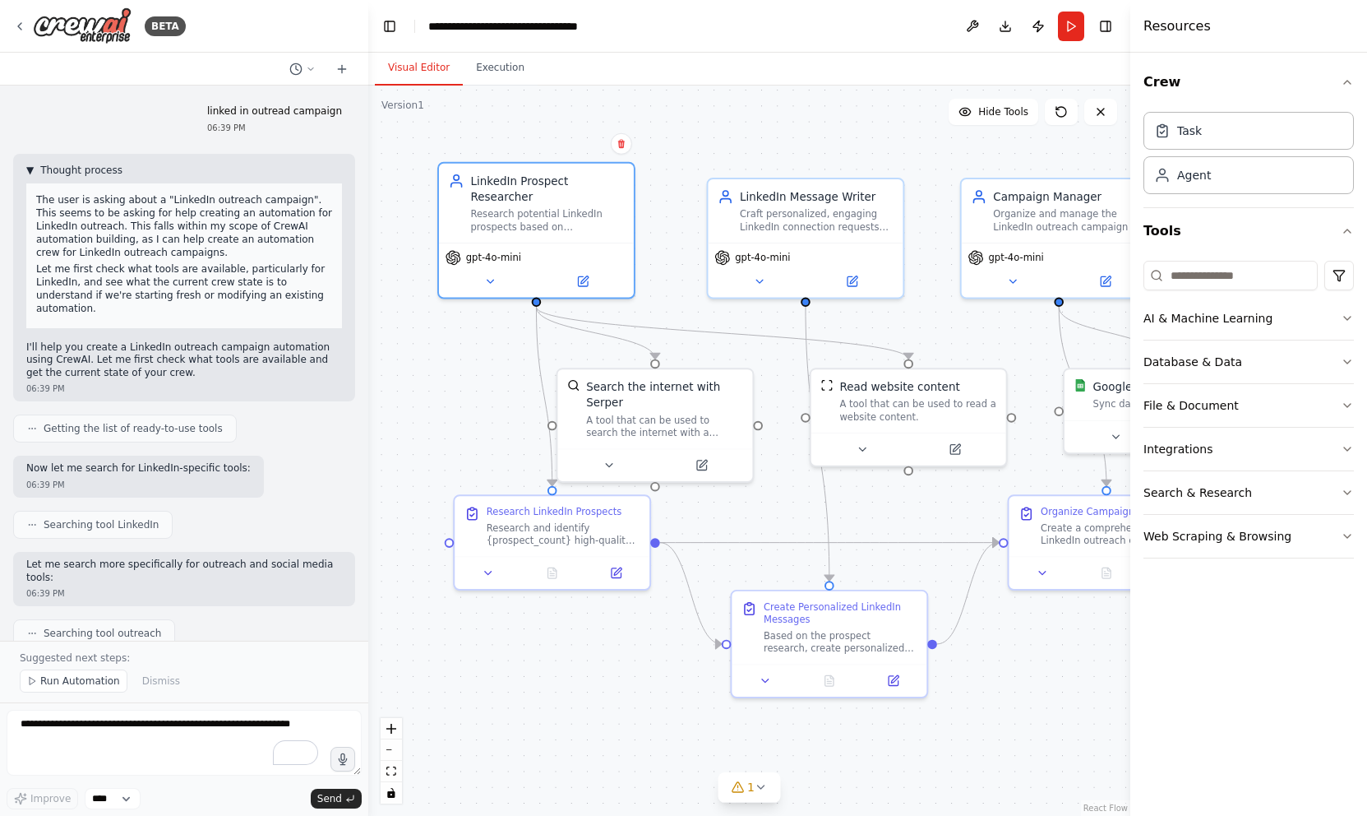
click at [29, 169] on span "▼" at bounding box center [29, 170] width 7 height 13
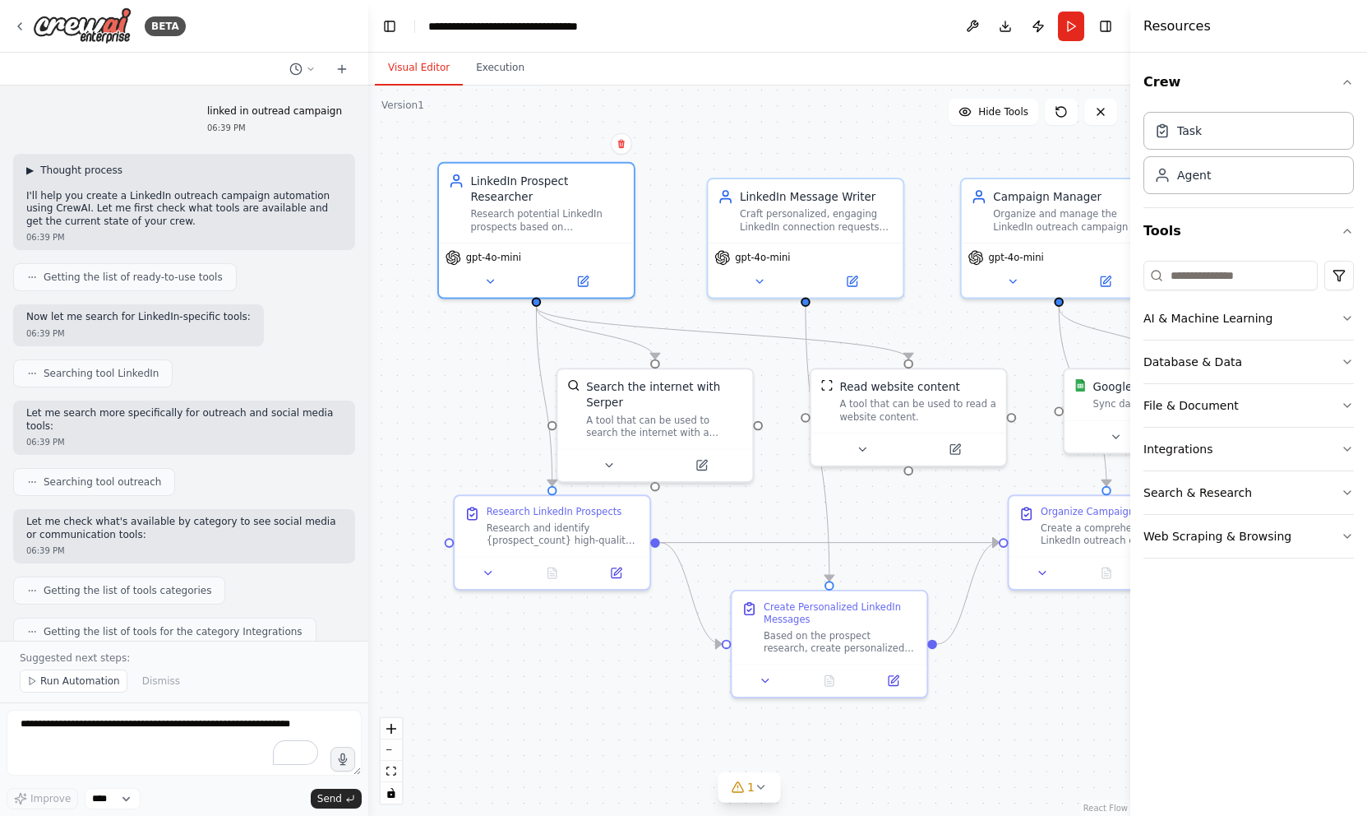
click at [29, 169] on span "▶" at bounding box center [29, 170] width 7 height 13
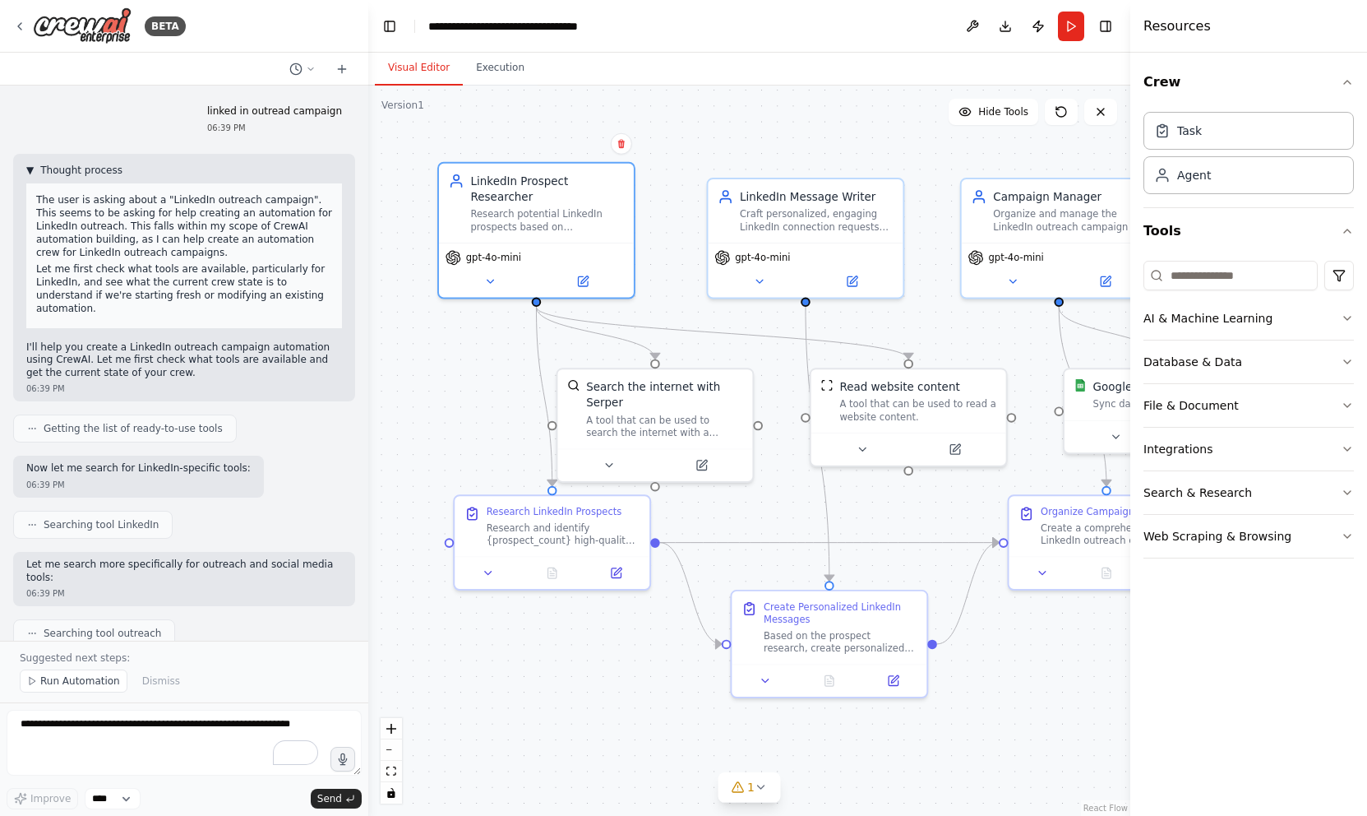
click at [29, 169] on span "▼" at bounding box center [29, 170] width 7 height 13
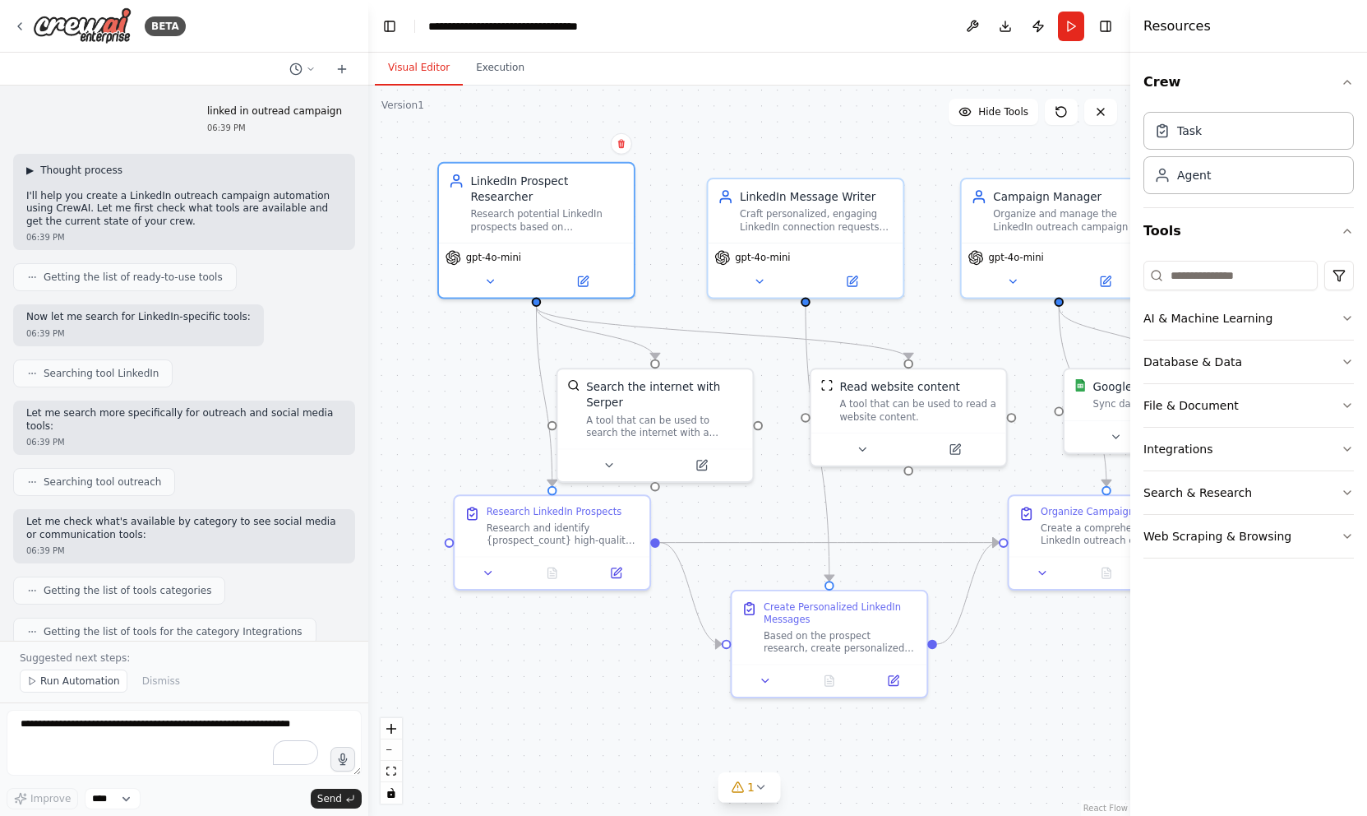
click at [29, 169] on span "▶" at bounding box center [29, 170] width 7 height 13
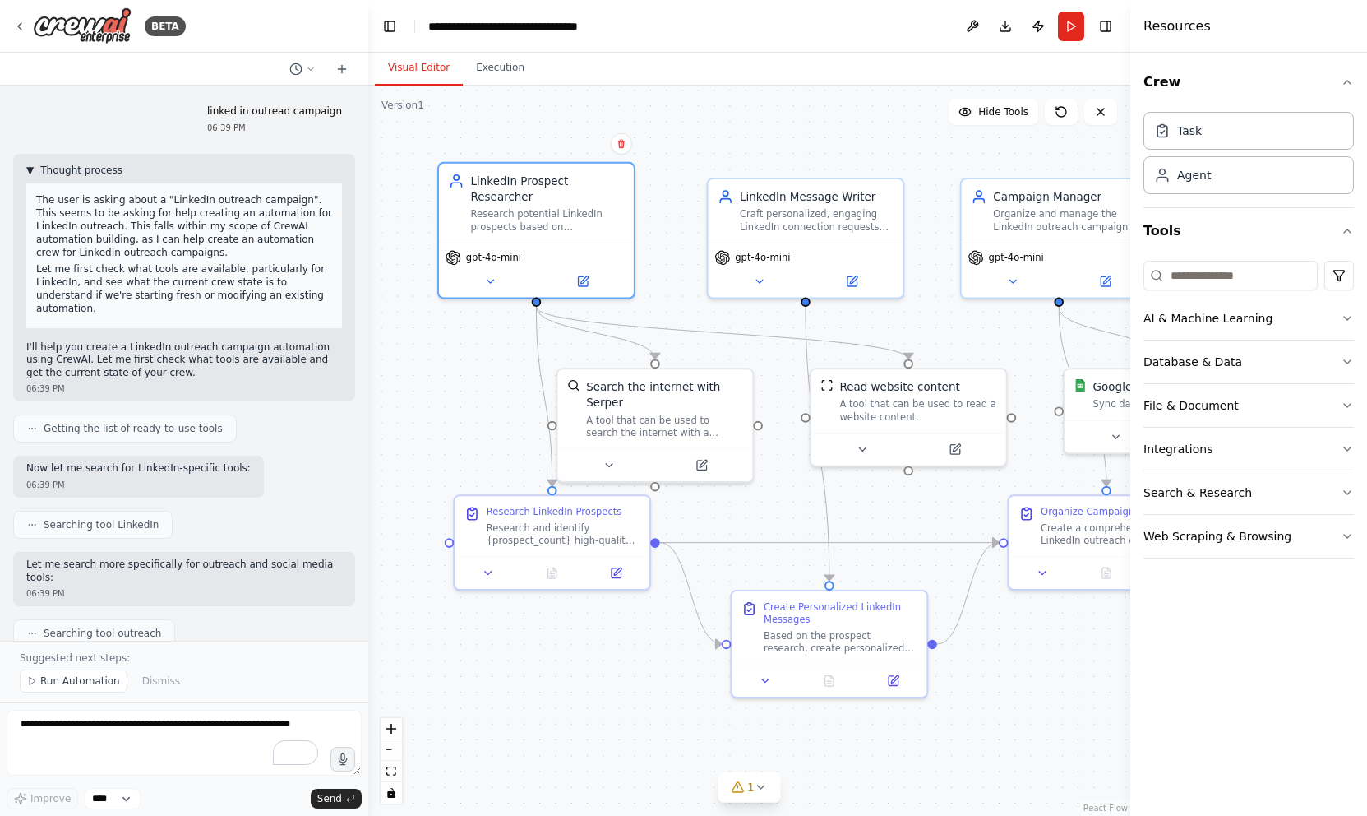
click at [29, 169] on span "▼" at bounding box center [29, 170] width 7 height 13
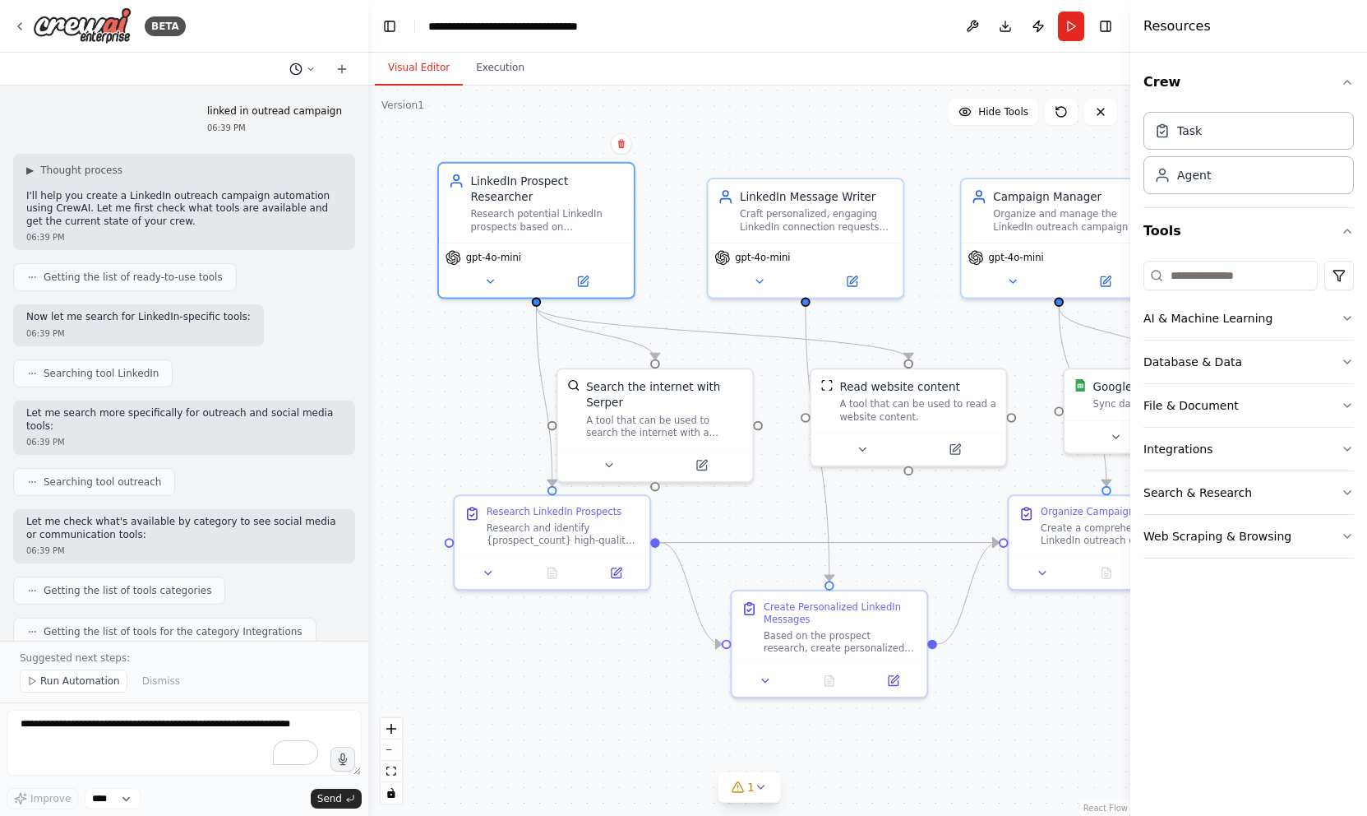
click at [297, 68] on icon at bounding box center [295, 68] width 13 height 13
click at [308, 38] on div at bounding box center [184, 408] width 368 height 816
click at [21, 28] on icon at bounding box center [19, 26] width 13 height 13
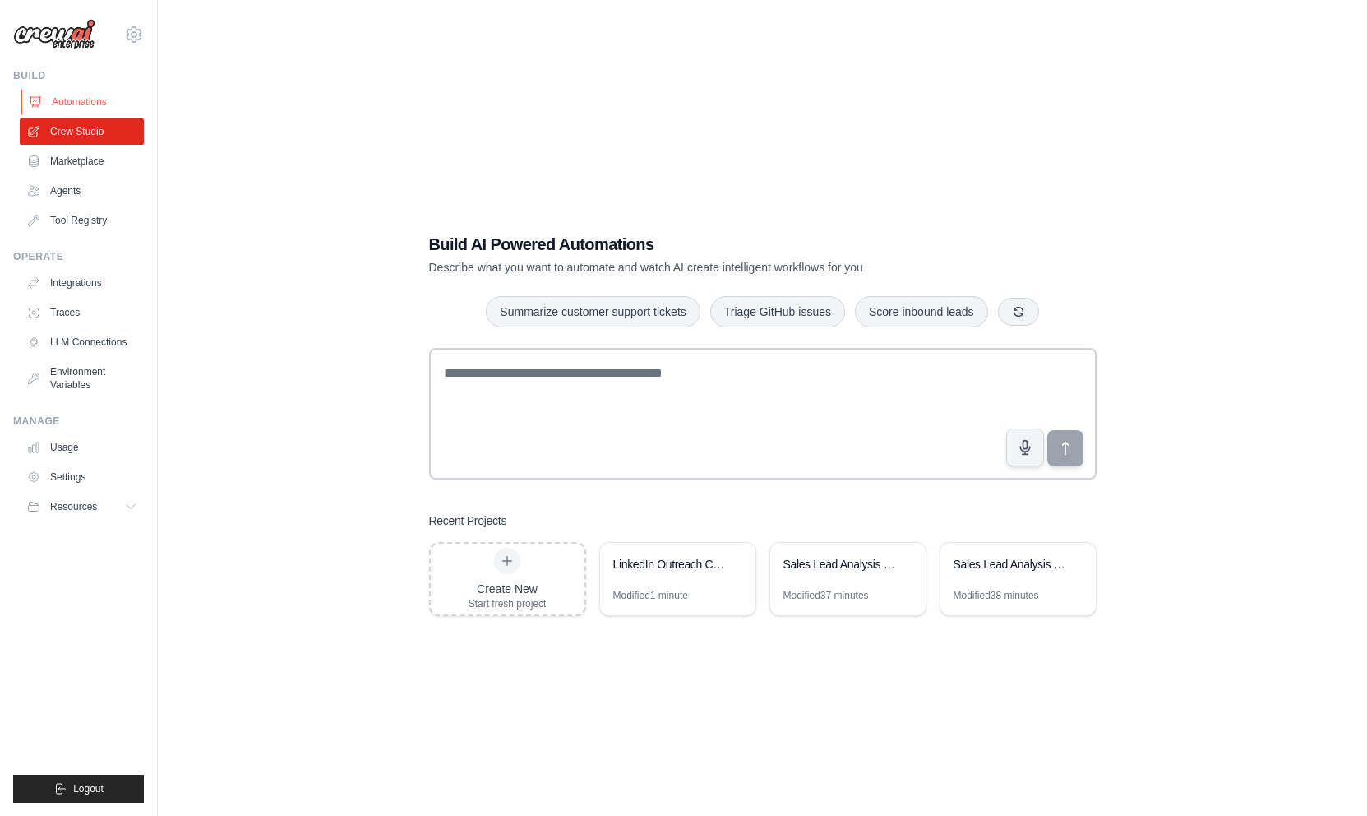
click at [92, 105] on link "Automations" at bounding box center [83, 102] width 124 height 26
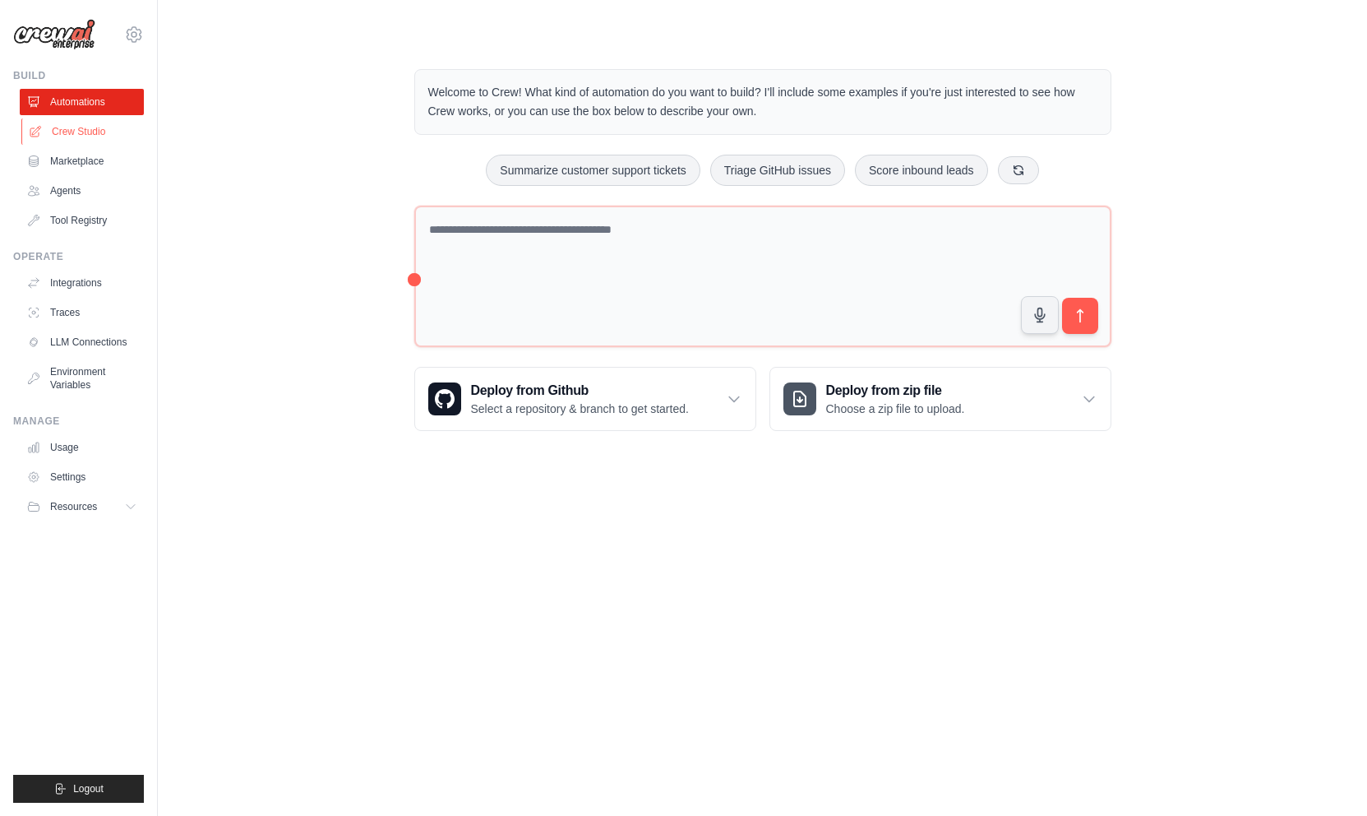
click at [83, 134] on link "Crew Studio" at bounding box center [83, 131] width 124 height 26
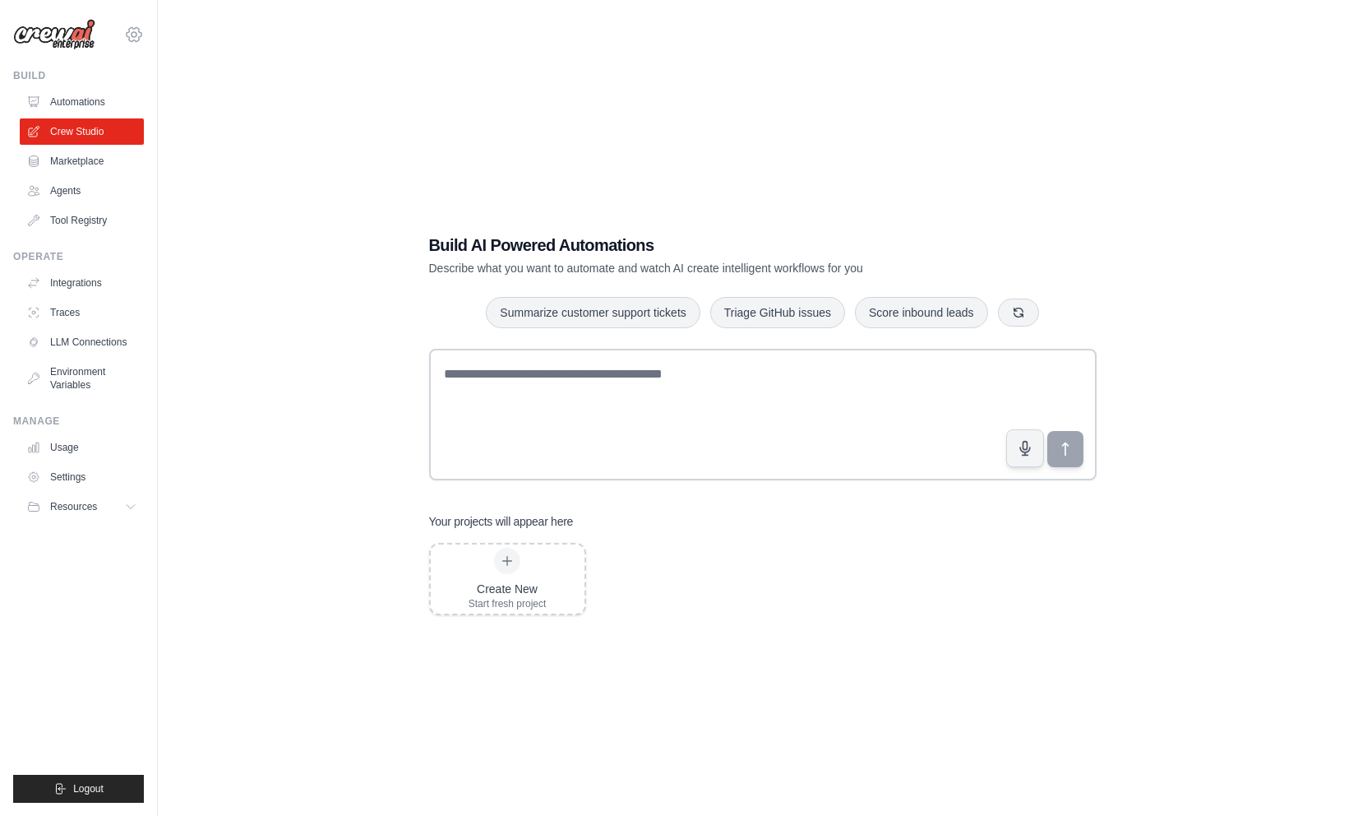
click at [132, 31] on icon at bounding box center [134, 35] width 20 height 20
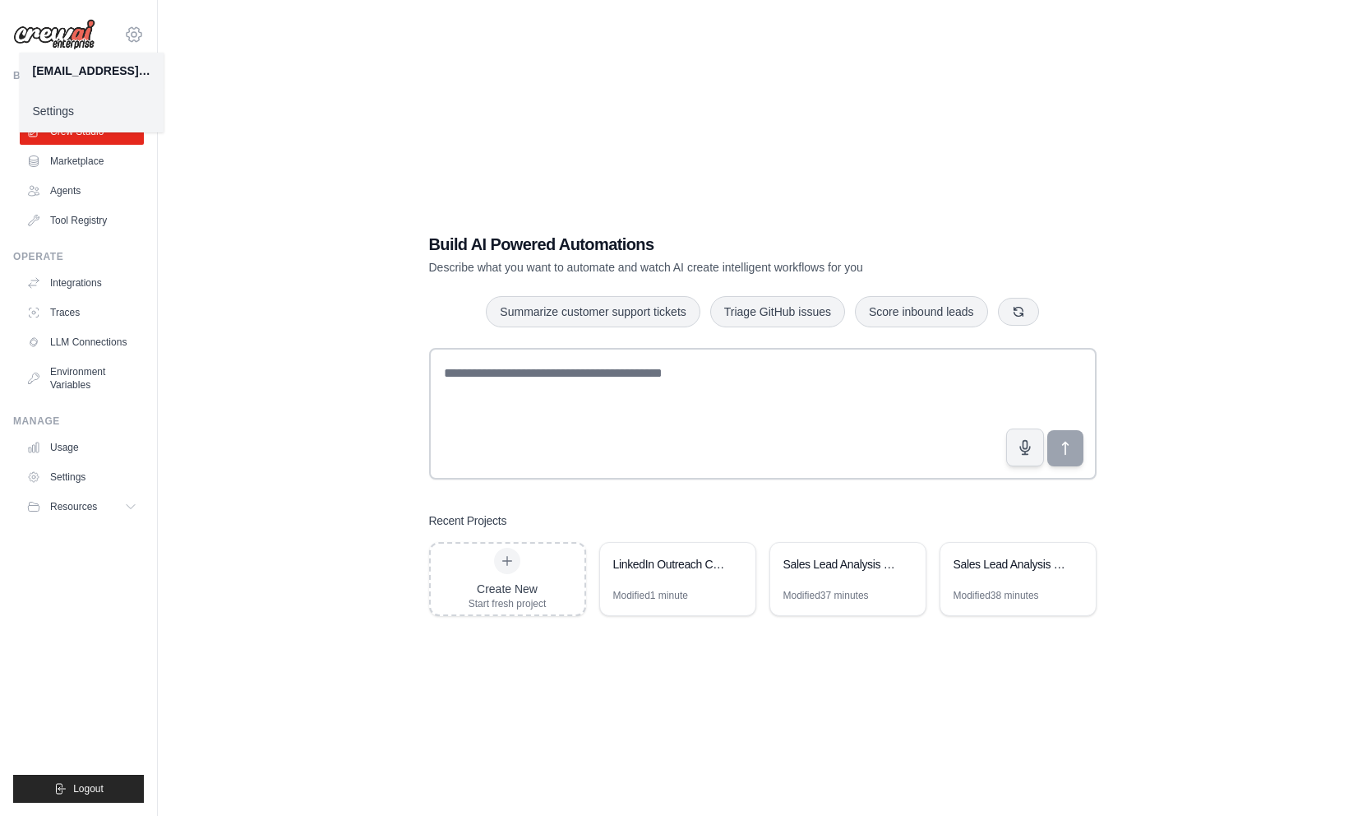
click at [132, 32] on icon at bounding box center [134, 34] width 5 height 5
click at [655, 585] on div "LinkedIn Outreach Campaign Generator" at bounding box center [677, 566] width 155 height 46
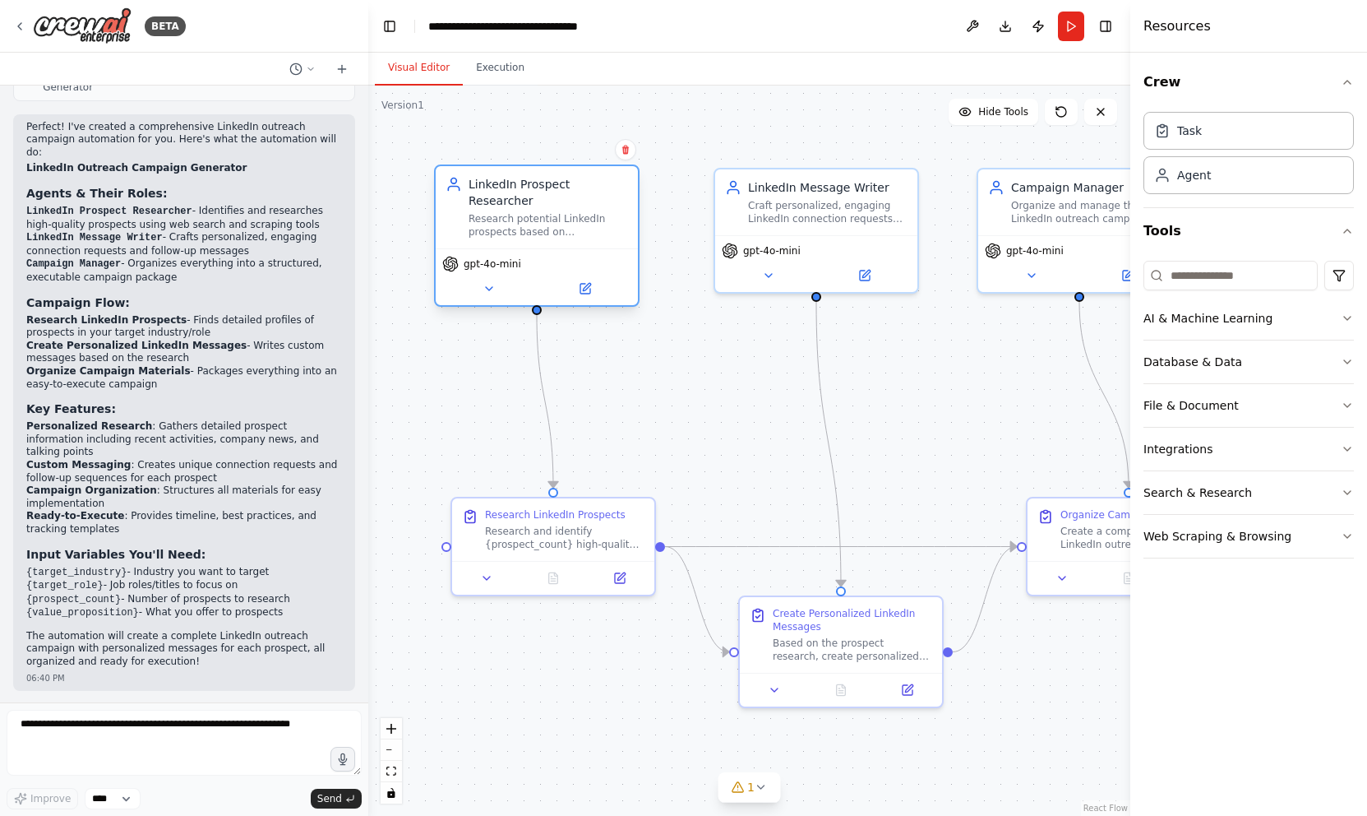
scroll to position [1346, 0]
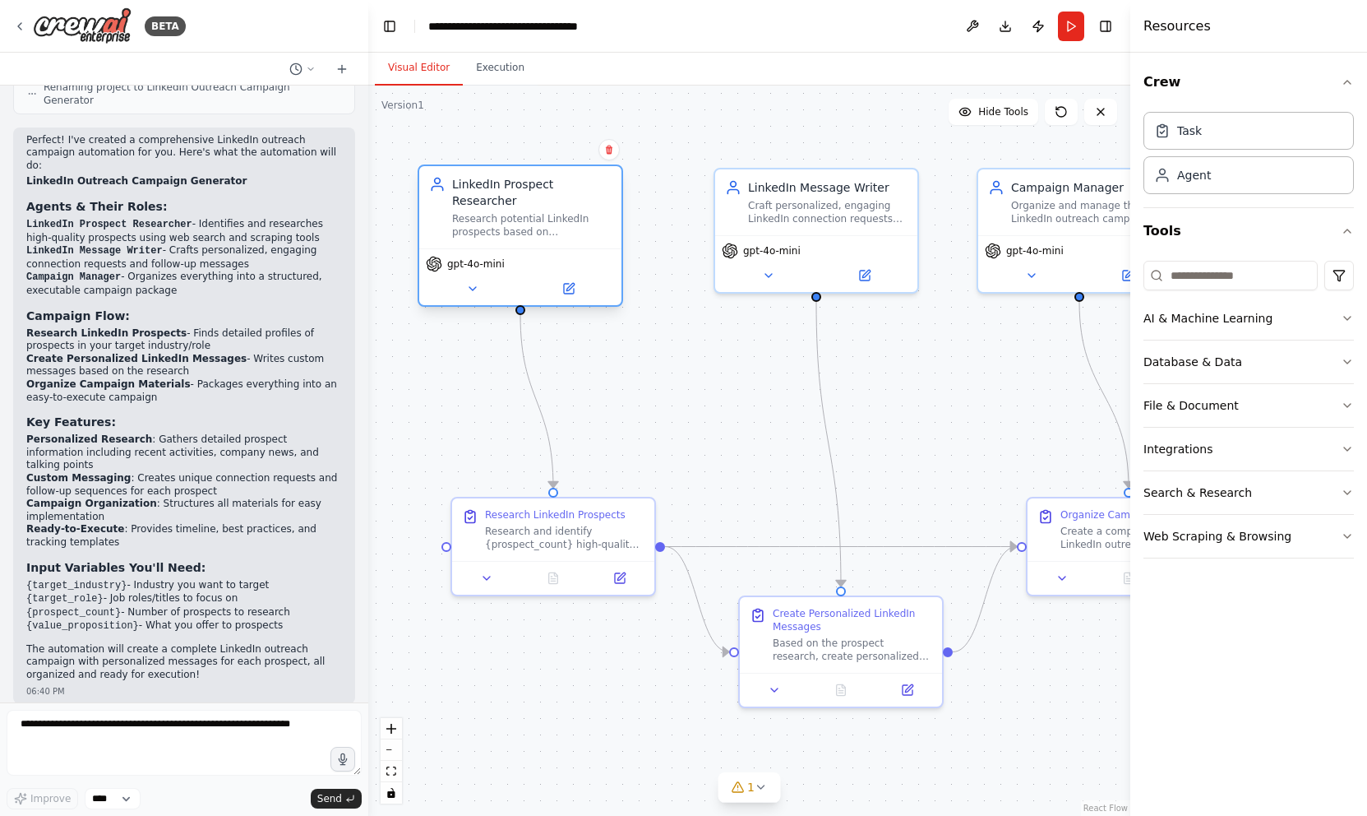
drag, startPoint x: 578, startPoint y: 181, endPoint x: 557, endPoint y: 198, distance: 27.5
click at [557, 198] on div "LinkedIn Prospect Researcher" at bounding box center [532, 192] width 160 height 33
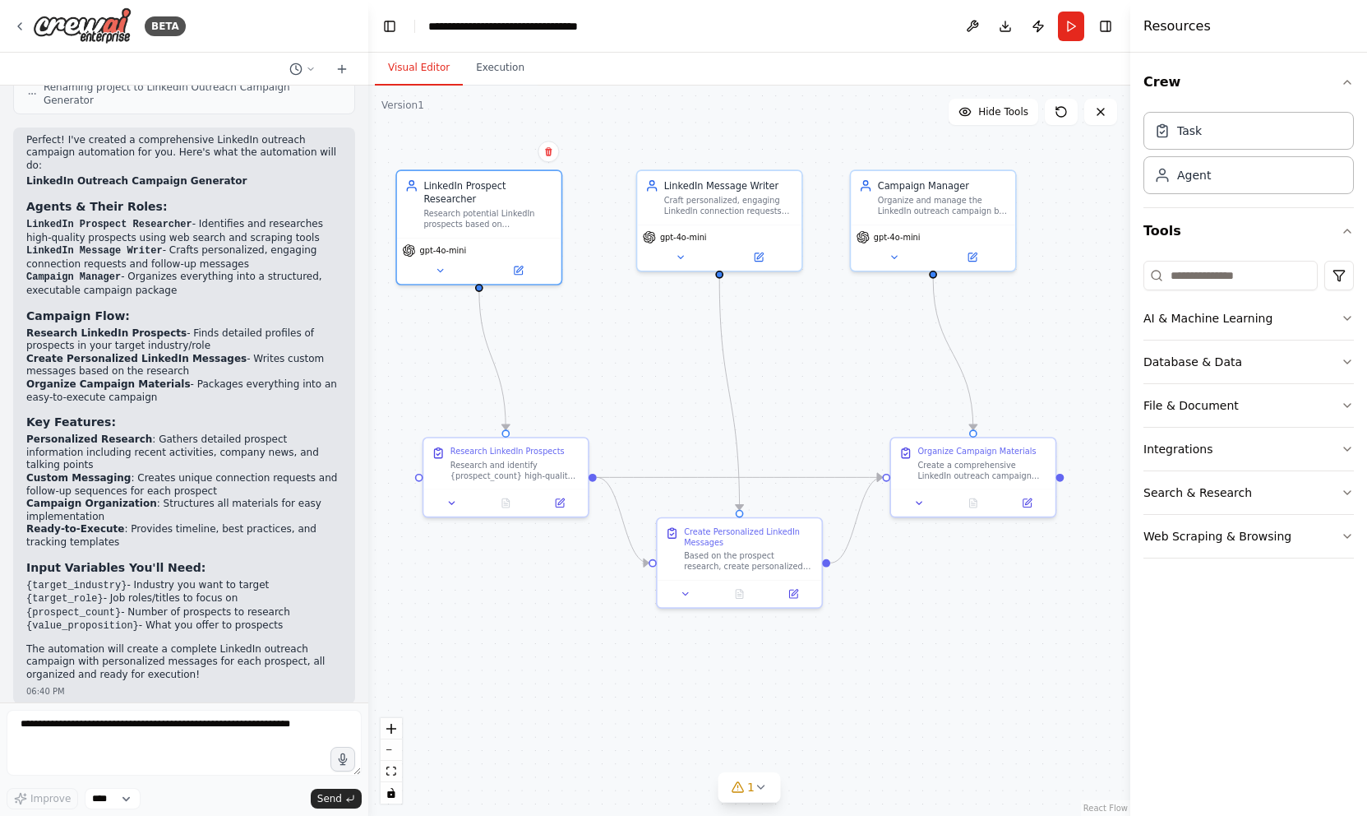
drag, startPoint x: 696, startPoint y: 400, endPoint x: 609, endPoint y: 352, distance: 99.0
click at [609, 353] on div ".deletable-edge-delete-btn { width: 20px; height: 20px; border: 0px solid #ffff…" at bounding box center [749, 451] width 762 height 730
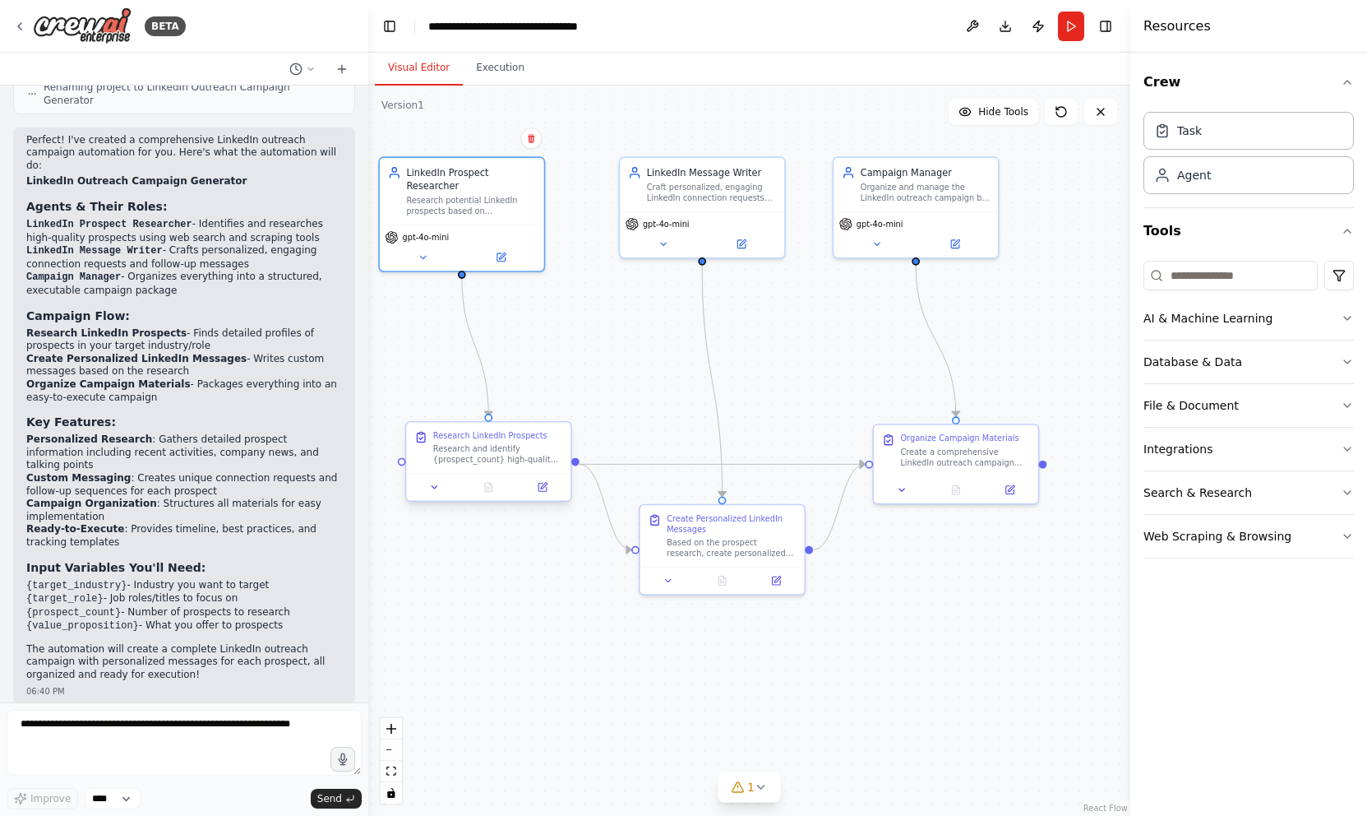
click at [486, 457] on div "Research and identify {prospect_count} high-quality LinkedIn prospects in the {…" at bounding box center [498, 454] width 130 height 21
click at [429, 493] on button at bounding box center [435, 487] width 46 height 16
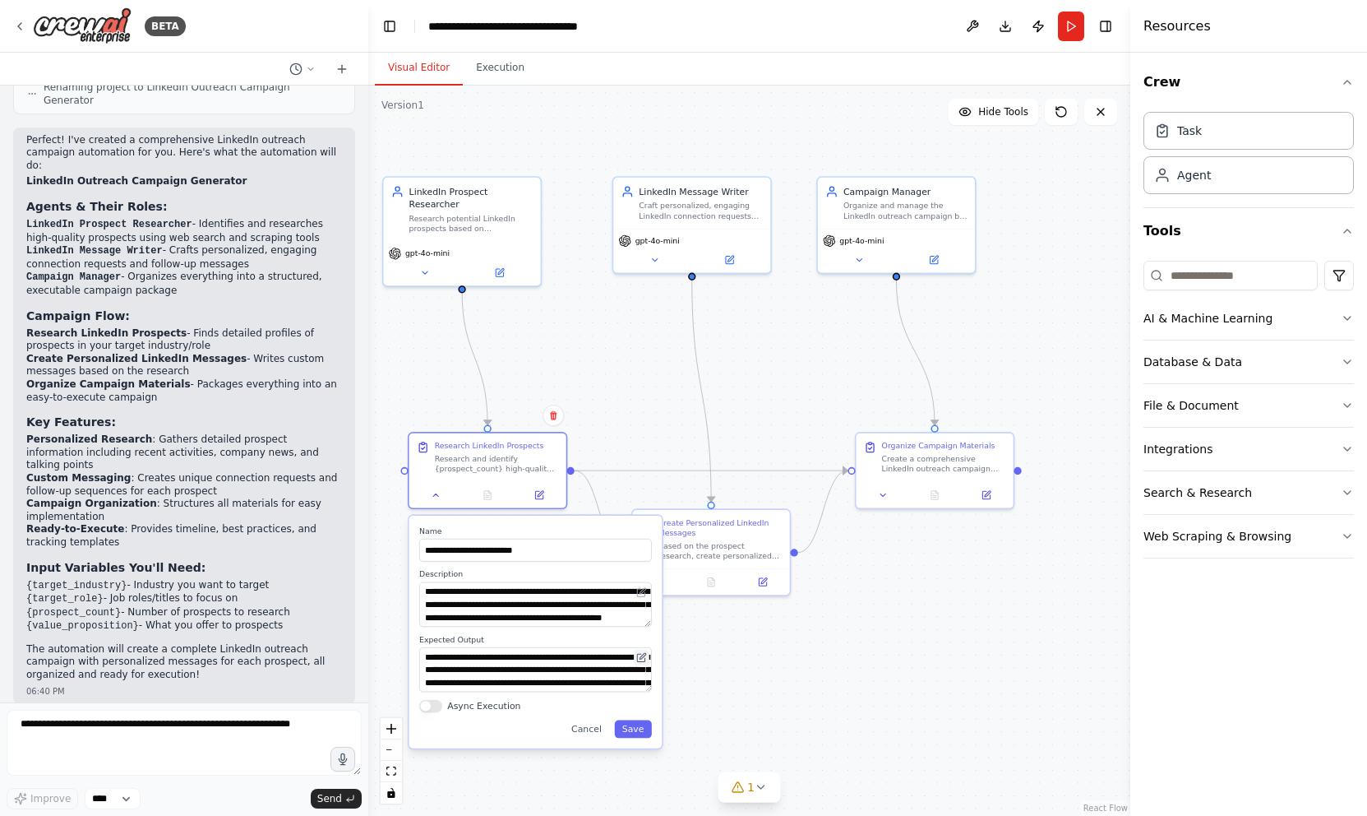
click at [641, 657] on icon at bounding box center [643, 656] width 6 height 6
click at [640, 659] on icon at bounding box center [643, 656] width 6 height 6
click at [585, 676] on textarea "**********" at bounding box center [535, 669] width 233 height 44
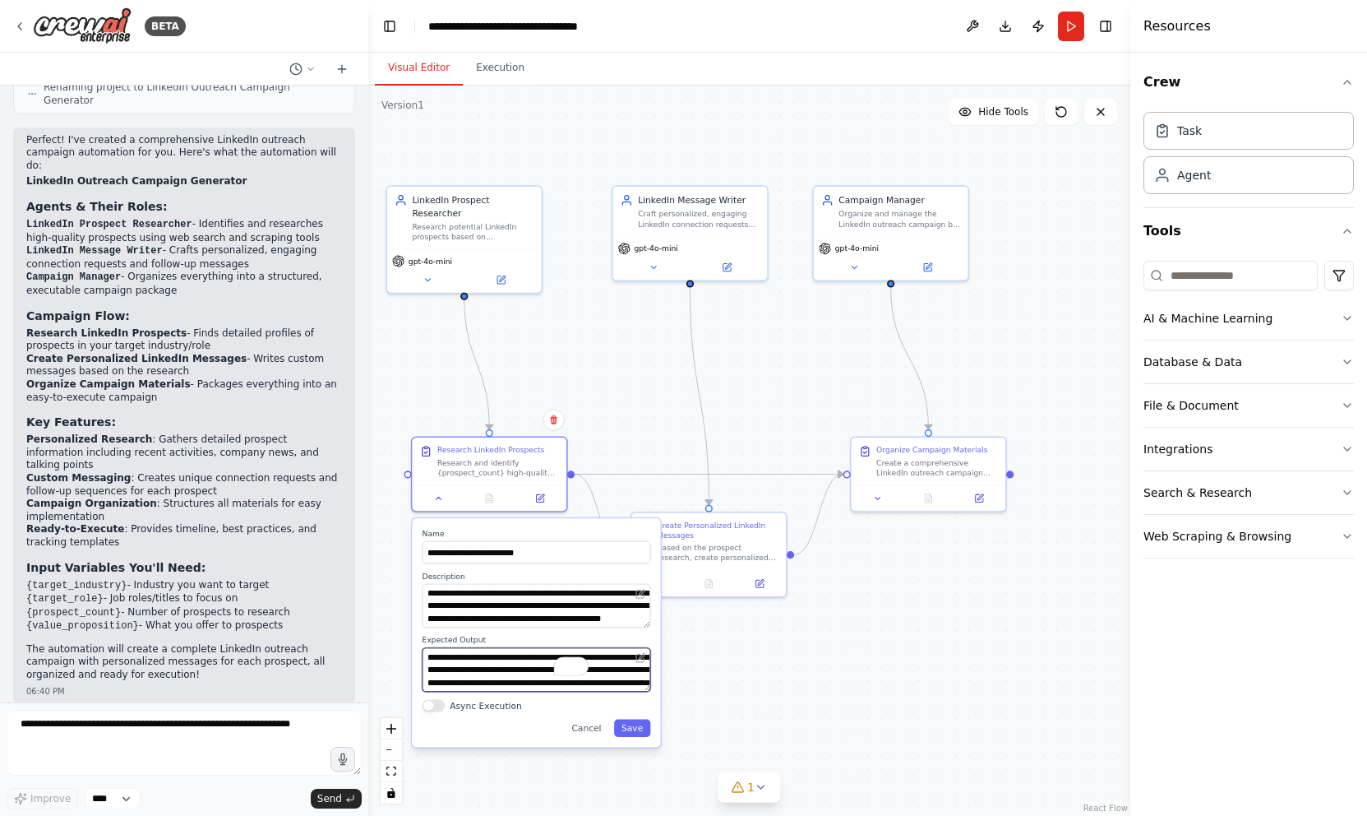
click at [645, 691] on textarea "**********" at bounding box center [537, 670] width 229 height 44
drag, startPoint x: 648, startPoint y: 690, endPoint x: 641, endPoint y: 747, distance: 57.2
click at [641, 747] on textarea "**********" at bounding box center [537, 698] width 229 height 100
click at [539, 690] on textarea "**********" at bounding box center [537, 698] width 229 height 100
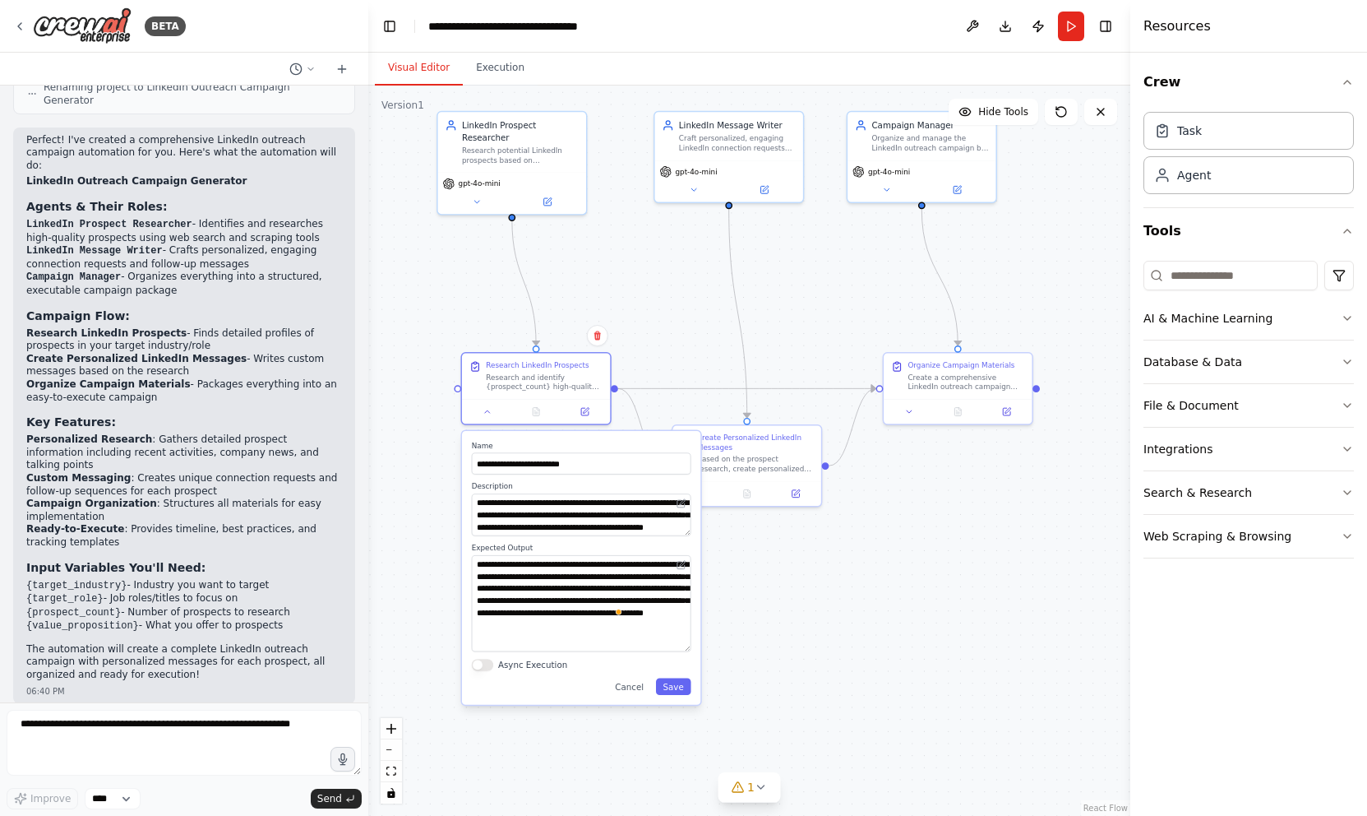
drag, startPoint x: 654, startPoint y: 407, endPoint x: 694, endPoint y: 324, distance: 92.3
click at [694, 324] on div ".deletable-edge-delete-btn { width: 20px; height: 20px; border: 0px solid #ffff…" at bounding box center [749, 451] width 762 height 730
click at [389, 28] on button "Toggle Left Sidebar" at bounding box center [389, 26] width 23 height 23
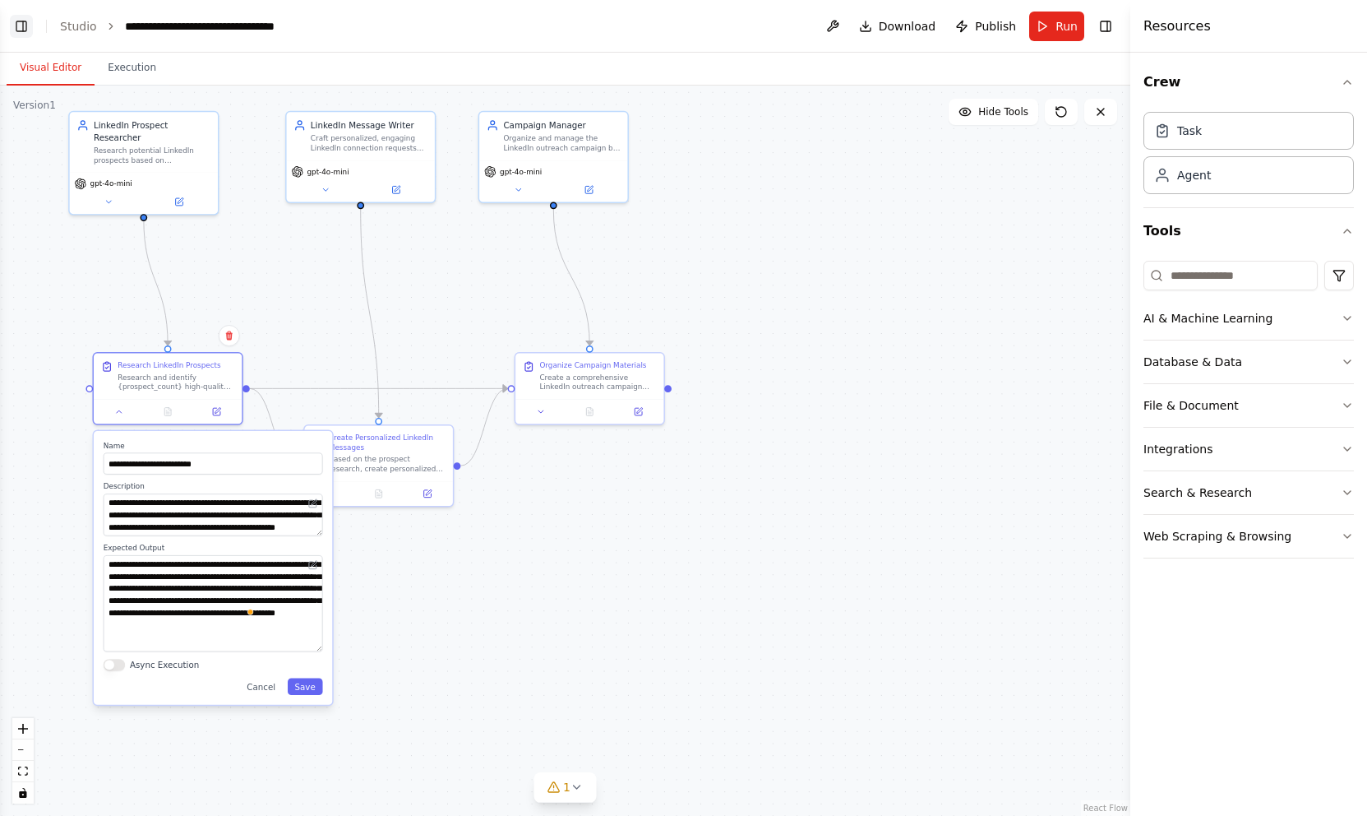
click at [16, 28] on button "Toggle Left Sidebar" at bounding box center [21, 26] width 23 height 23
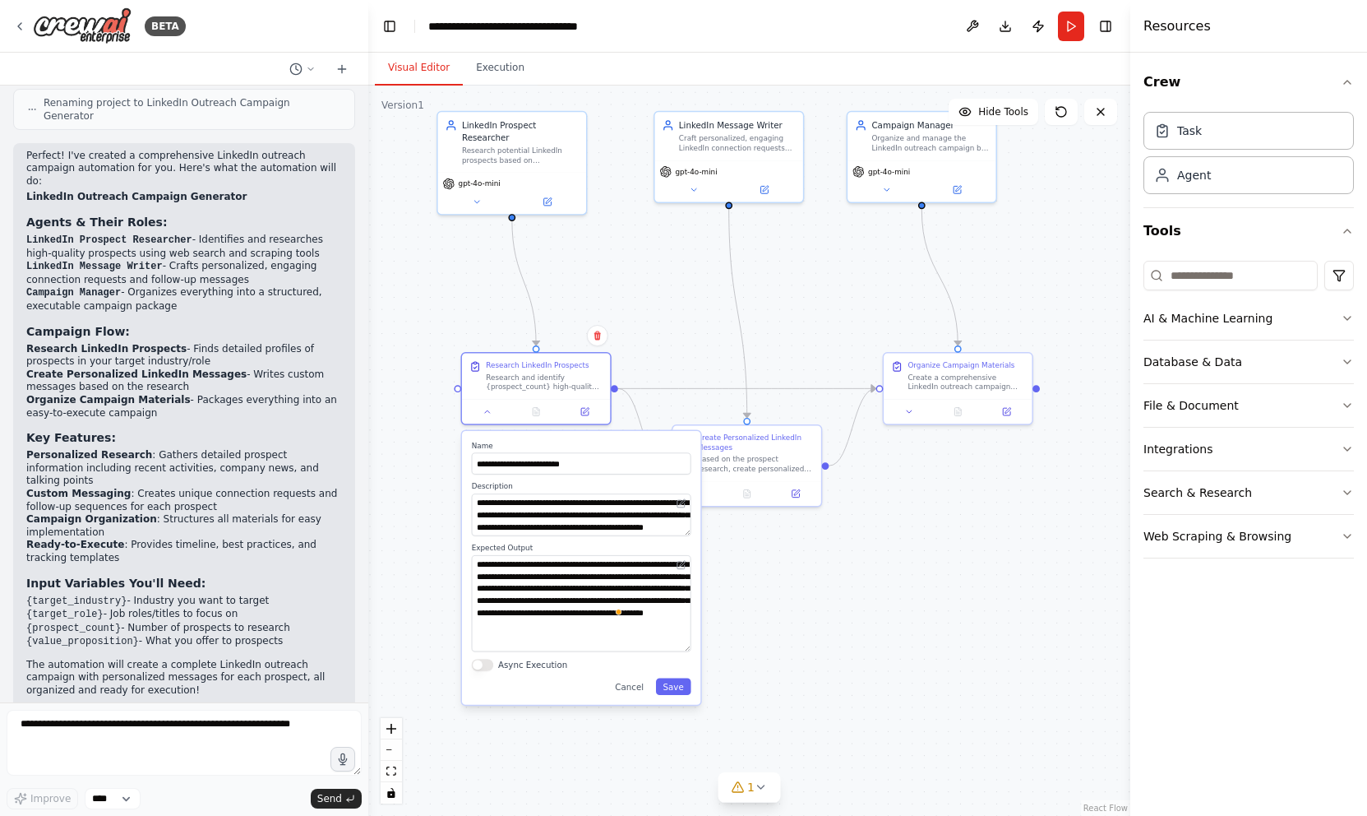
scroll to position [1325, 0]
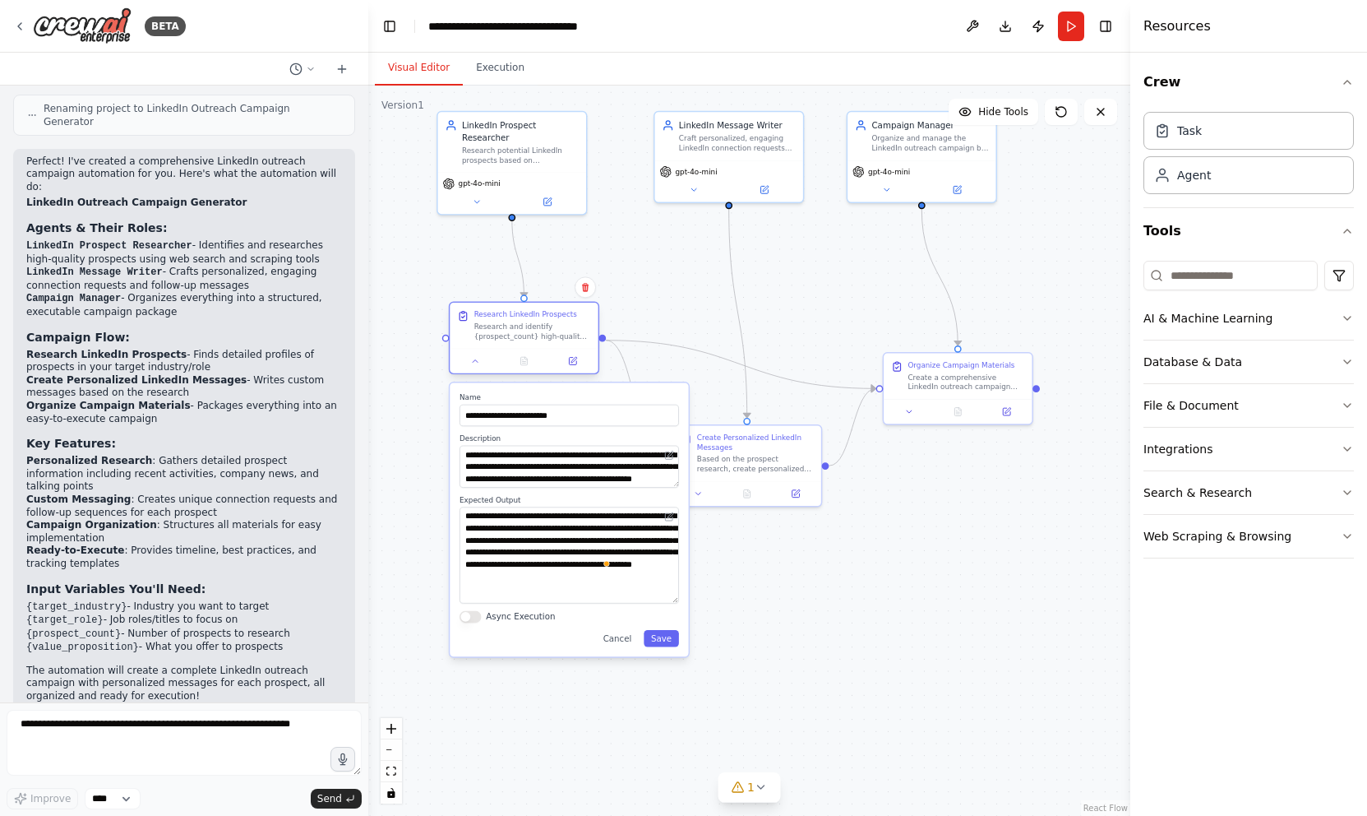
drag, startPoint x: 485, startPoint y: 378, endPoint x: 470, endPoint y: 331, distance: 50.2
click at [470, 331] on div "Research LinkedIn Prospects Research and identify {prospect_count} high-quality…" at bounding box center [524, 325] width 134 height 31
click at [520, 465] on textarea "**********" at bounding box center [570, 467] width 220 height 42
click at [520, 674] on div ".deletable-edge-delete-btn { width: 20px; height: 20px; border: 0px solid #ffff…" at bounding box center [749, 451] width 762 height 730
click at [626, 643] on button "Cancel" at bounding box center [617, 638] width 43 height 17
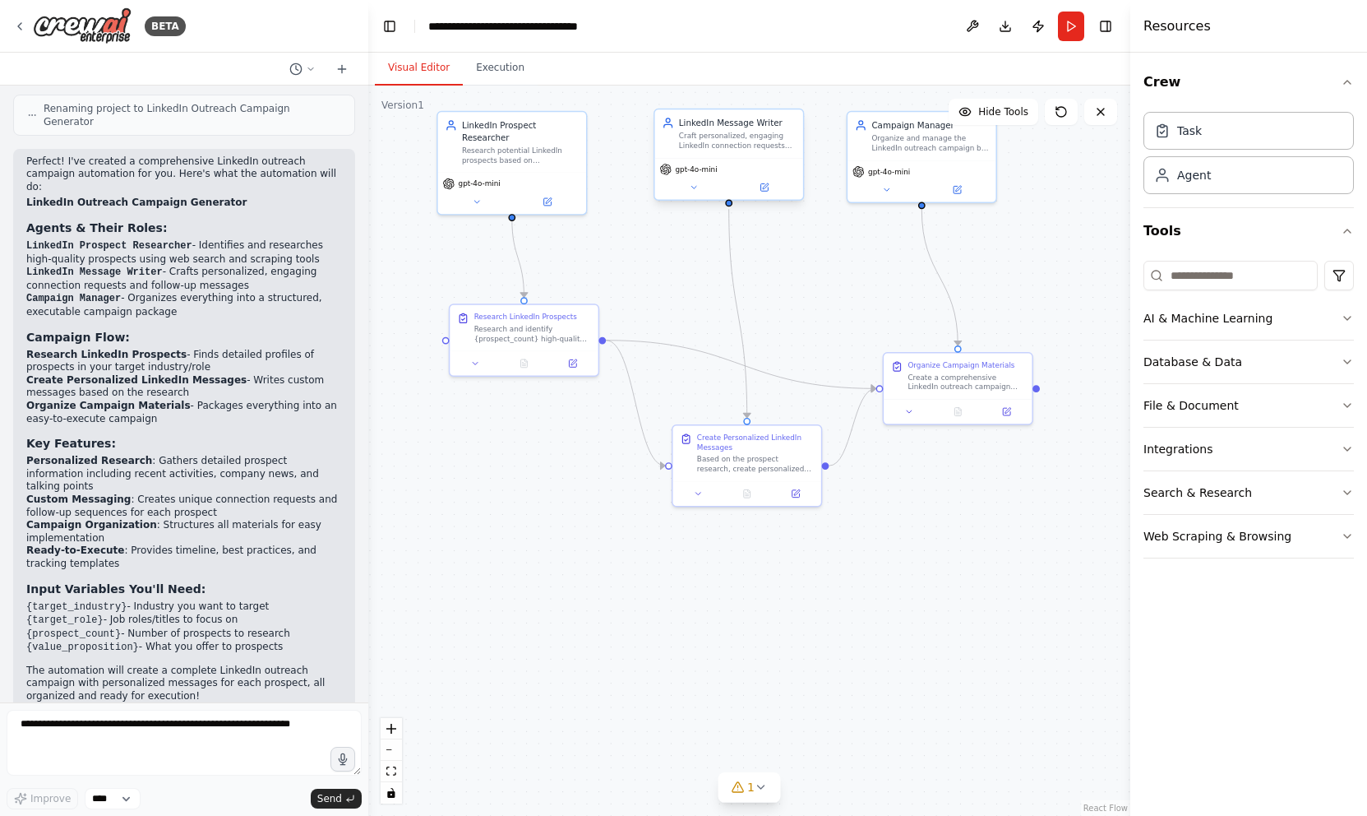
click at [733, 141] on div "Craft personalized, engaging LinkedIn connection requests and follow-up message…" at bounding box center [737, 141] width 117 height 19
click at [688, 195] on div "gpt-4o-mini" at bounding box center [729, 179] width 148 height 42
click at [691, 189] on icon at bounding box center [694, 188] width 10 height 10
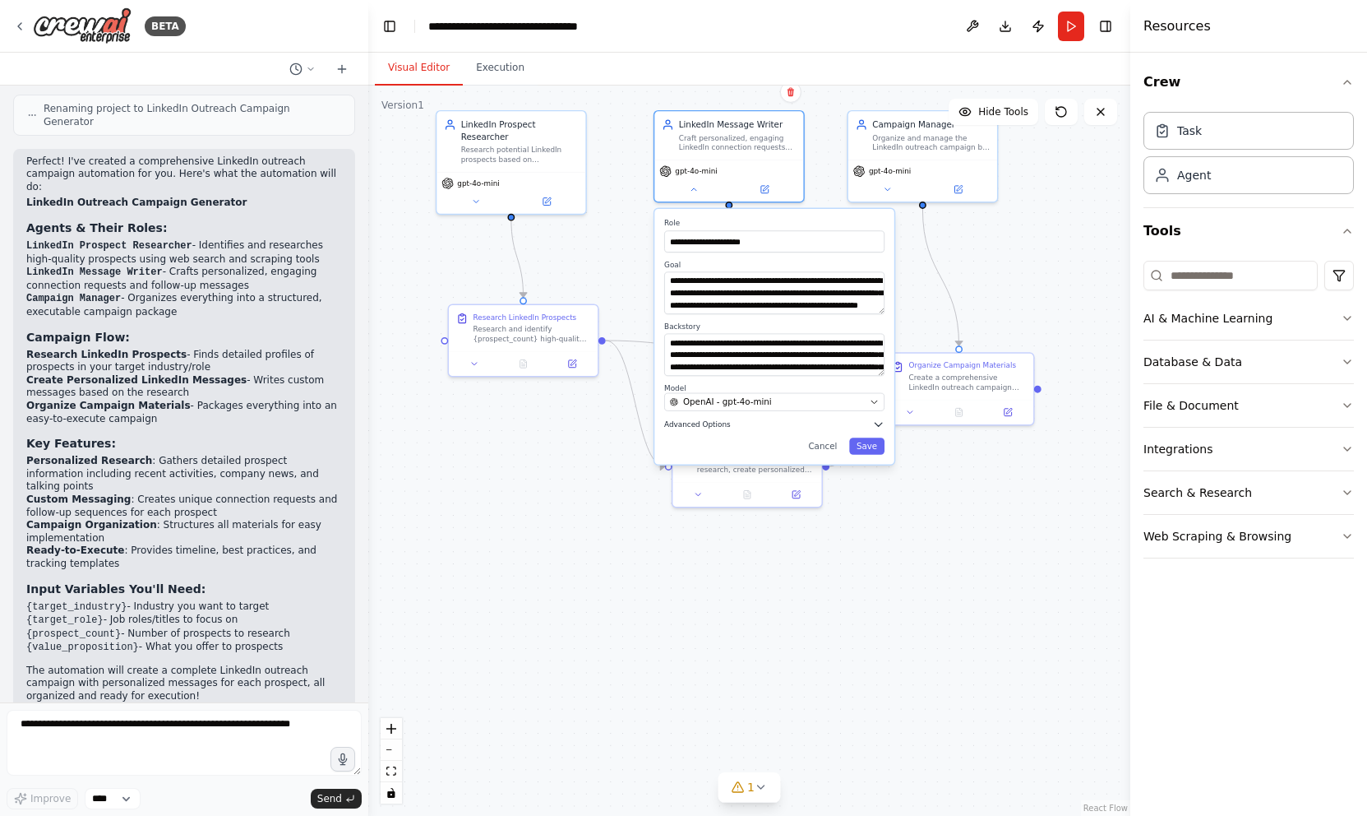
click at [713, 423] on span "Advanced Options" at bounding box center [697, 424] width 67 height 10
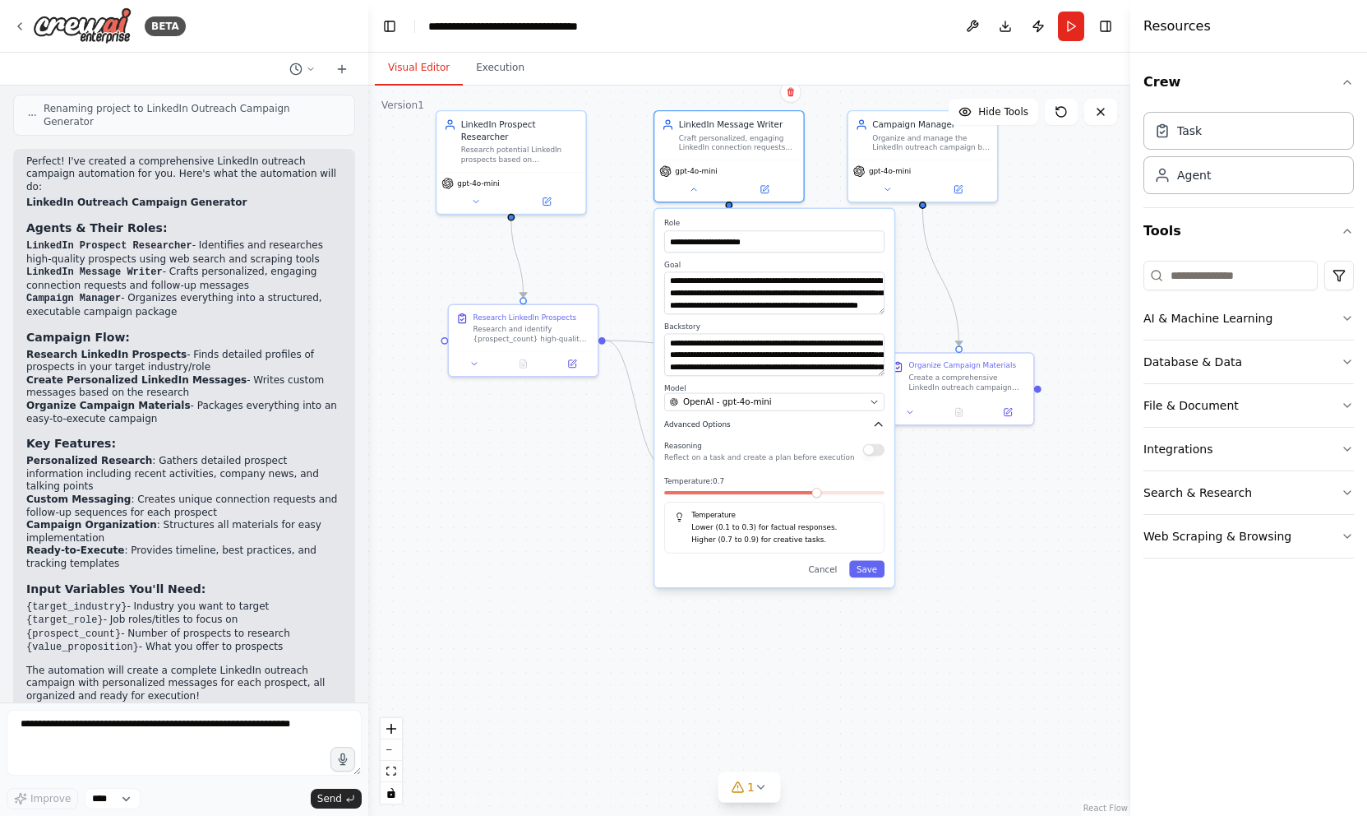
click at [710, 425] on span "Advanced Options" at bounding box center [697, 424] width 67 height 10
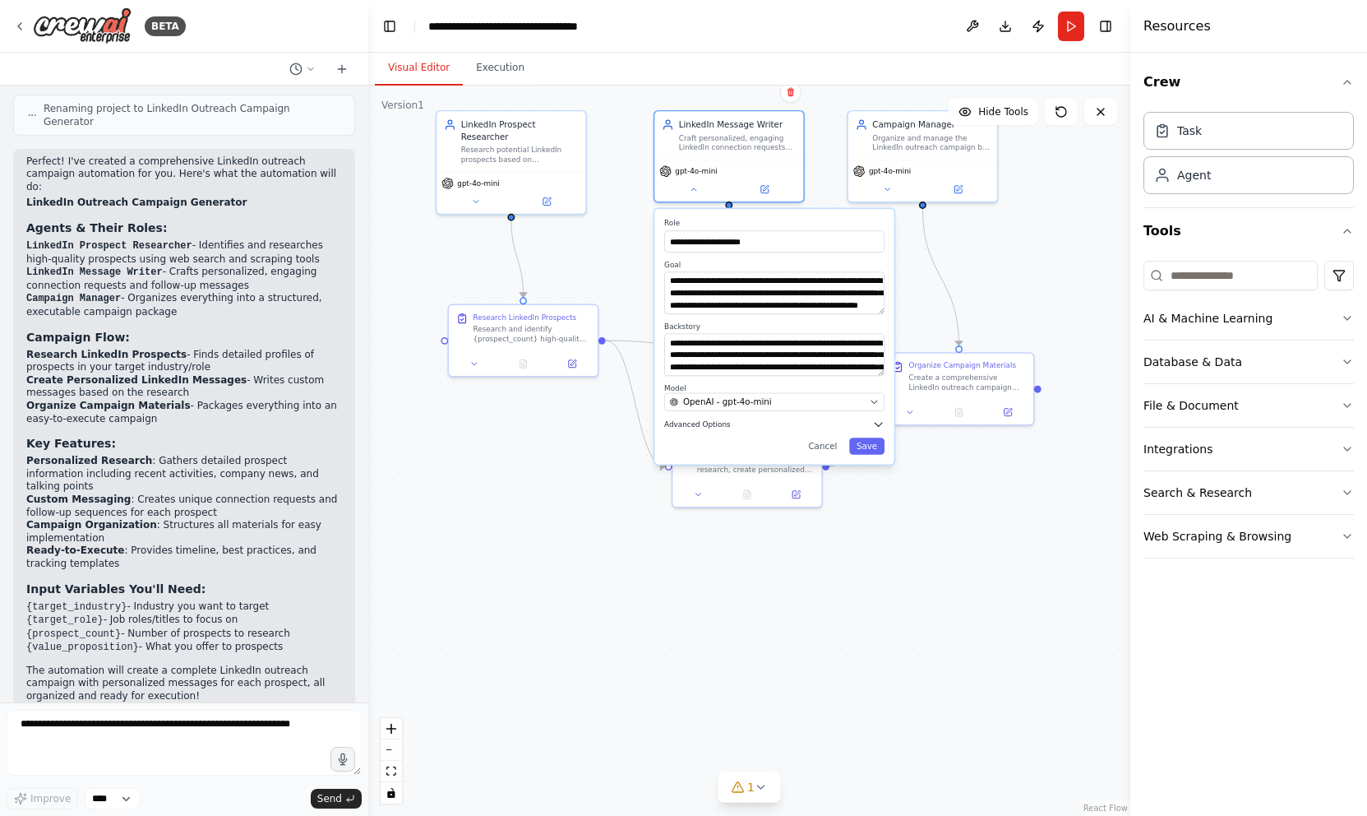
click at [710, 425] on span "Advanced Options" at bounding box center [697, 424] width 67 height 10
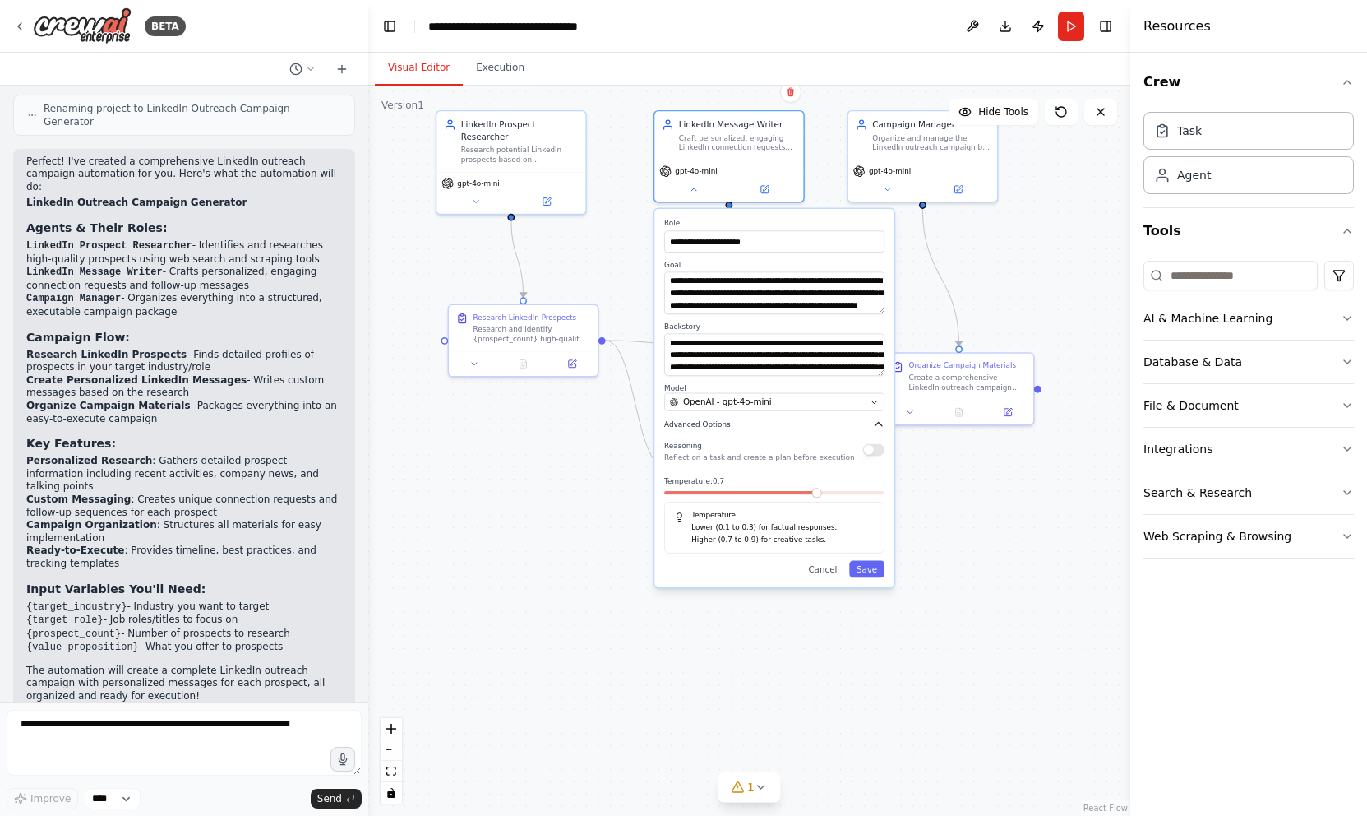
click at [710, 425] on span "Advanced Options" at bounding box center [697, 424] width 67 height 10
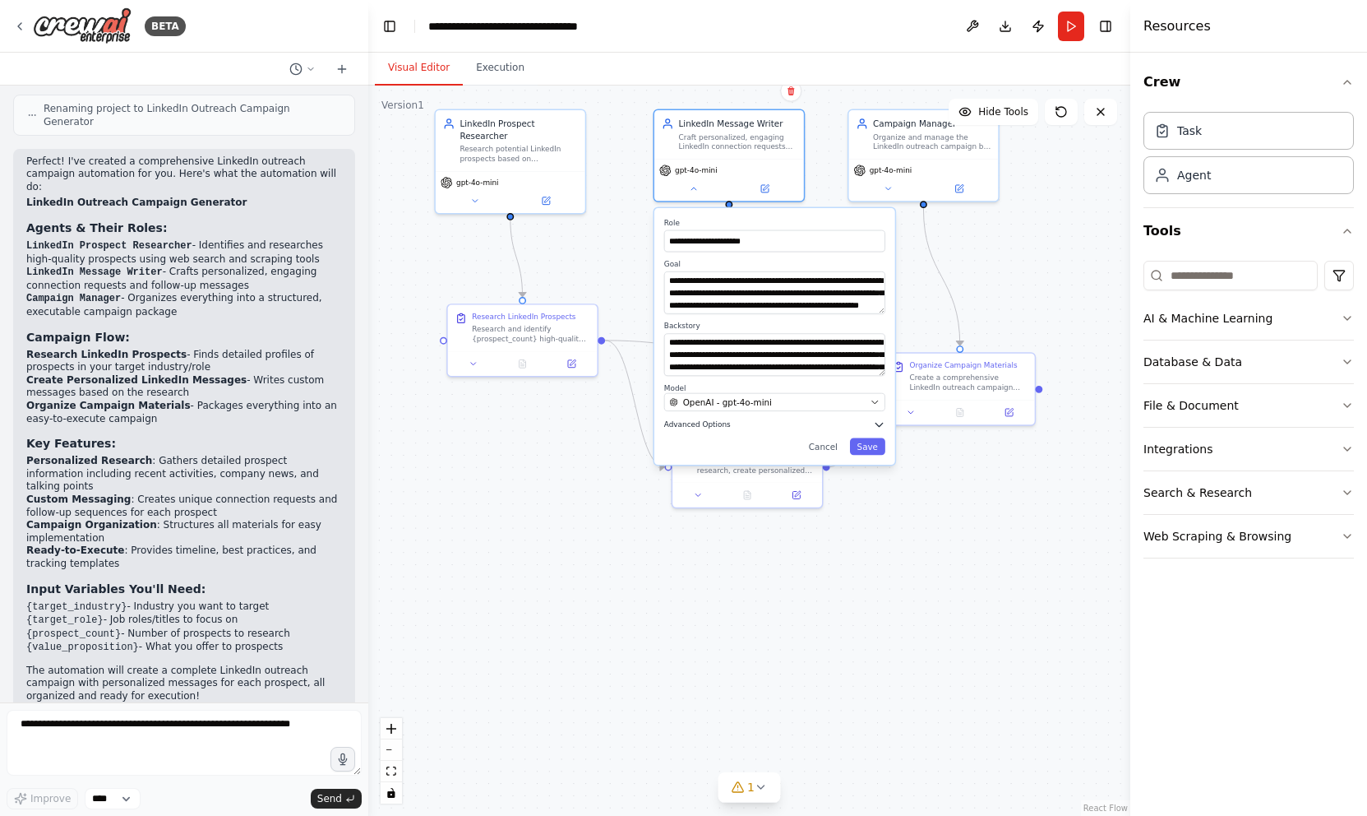
click at [706, 424] on span "Advanced Options" at bounding box center [697, 424] width 67 height 10
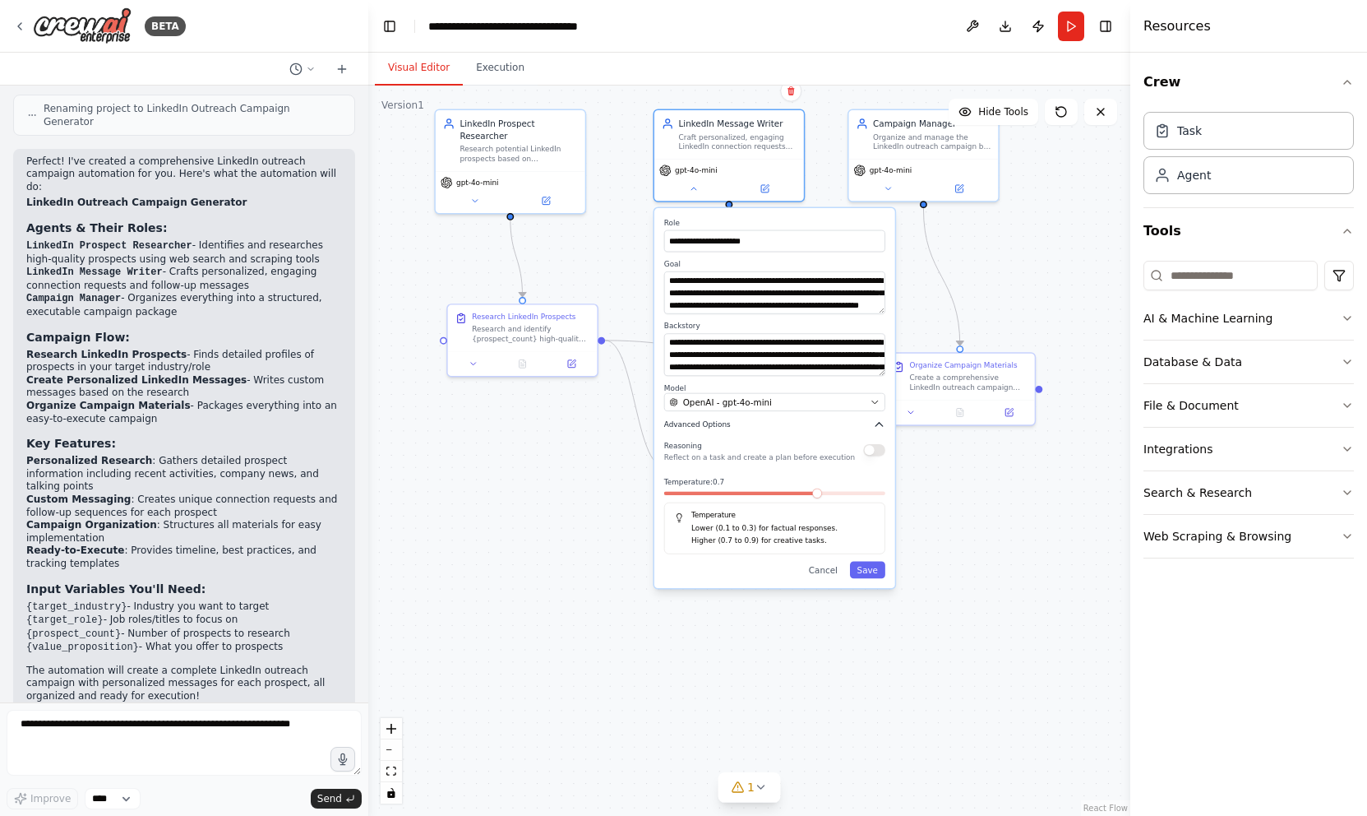
click at [706, 424] on span "Advanced Options" at bounding box center [697, 424] width 67 height 10
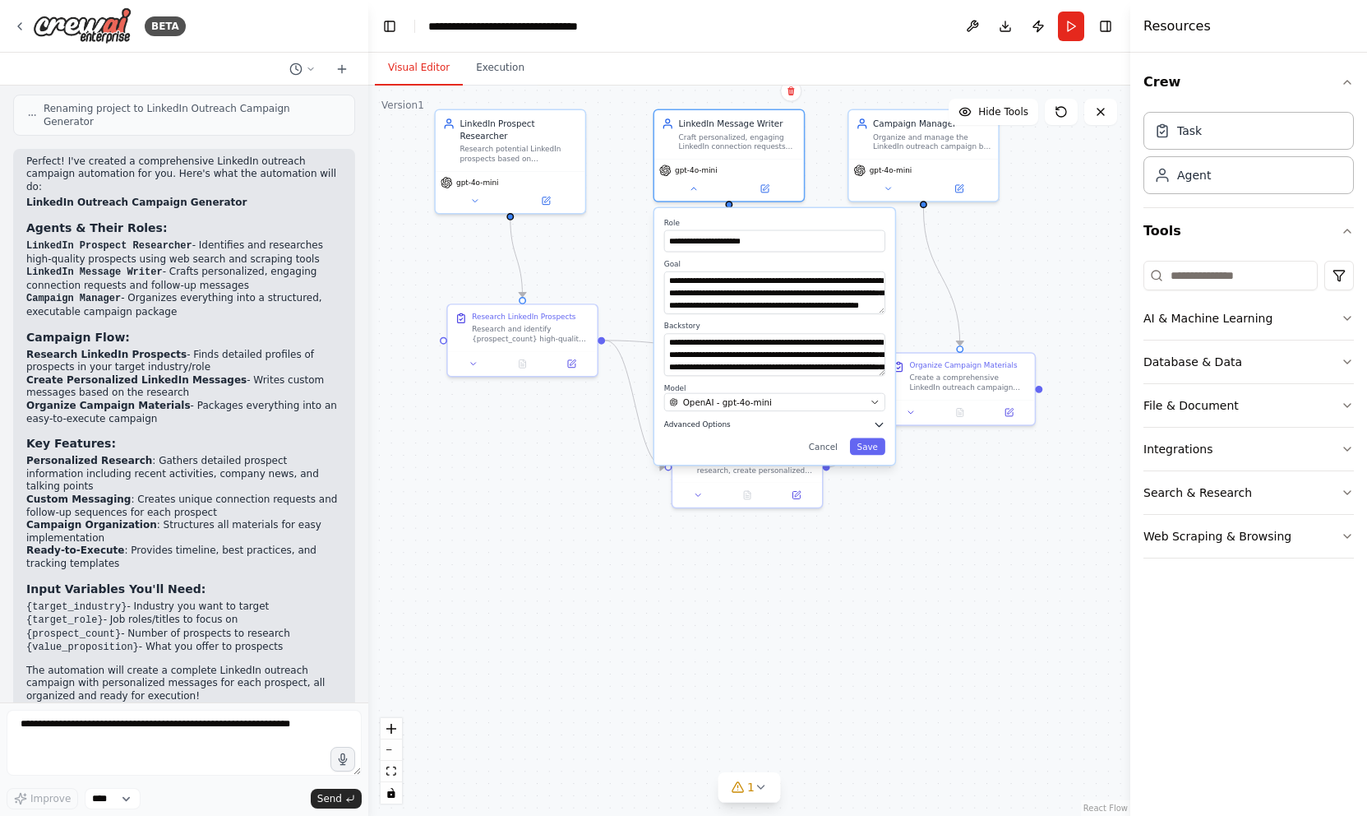
click at [706, 424] on span "Advanced Options" at bounding box center [697, 424] width 67 height 10
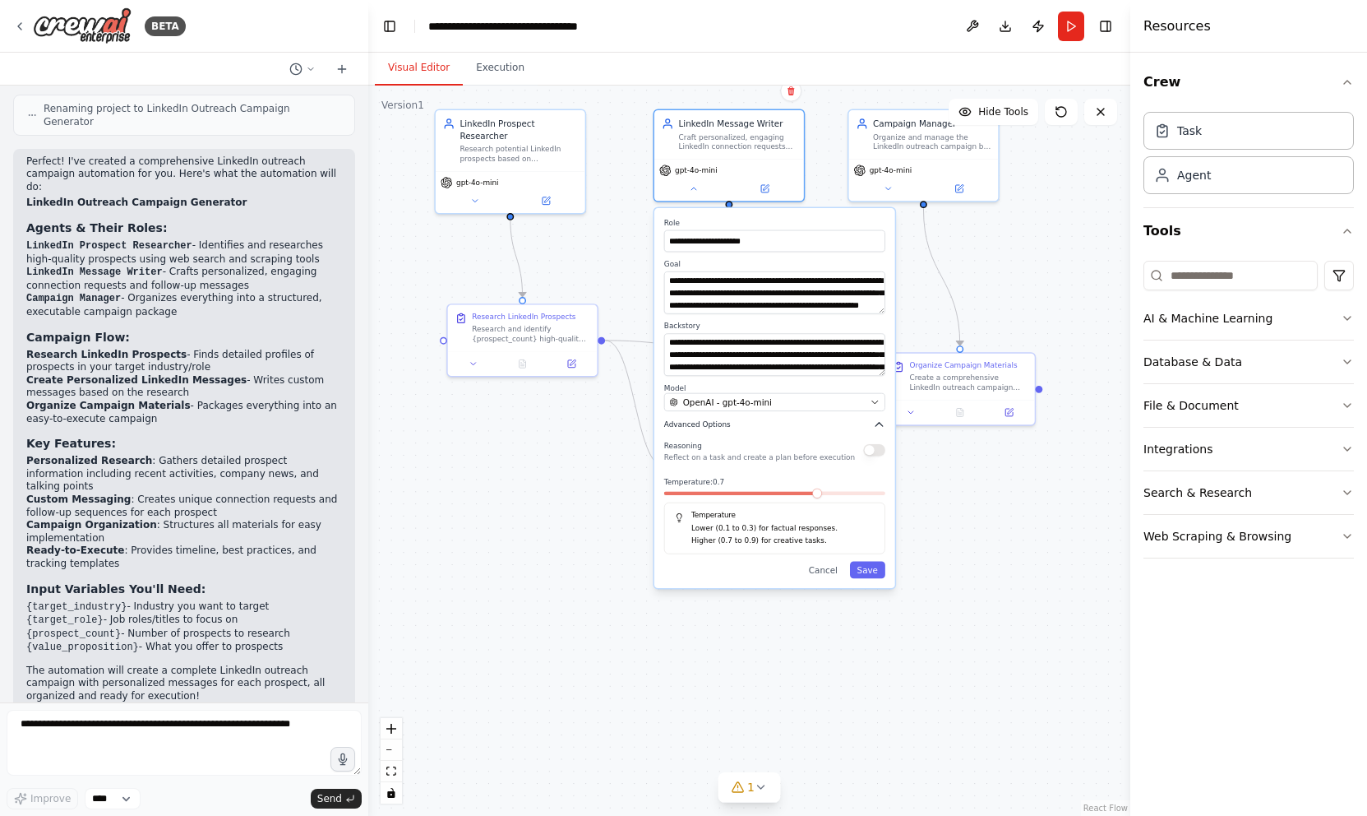
click at [706, 424] on span "Advanced Options" at bounding box center [697, 424] width 67 height 10
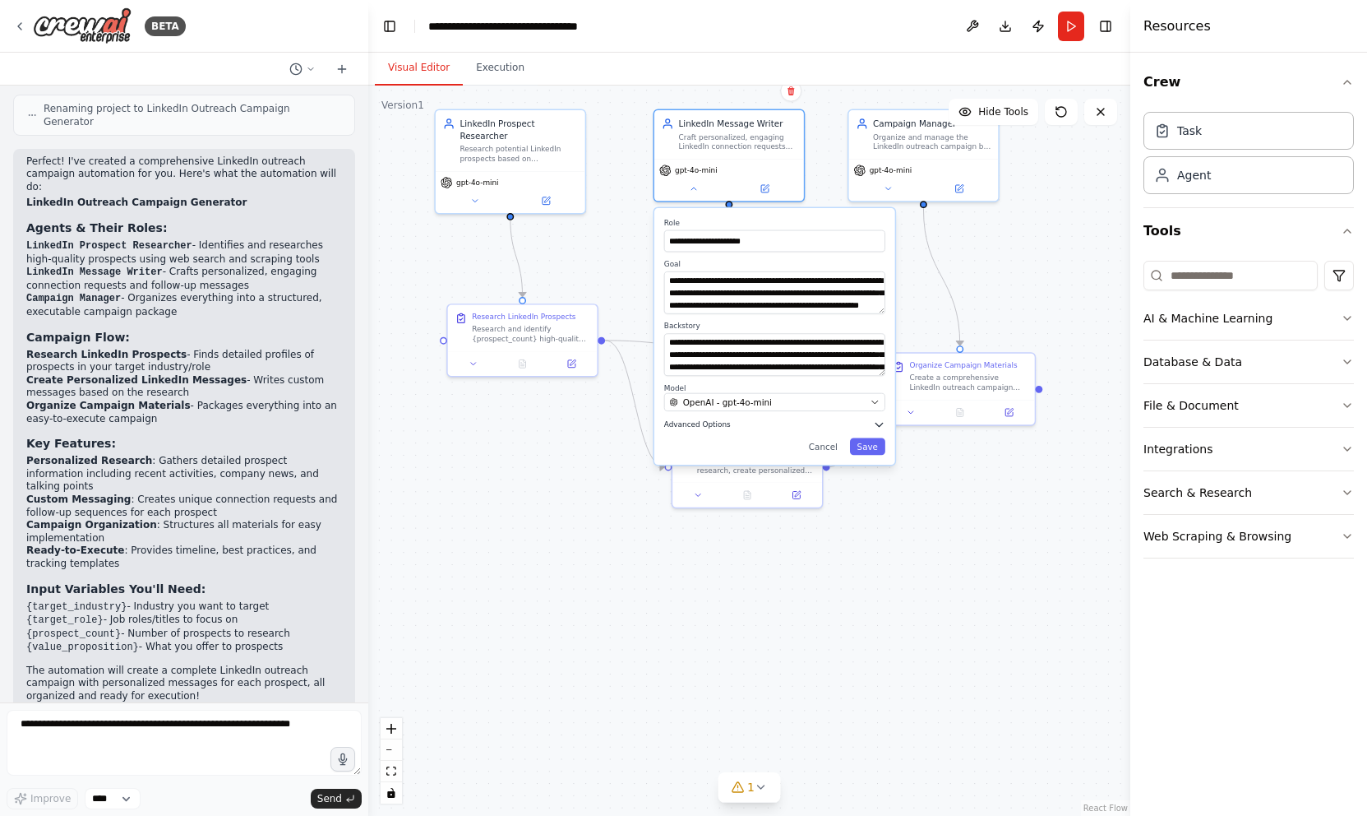
click at [706, 424] on span "Advanced Options" at bounding box center [697, 424] width 67 height 10
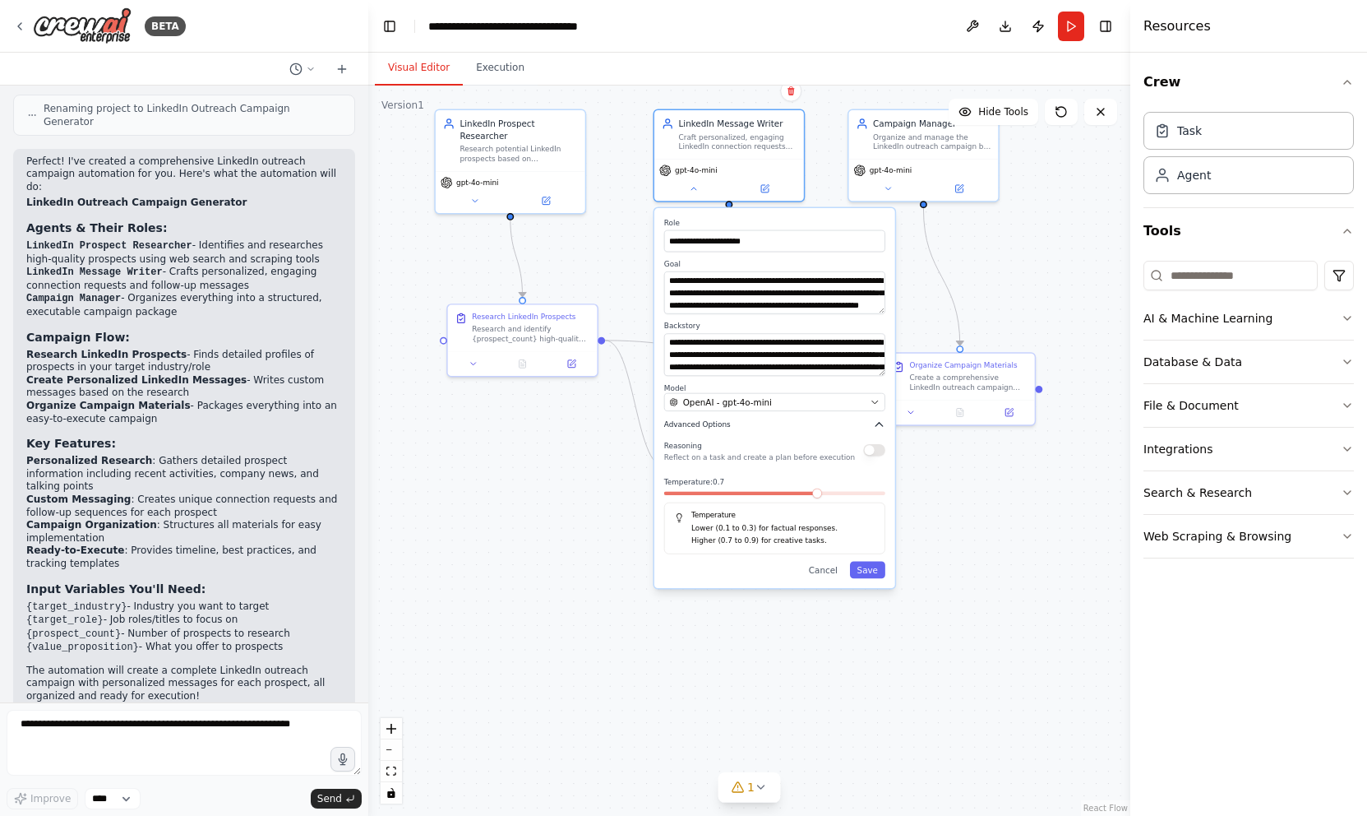
click at [706, 424] on span "Advanced Options" at bounding box center [697, 424] width 67 height 10
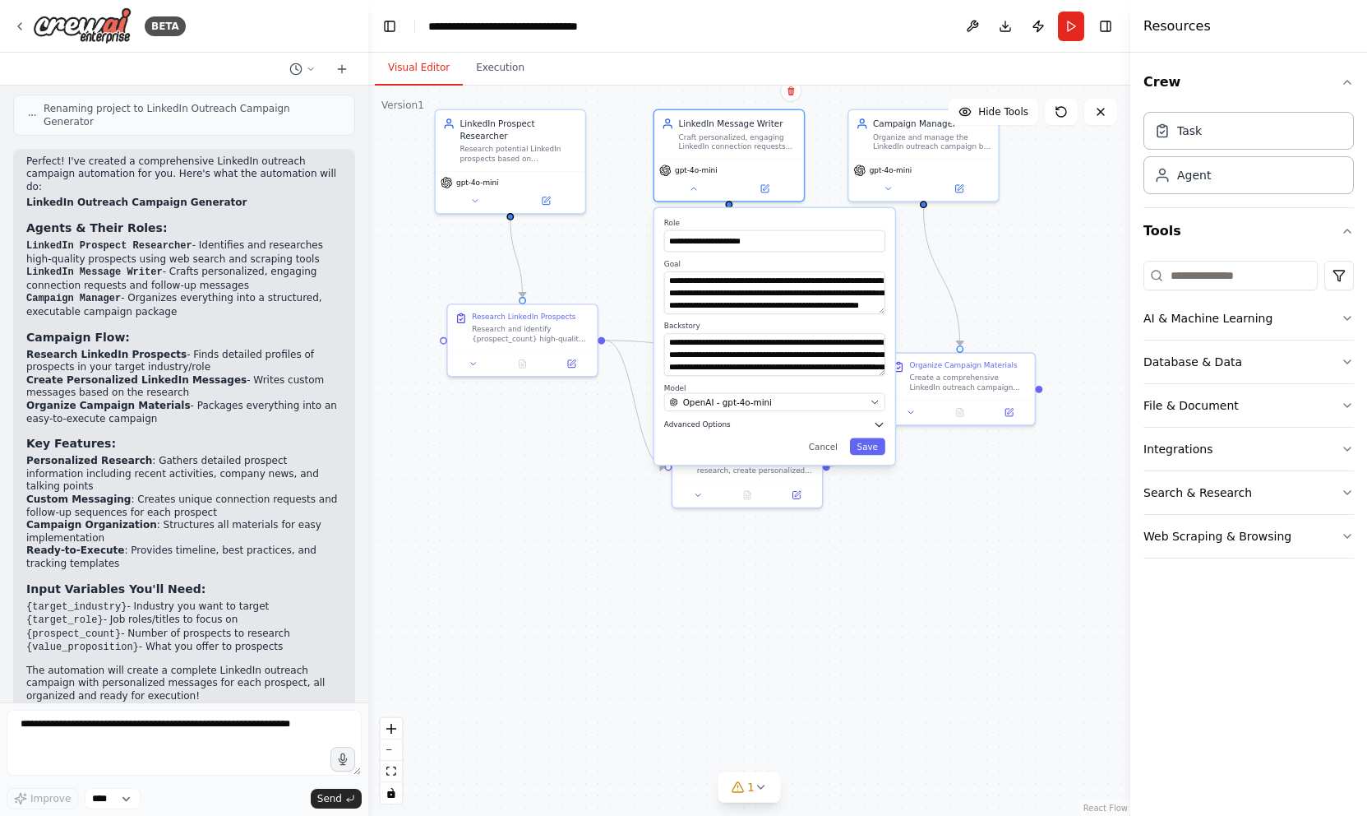
click at [706, 424] on span "Advanced Options" at bounding box center [697, 424] width 67 height 10
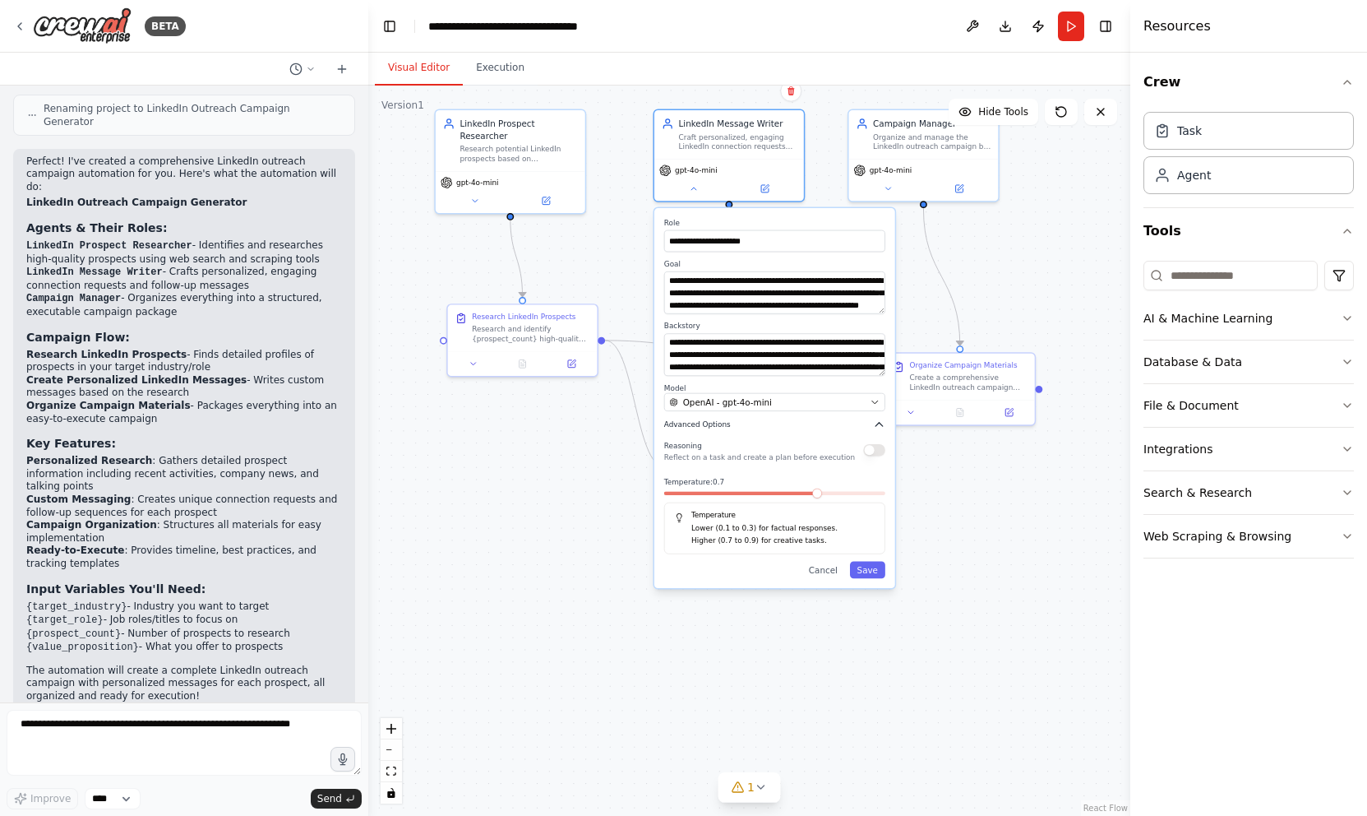
click at [706, 424] on span "Advanced Options" at bounding box center [697, 424] width 67 height 10
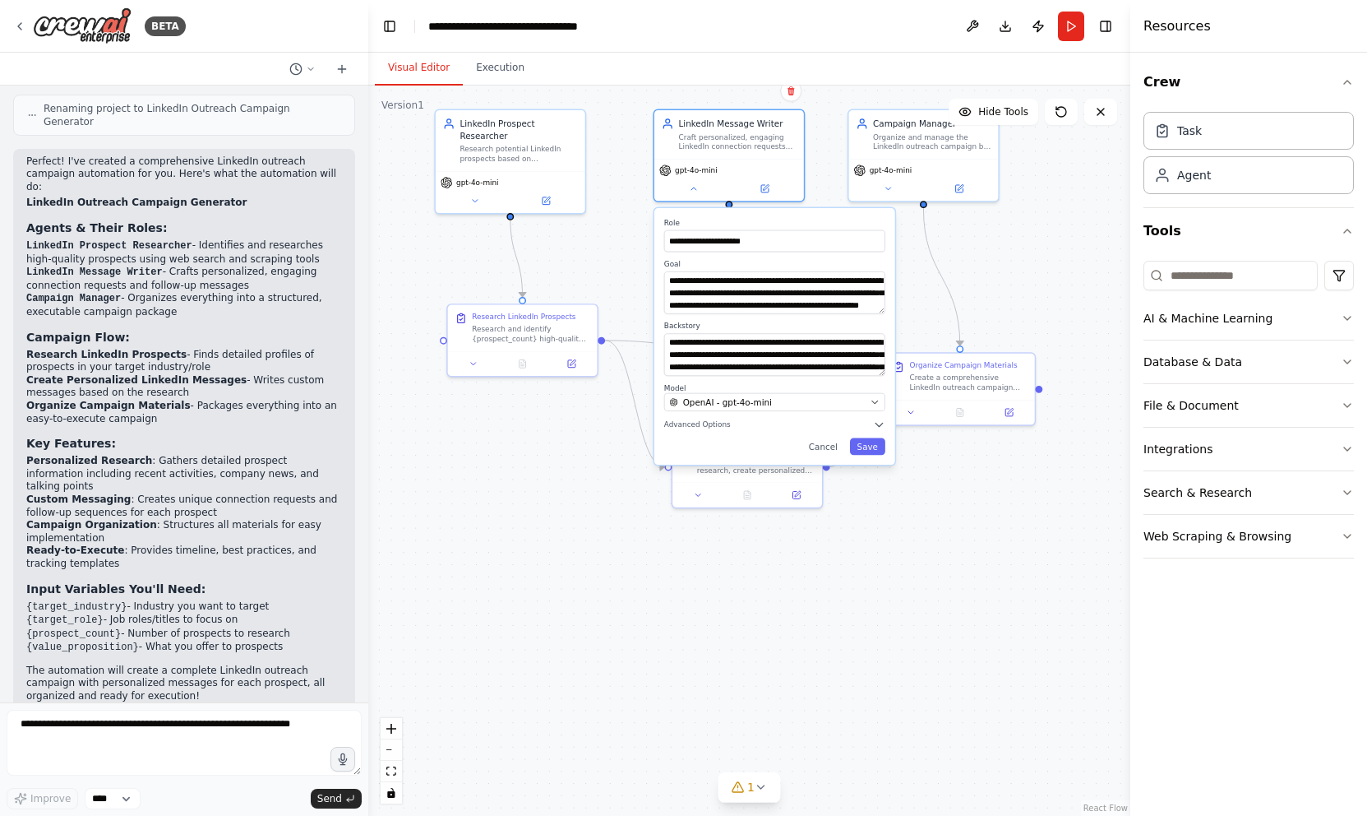
click at [622, 235] on div ".deletable-edge-delete-btn { width: 20px; height: 20px; border: 0px solid #ffff…" at bounding box center [749, 451] width 762 height 730
drag, startPoint x: 1015, startPoint y: 210, endPoint x: 1014, endPoint y: 231, distance: 21.4
click at [1015, 231] on div ".deletable-edge-delete-btn { width: 20px; height: 20px; border: 0px solid #ffff…" at bounding box center [749, 451] width 762 height 730
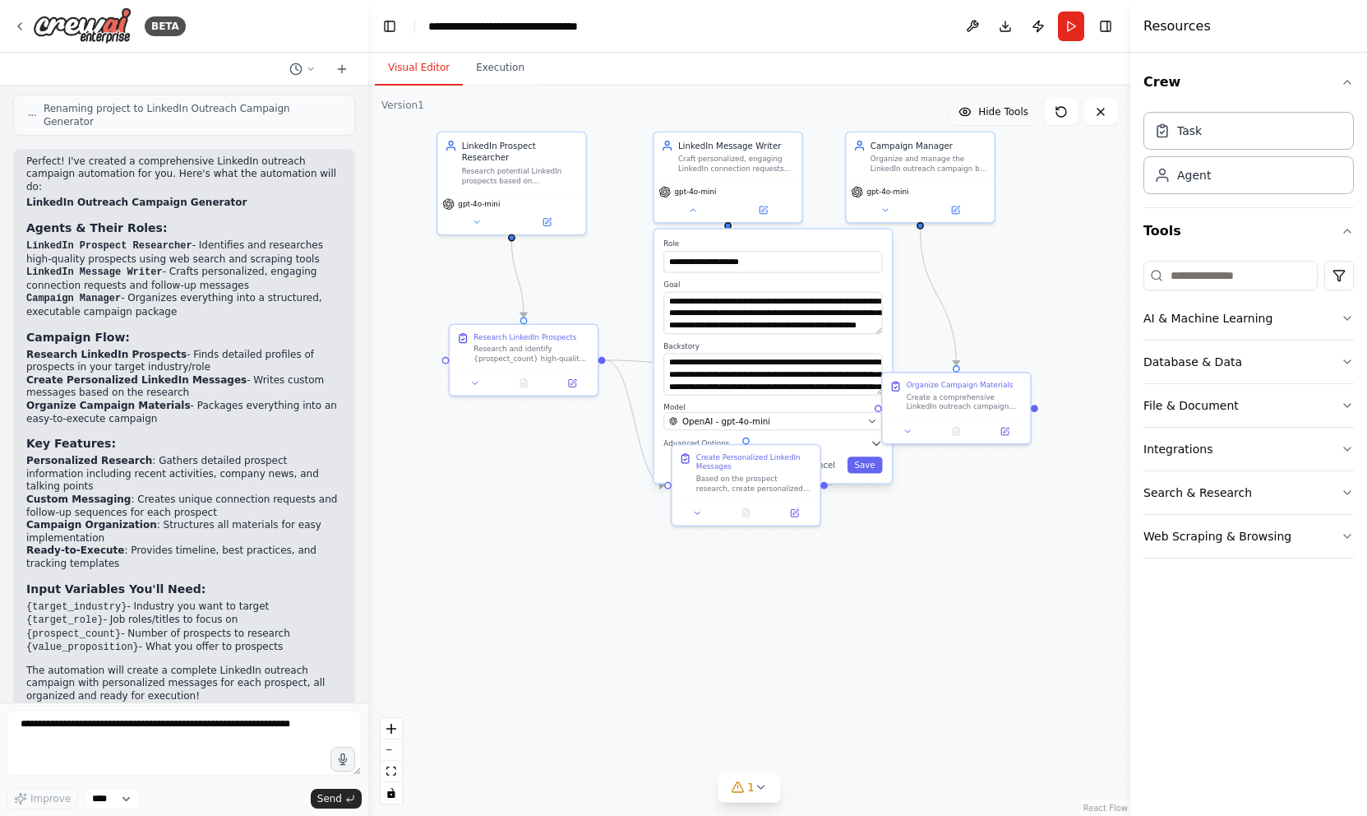
click at [1010, 117] on span "Hide Tools" at bounding box center [1004, 111] width 50 height 13
click at [1010, 118] on span "Show Tools" at bounding box center [1001, 111] width 54 height 13
click at [993, 116] on span "Hide Tools" at bounding box center [1004, 111] width 50 height 13
click at [993, 116] on span "Show Tools" at bounding box center [1001, 111] width 54 height 13
click at [851, 539] on div ".deletable-edge-delete-btn { width: 20px; height: 20px; border: 0px solid #ffff…" at bounding box center [749, 451] width 762 height 730
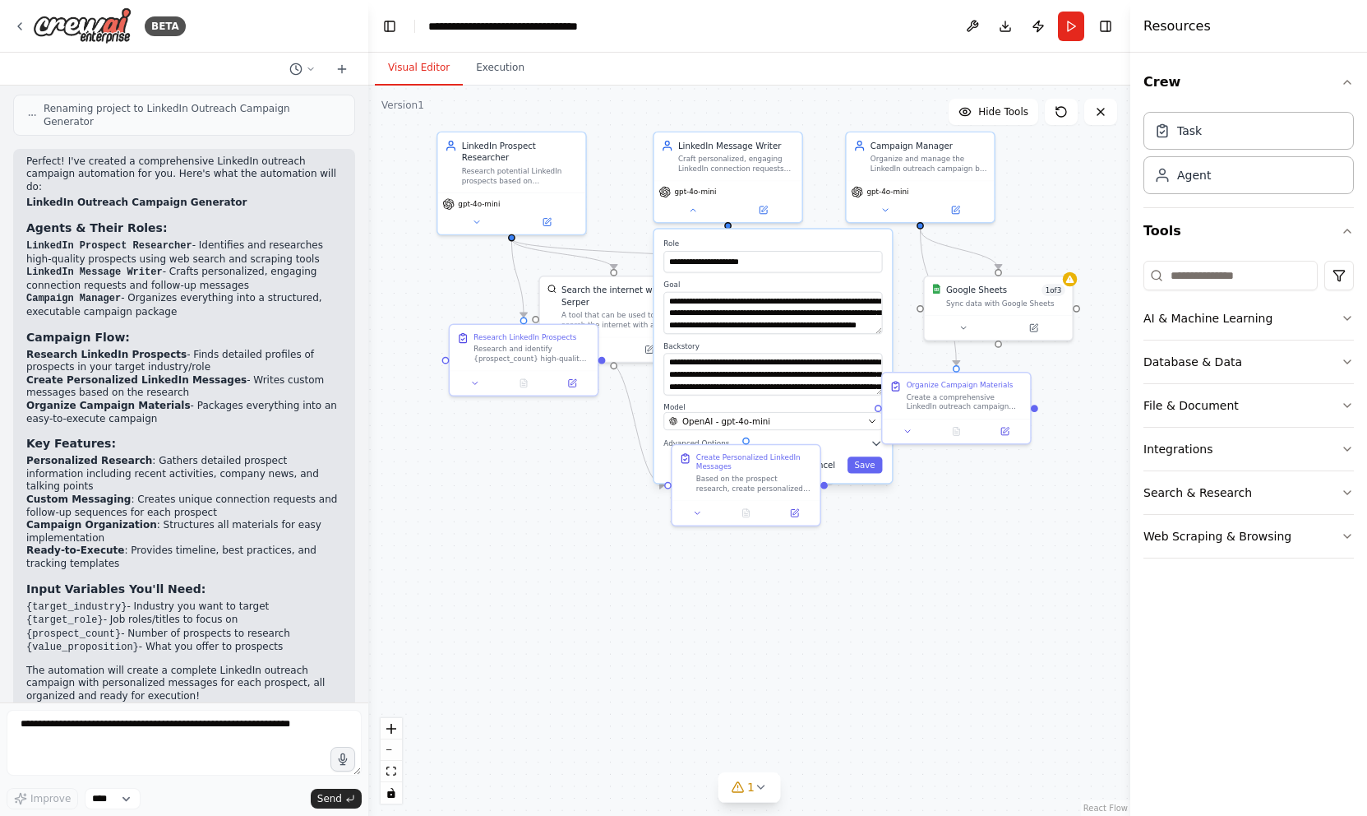
click at [832, 469] on button "Cancel" at bounding box center [821, 464] width 43 height 16
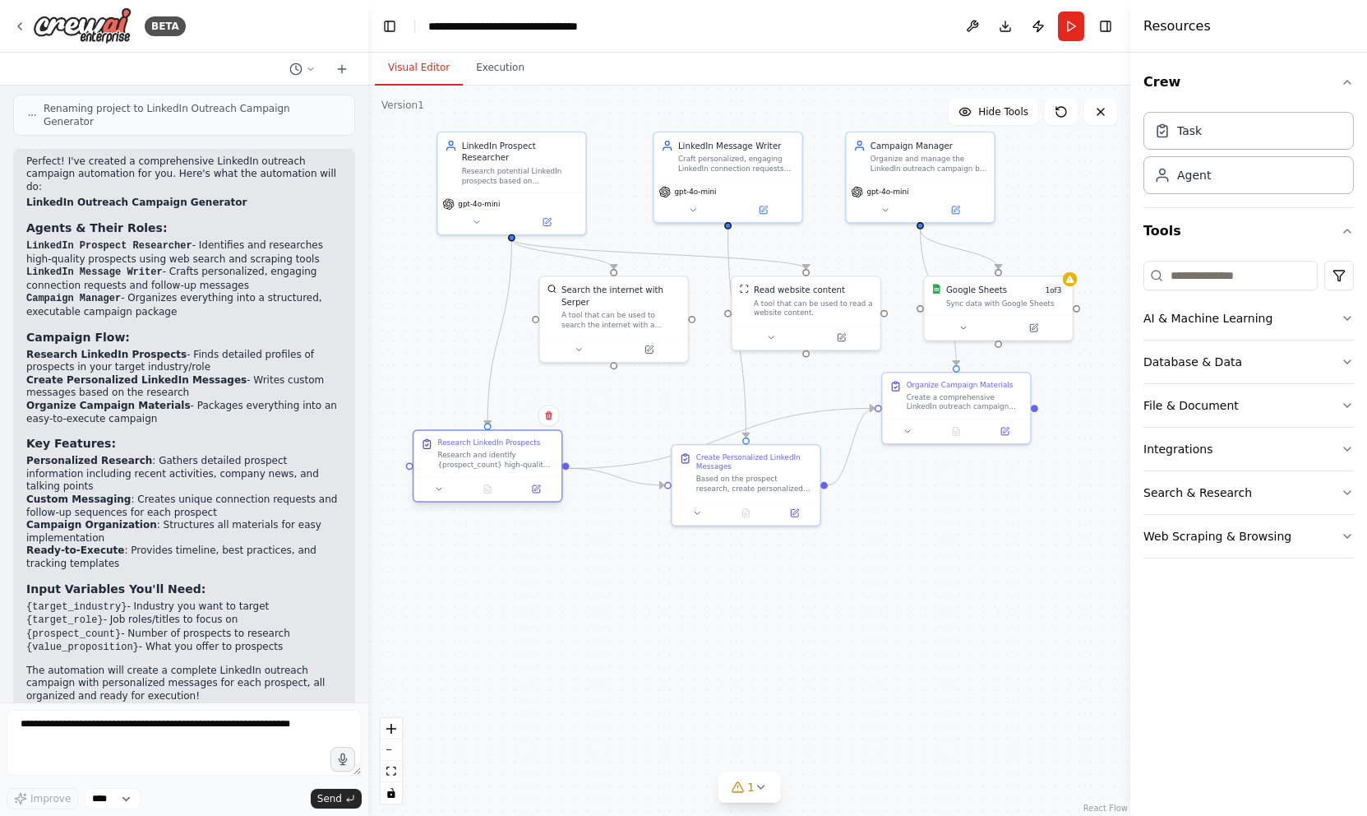
drag, startPoint x: 530, startPoint y: 358, endPoint x: 487, endPoint y: 463, distance: 113.9
click at [487, 464] on div "Research and identify {prospect_count} high-quality LinkedIn prospects in the {…" at bounding box center [495, 459] width 117 height 19
click at [632, 312] on div "A tool that can be used to search the internet with a search_query. Supports di…" at bounding box center [621, 317] width 119 height 19
drag, startPoint x: 630, startPoint y: 323, endPoint x: 625, endPoint y: 341, distance: 18.8
click at [625, 341] on div "A tool that can be used to search the internet with a search_query. Supports di…" at bounding box center [626, 341] width 119 height 19
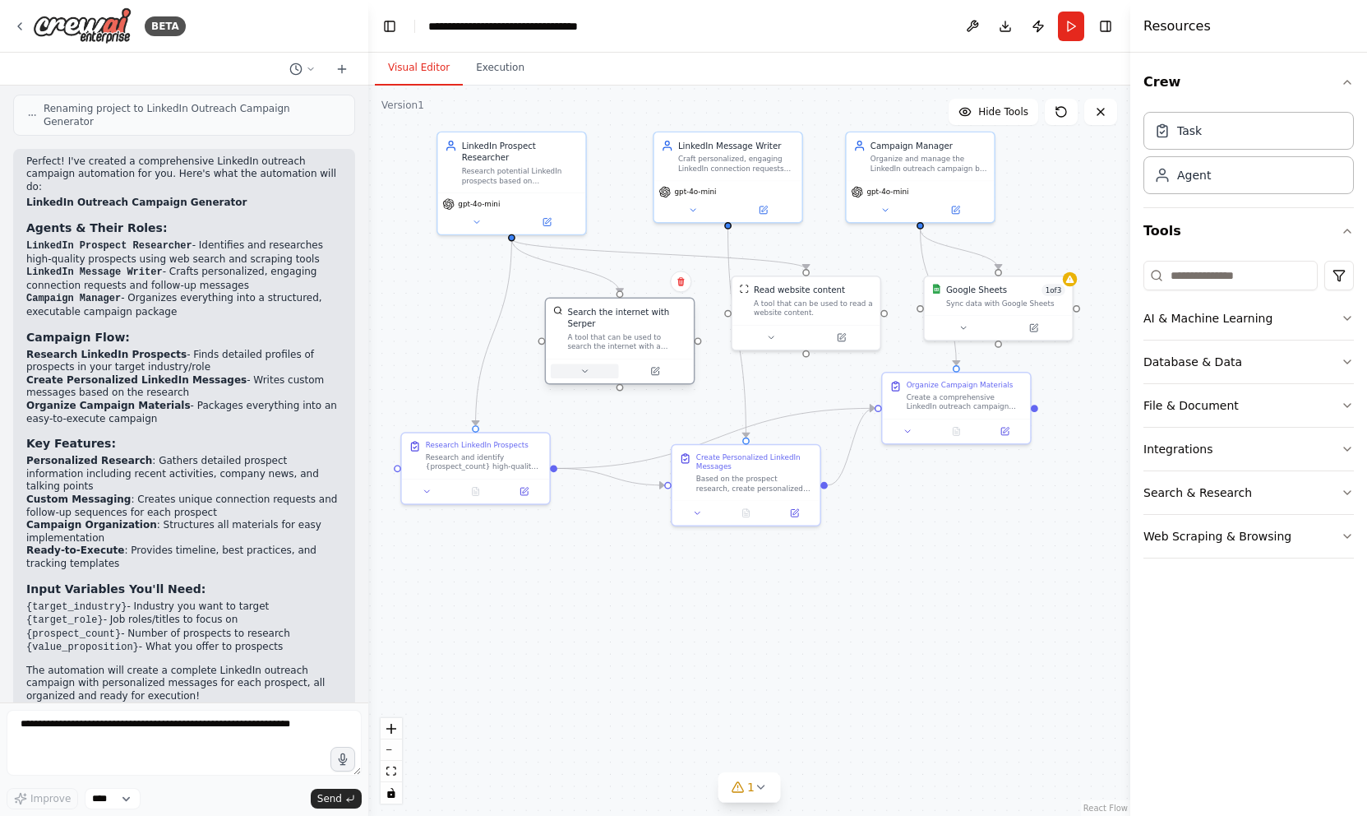
click at [590, 372] on button at bounding box center [585, 371] width 68 height 15
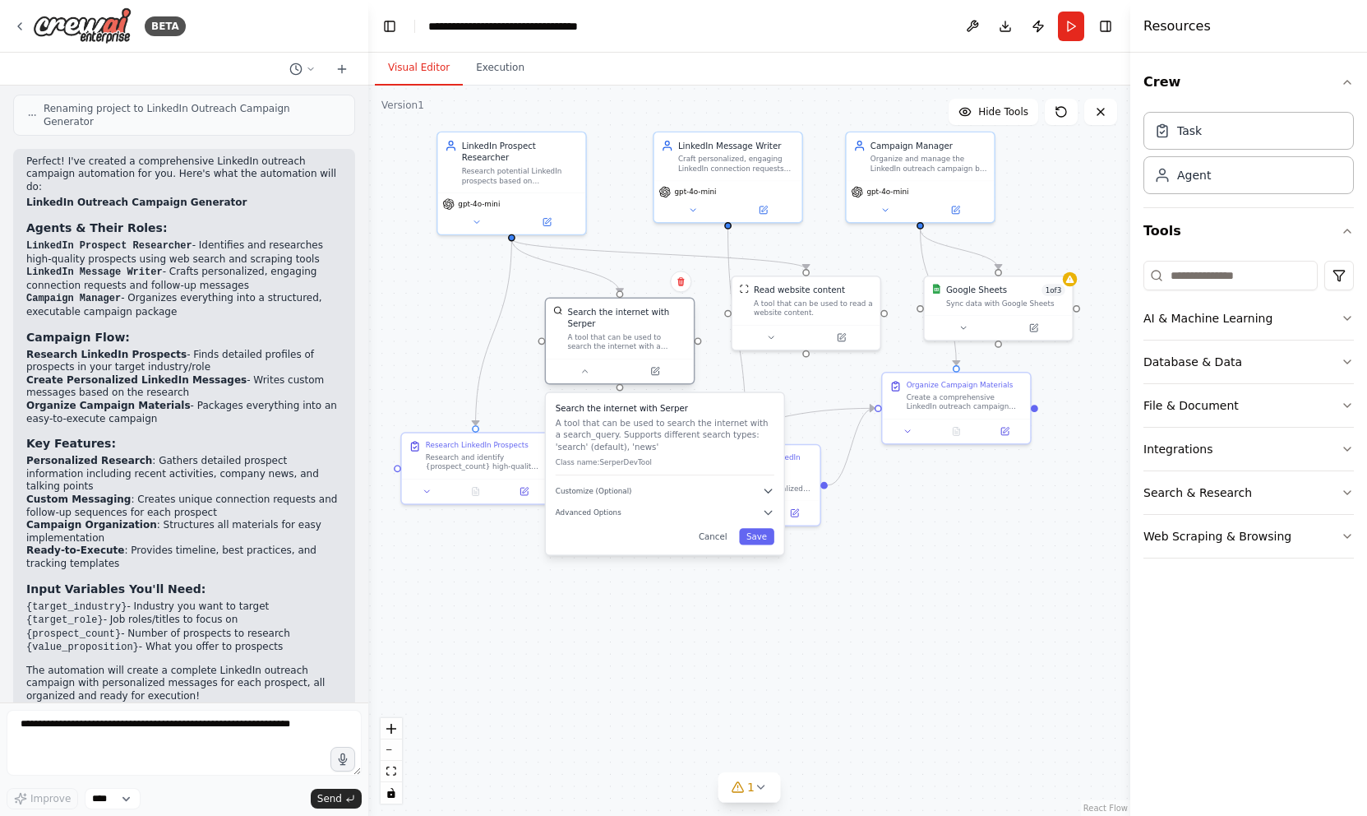
click at [609, 347] on div "A tool that can be used to search the internet with a search_query. Supports di…" at bounding box center [626, 341] width 119 height 19
click at [622, 346] on div "A tool that can be used to search the internet with a search_query. Supports di…" at bounding box center [626, 341] width 119 height 19
click at [657, 375] on icon at bounding box center [655, 371] width 10 height 10
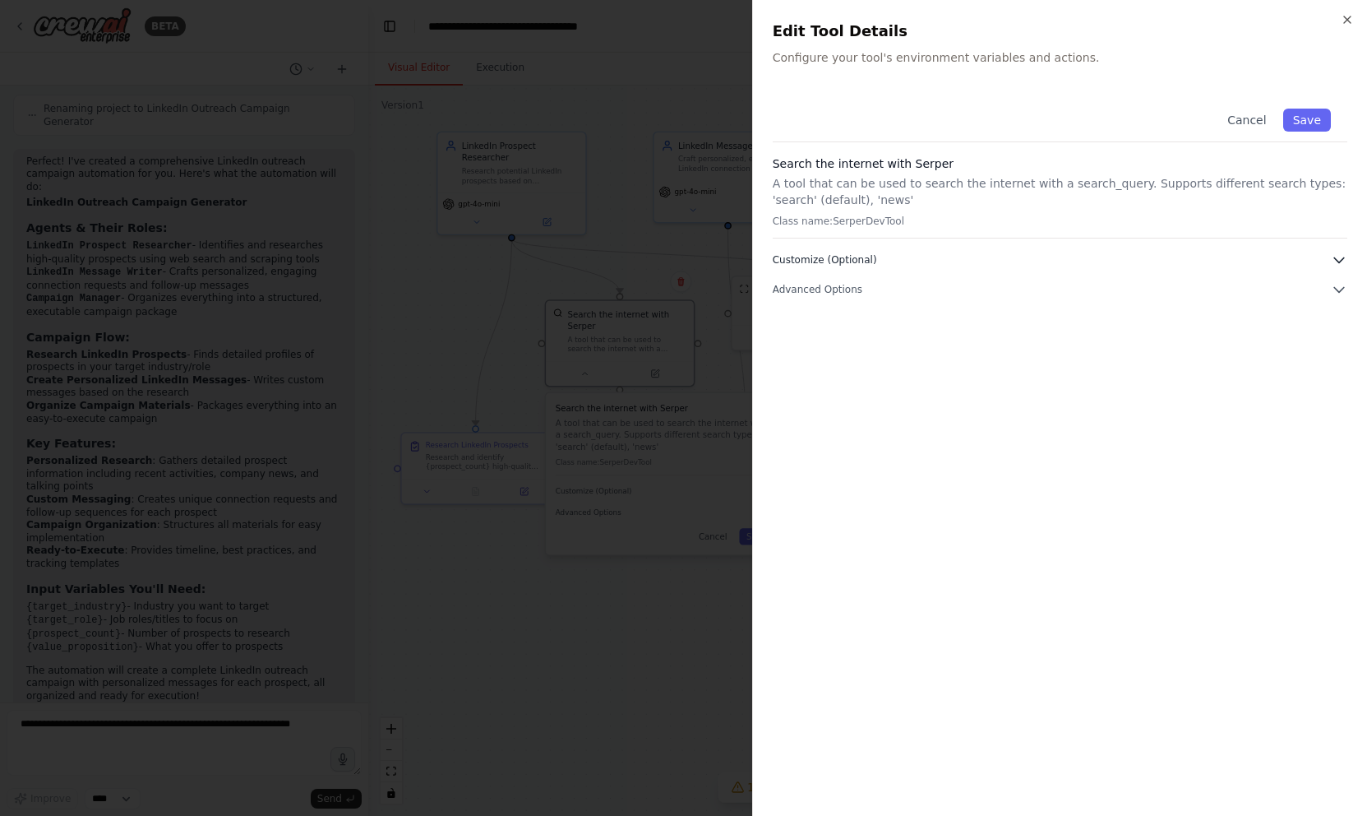
click at [877, 262] on button "Customize (Optional)" at bounding box center [1060, 260] width 575 height 16
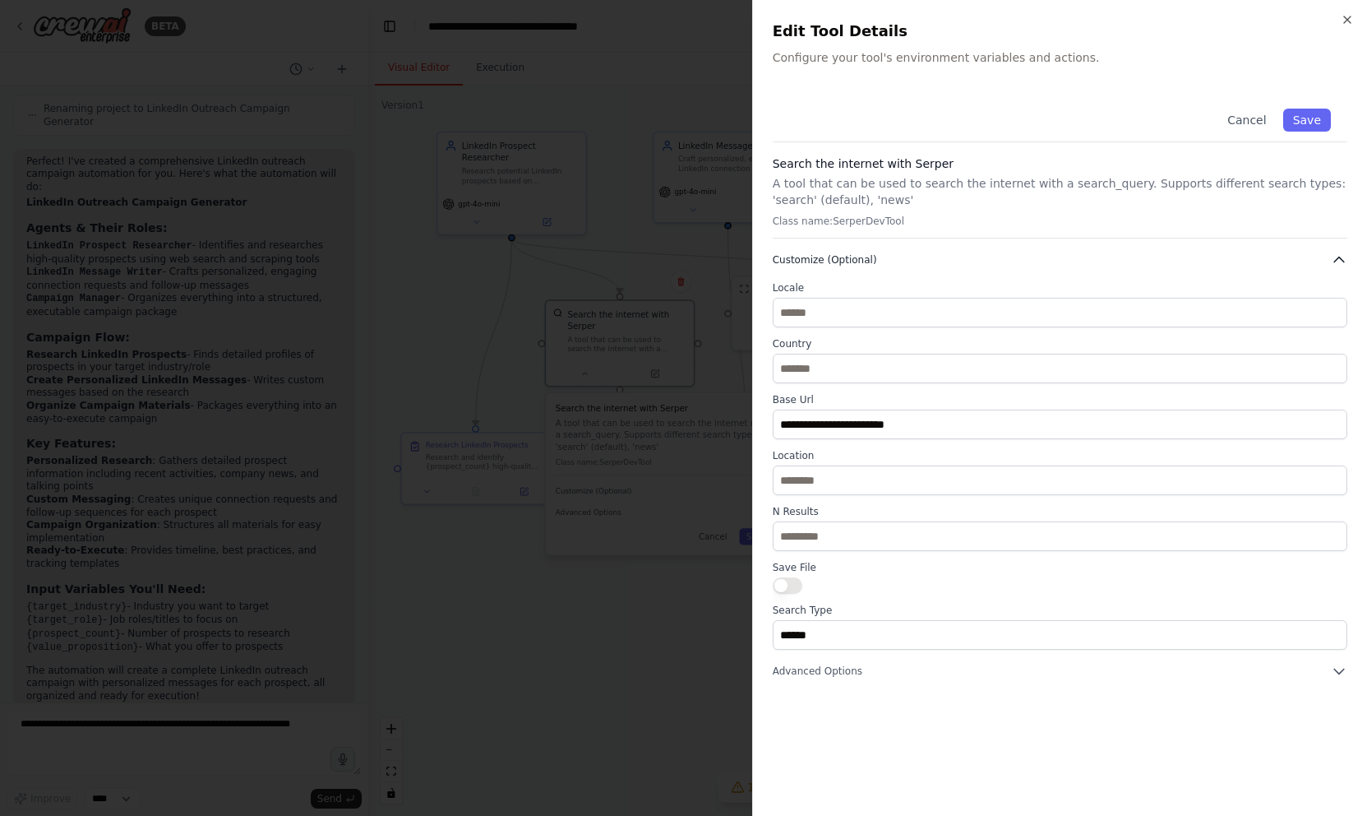
click at [872, 255] on span "Customize (Optional)" at bounding box center [825, 259] width 104 height 13
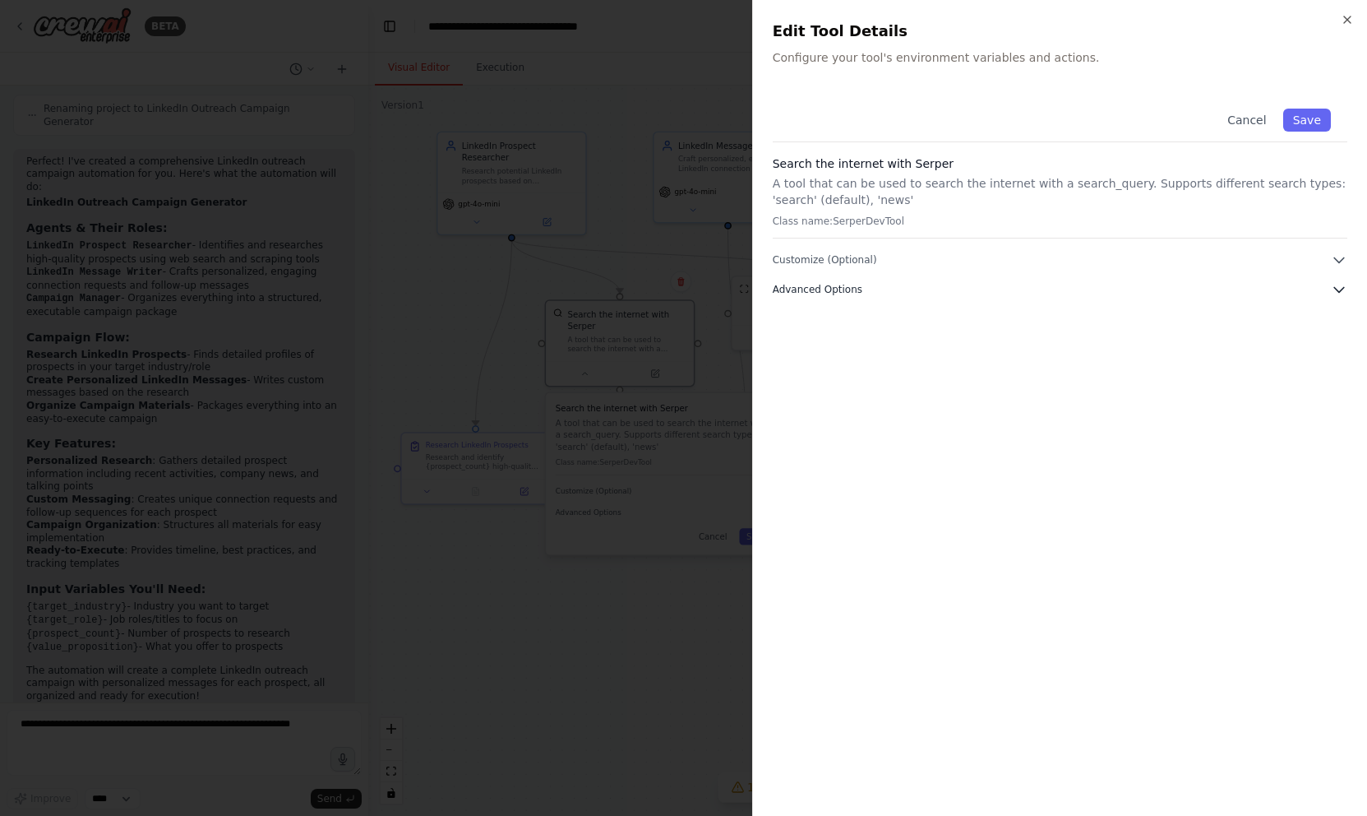
click at [867, 290] on button "Advanced Options" at bounding box center [1060, 289] width 575 height 16
click at [867, 264] on span "Customize (Optional)" at bounding box center [825, 259] width 104 height 13
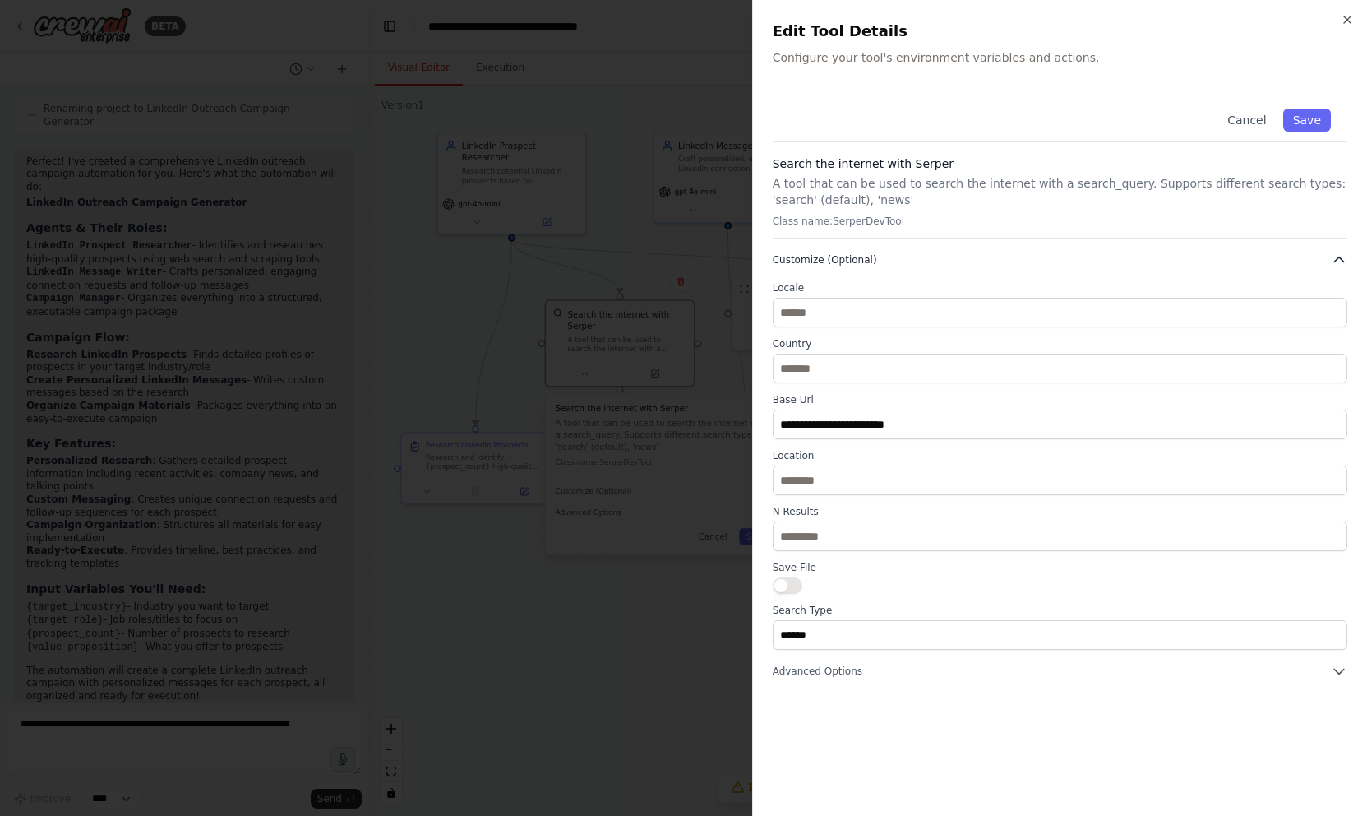
click at [867, 264] on span "Customize (Optional)" at bounding box center [825, 259] width 104 height 13
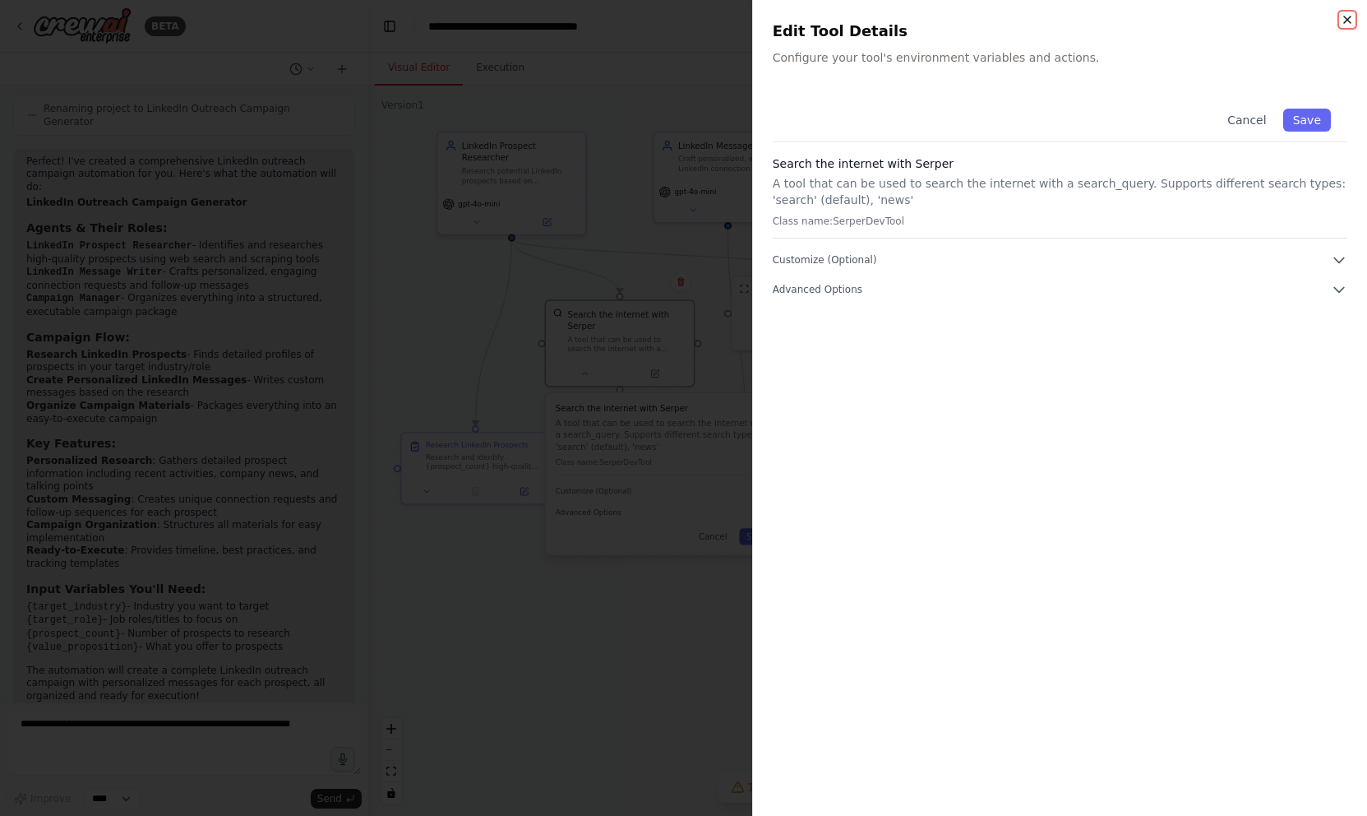
click at [1346, 19] on icon "button" at bounding box center [1347, 19] width 7 height 7
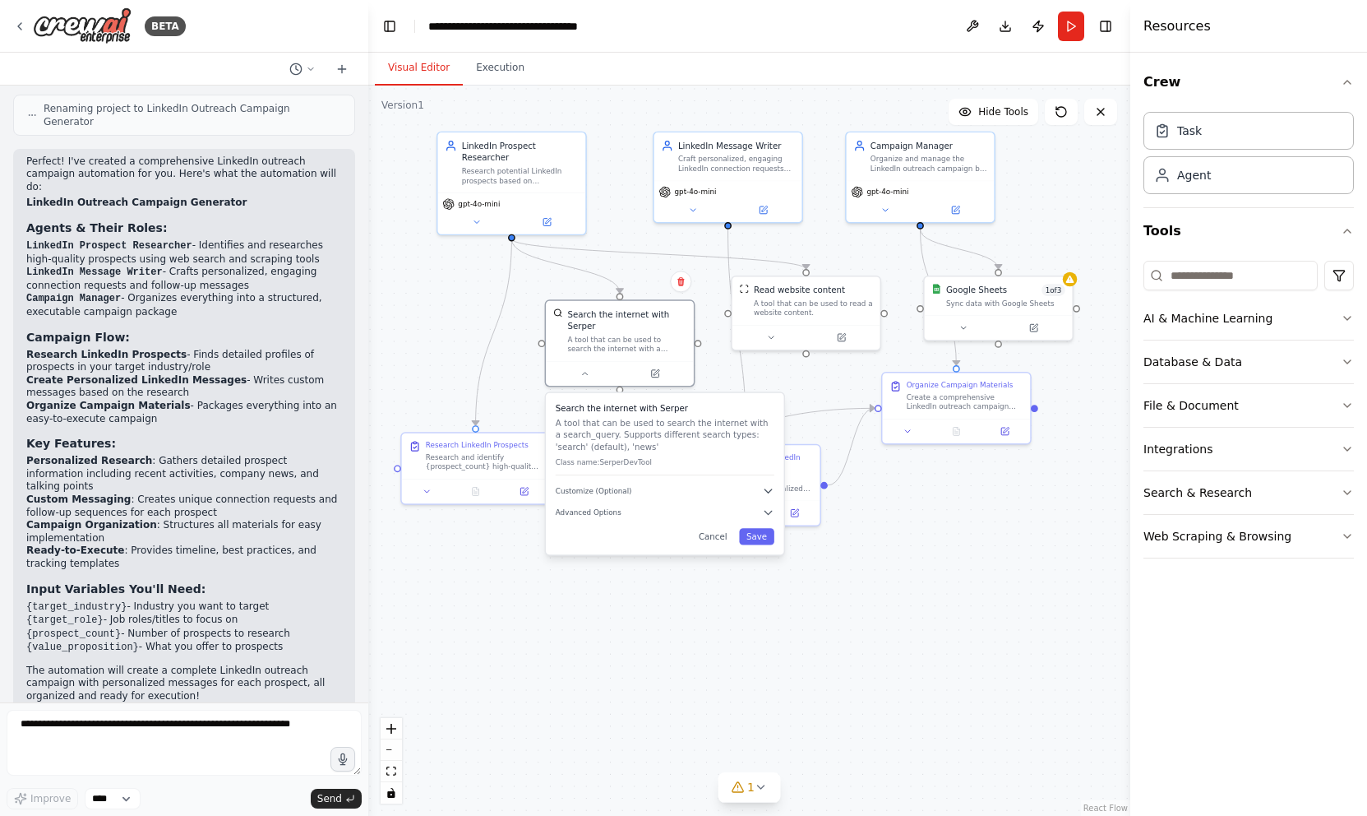
click at [622, 636] on div ".deletable-edge-delete-btn { width: 20px; height: 20px; border: 0px solid #ffff…" at bounding box center [749, 451] width 762 height 730
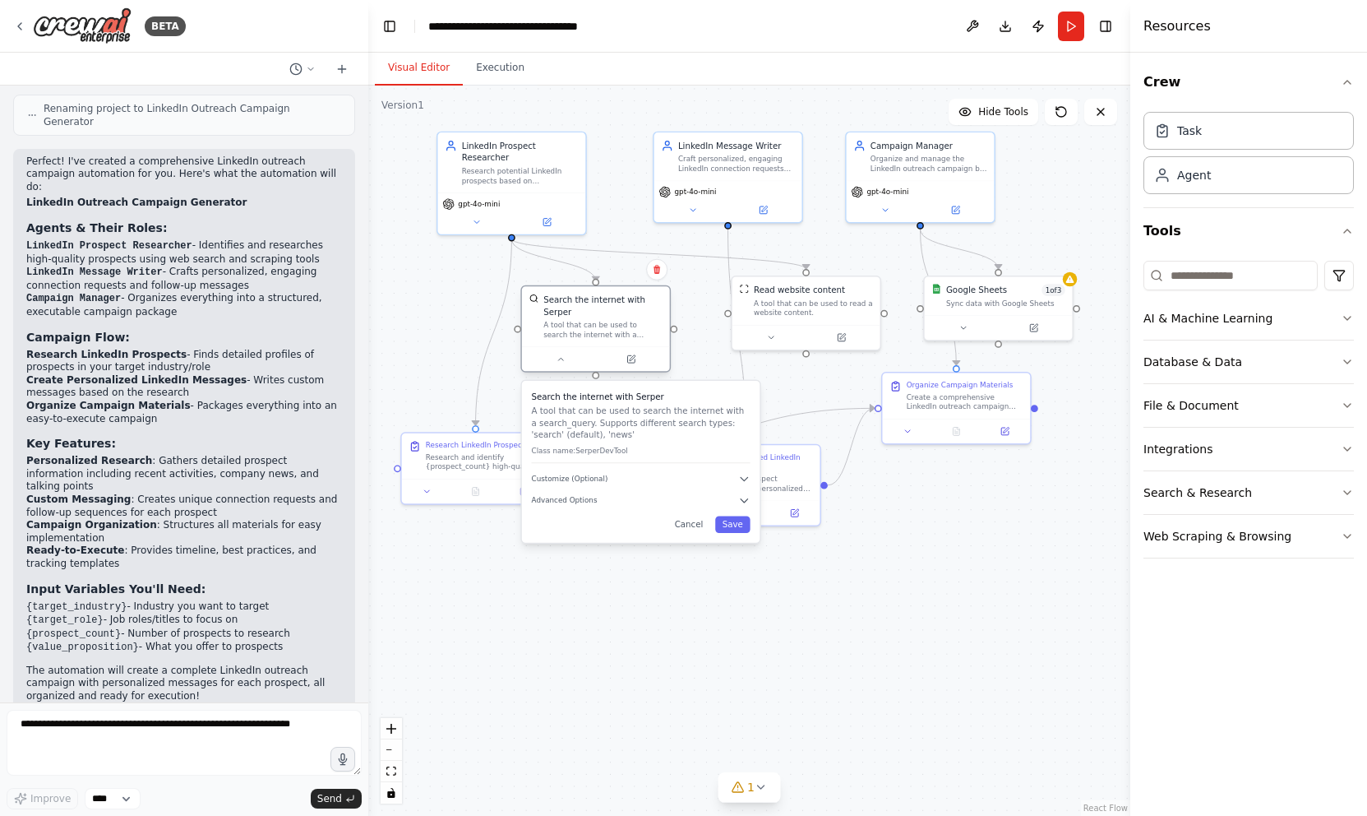
drag, startPoint x: 623, startPoint y: 345, endPoint x: 604, endPoint y: 327, distance: 25.6
click at [604, 327] on div "A tool that can be used to search the internet with a search_query. Supports di…" at bounding box center [603, 329] width 119 height 19
click at [636, 601] on div ".deletable-edge-delete-btn { width: 20px; height: 20px; border: 0px solid #ffff…" at bounding box center [749, 451] width 762 height 730
click at [618, 493] on div "Search the internet with [PERSON_NAME] A tool that can be used to search the in…" at bounding box center [641, 462] width 238 height 162
click at [607, 334] on div "A tool that can be used to search the internet with a search_query. Supports di…" at bounding box center [603, 329] width 119 height 19
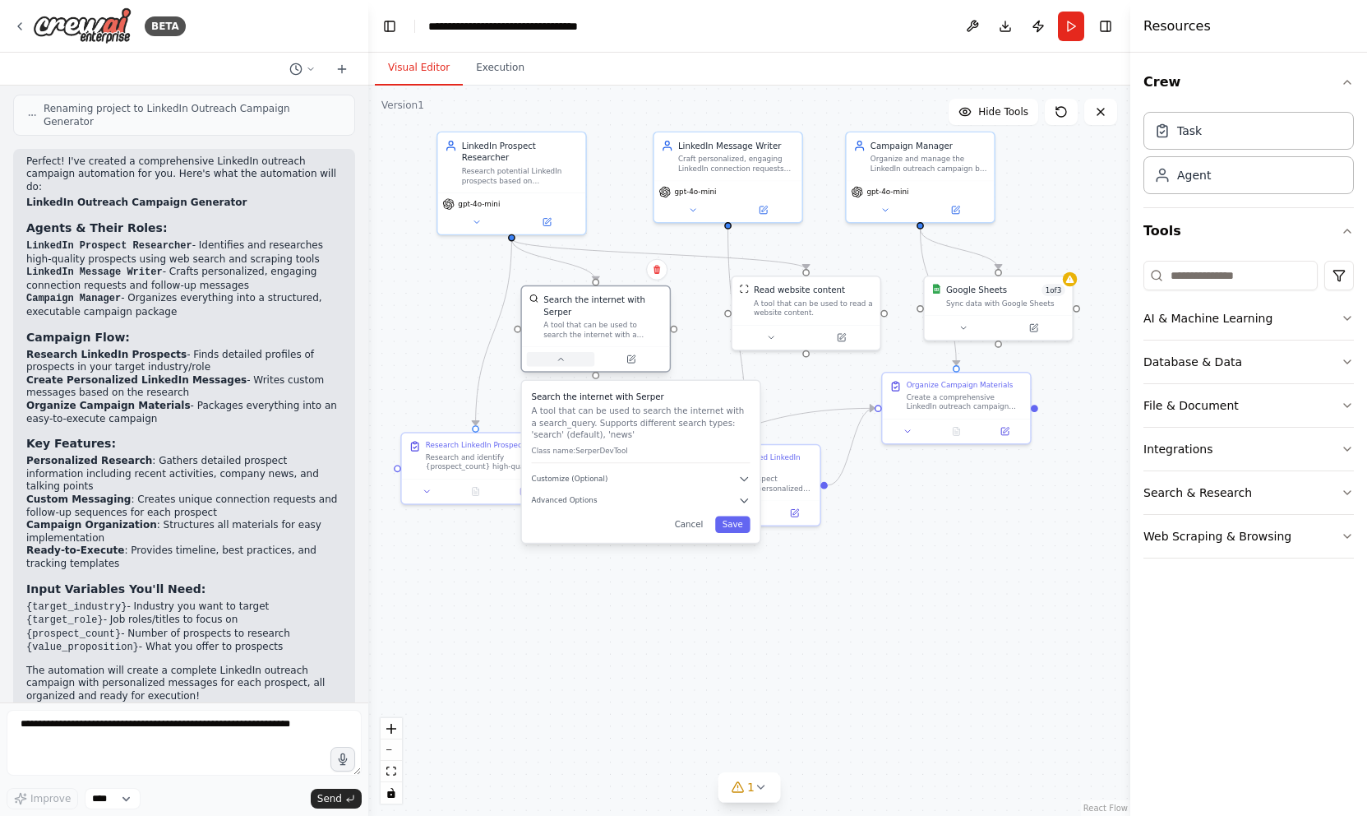
click at [562, 364] on button at bounding box center [561, 359] width 68 height 15
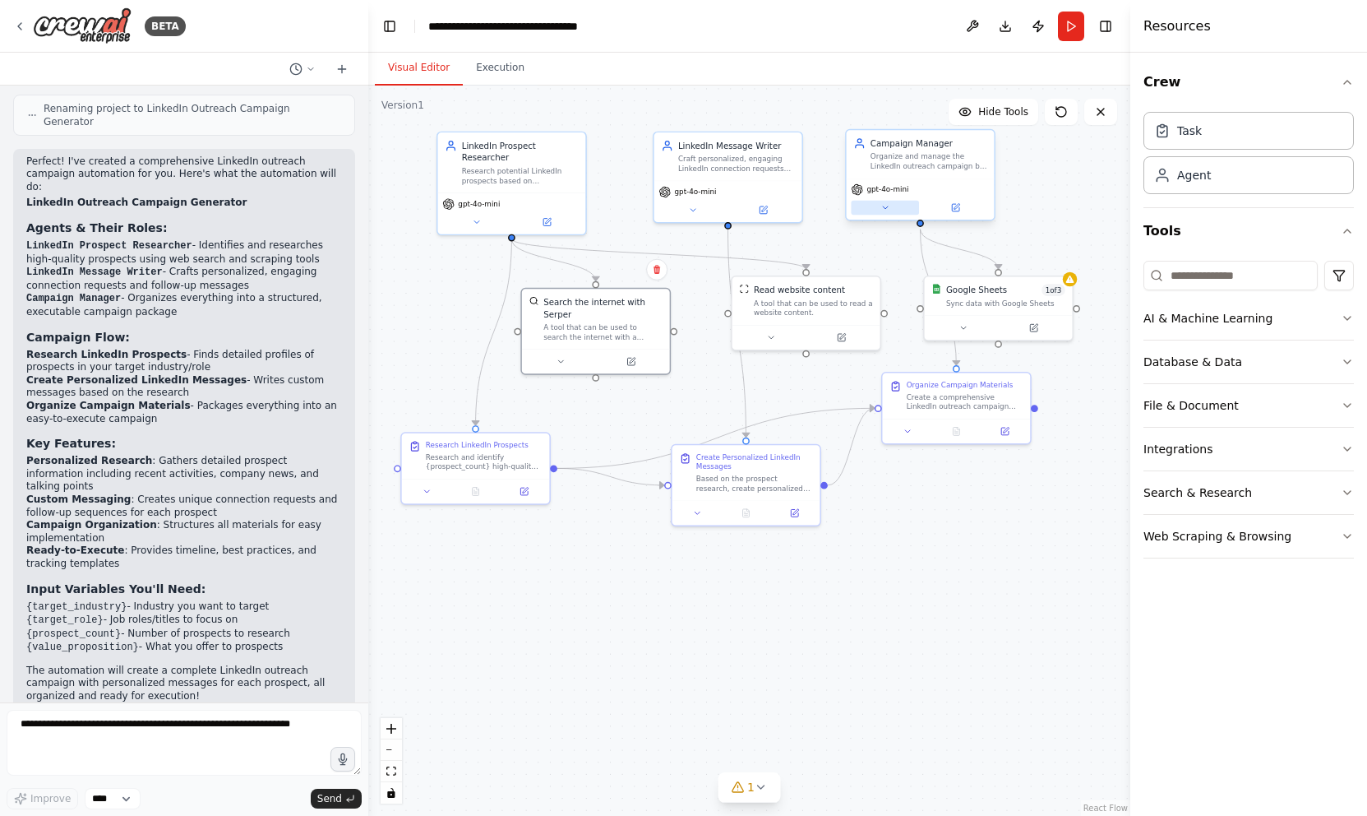
click at [888, 212] on button at bounding box center [885, 208] width 68 height 15
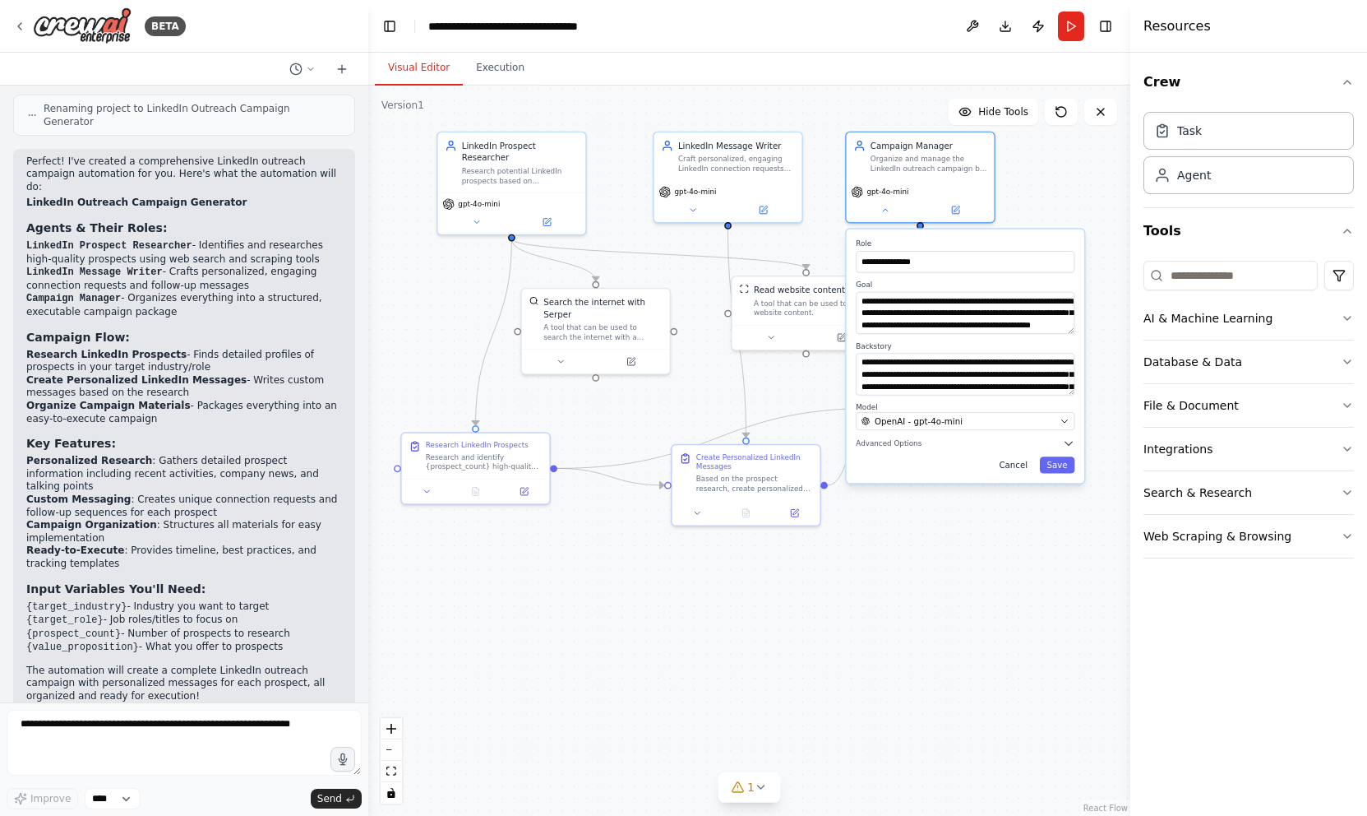
click at [1017, 463] on button "Cancel" at bounding box center [1013, 464] width 43 height 16
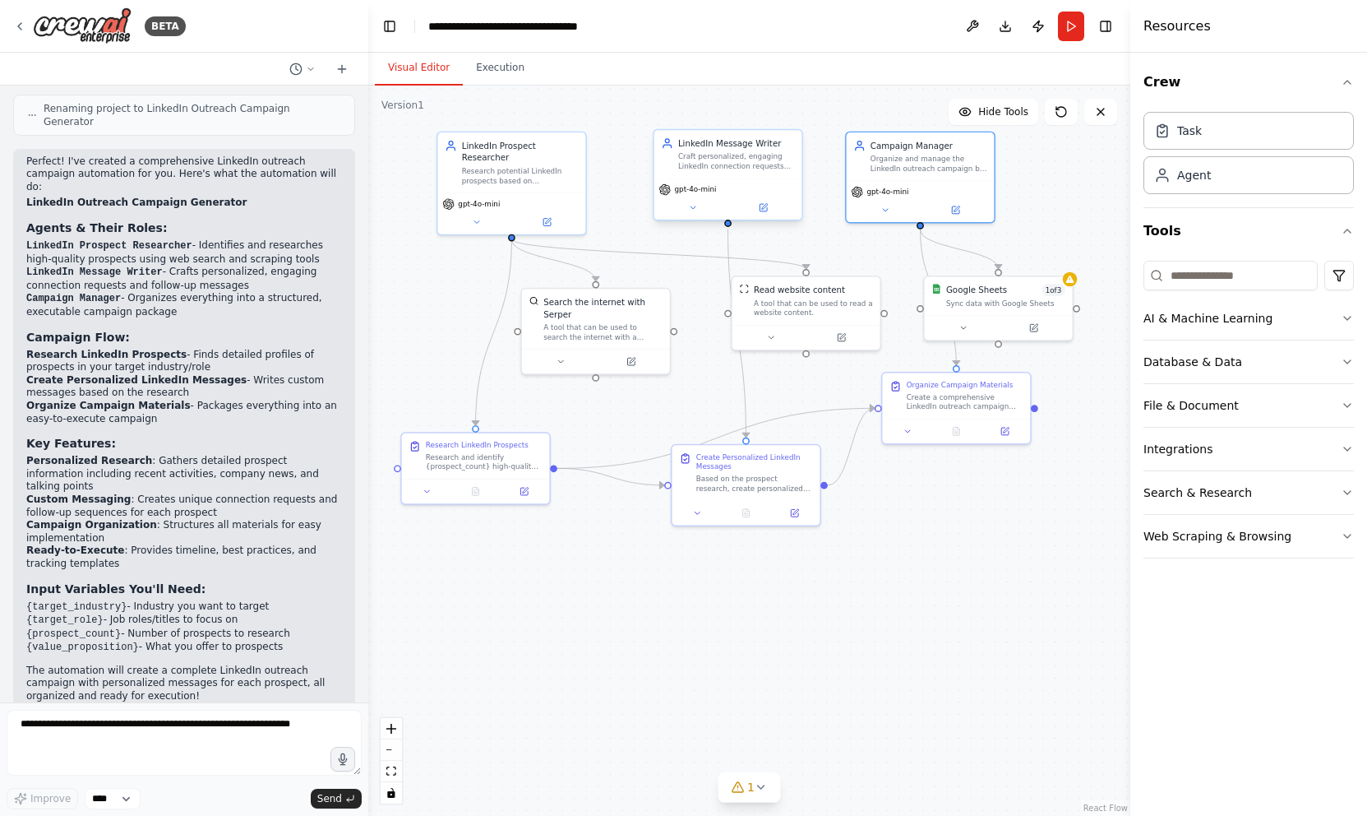
click at [755, 193] on div "gpt-4o-mini" at bounding box center [728, 189] width 138 height 12
drag, startPoint x: 728, startPoint y: 176, endPoint x: 680, endPoint y: 149, distance: 54.9
click at [680, 148] on div "LinkedIn Message Writer Craft personalized, engaging LinkedIn connection reques…" at bounding box center [680, 130] width 148 height 48
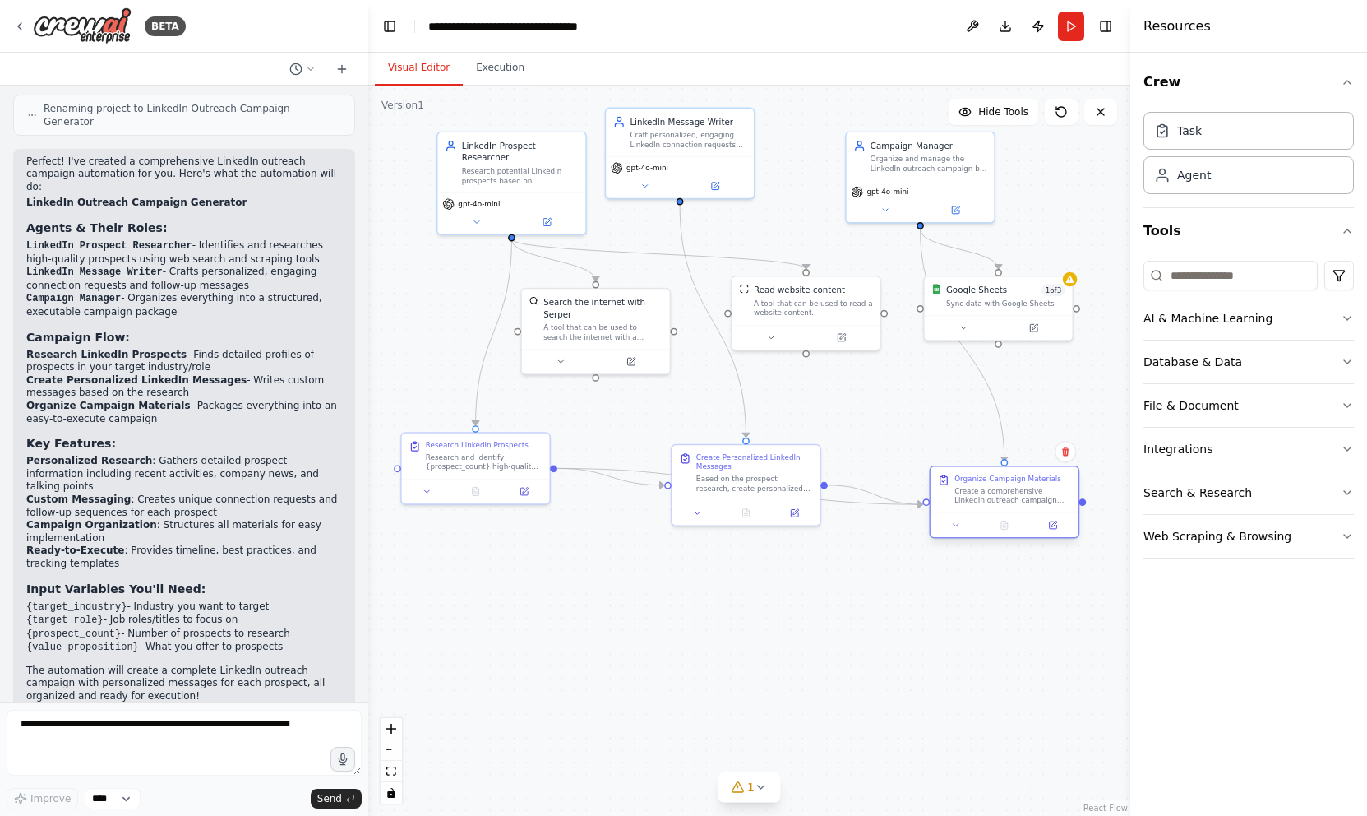
drag, startPoint x: 950, startPoint y: 405, endPoint x: 999, endPoint y: 503, distance: 110.3
click at [999, 503] on div "Create a comprehensive LinkedIn outreach campaign package that organizes all th…" at bounding box center [1013, 495] width 117 height 19
click at [1103, 30] on button "Toggle Right Sidebar" at bounding box center [1105, 26] width 23 height 23
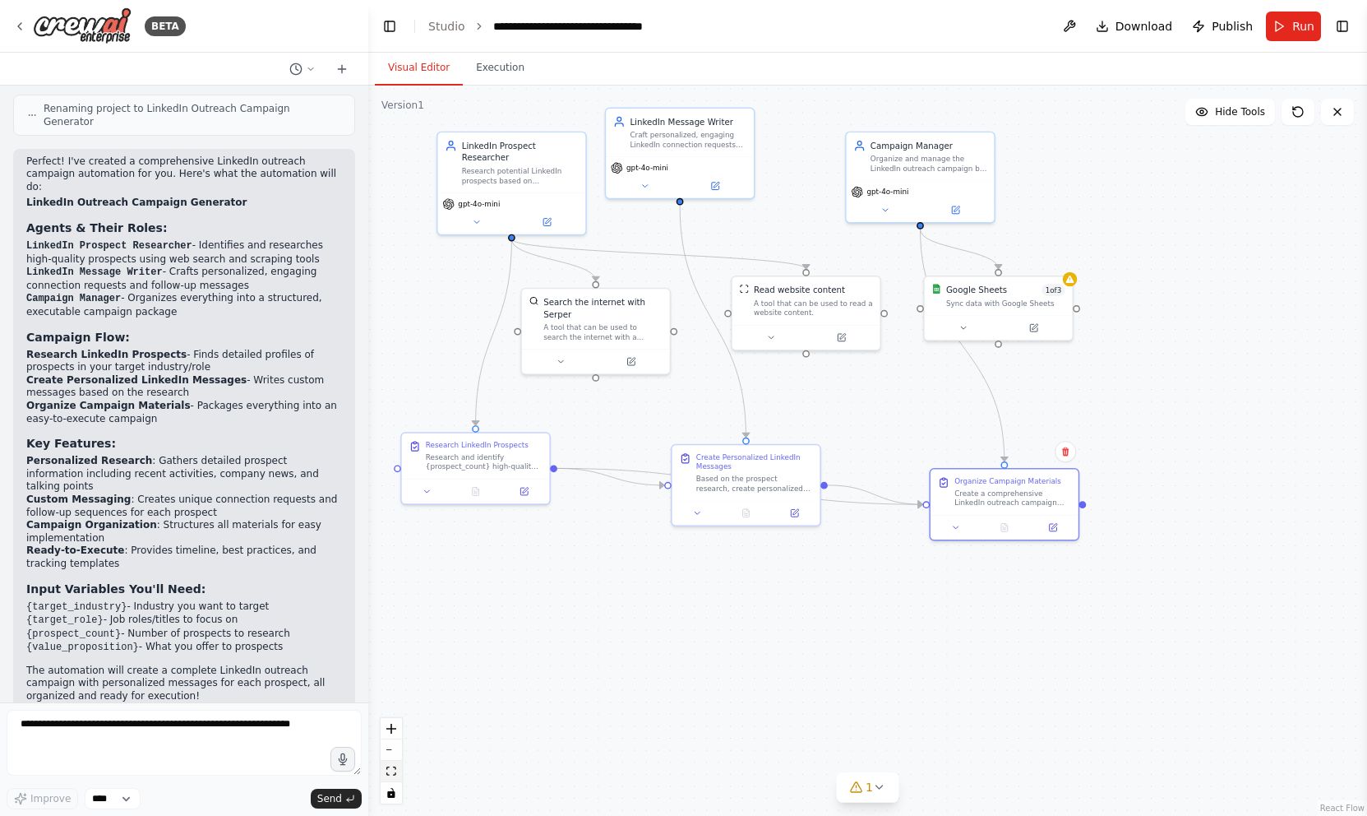
click at [391, 768] on icon "fit view" at bounding box center [391, 770] width 10 height 9
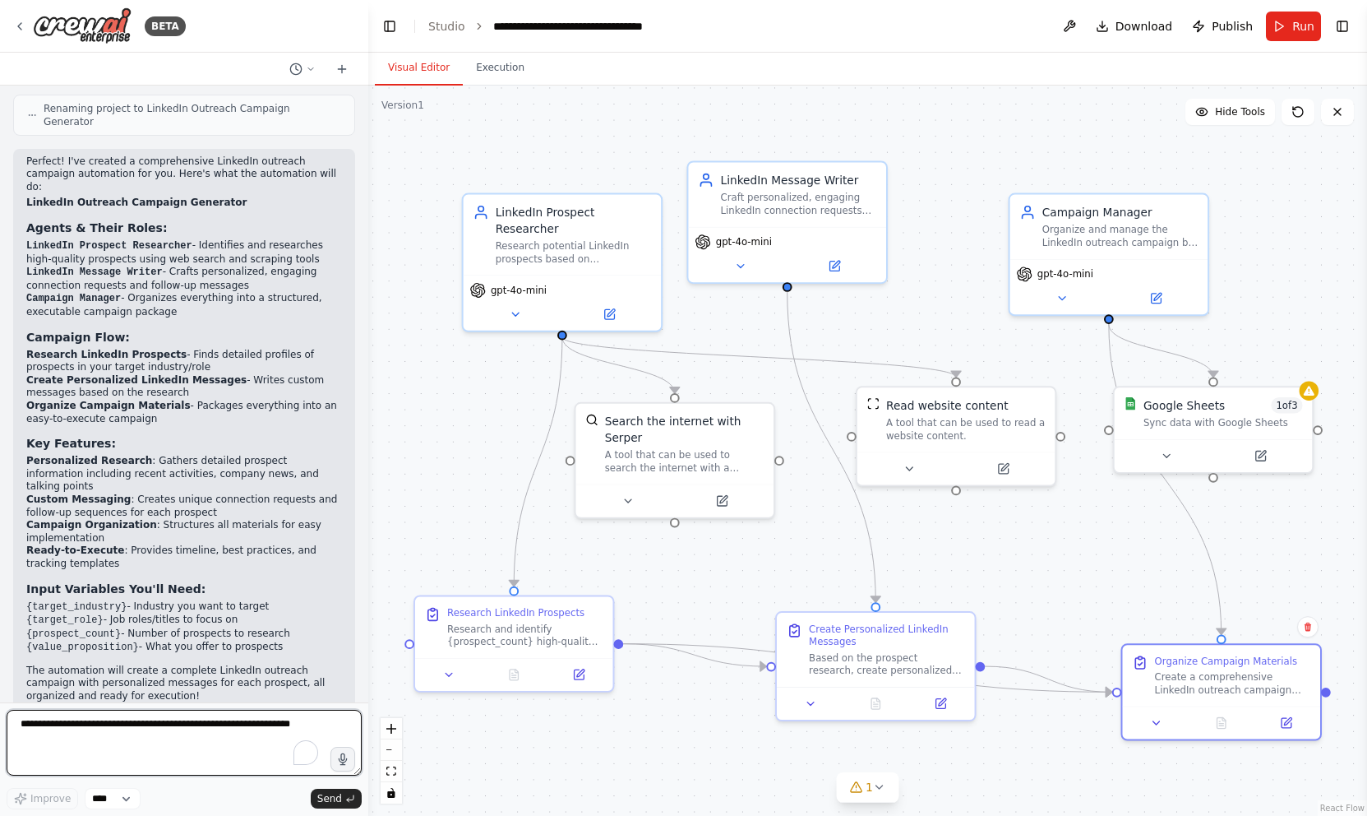
click at [161, 738] on textarea "To enrich screen reader interactions, please activate Accessibility in Grammarl…" at bounding box center [184, 743] width 355 height 66
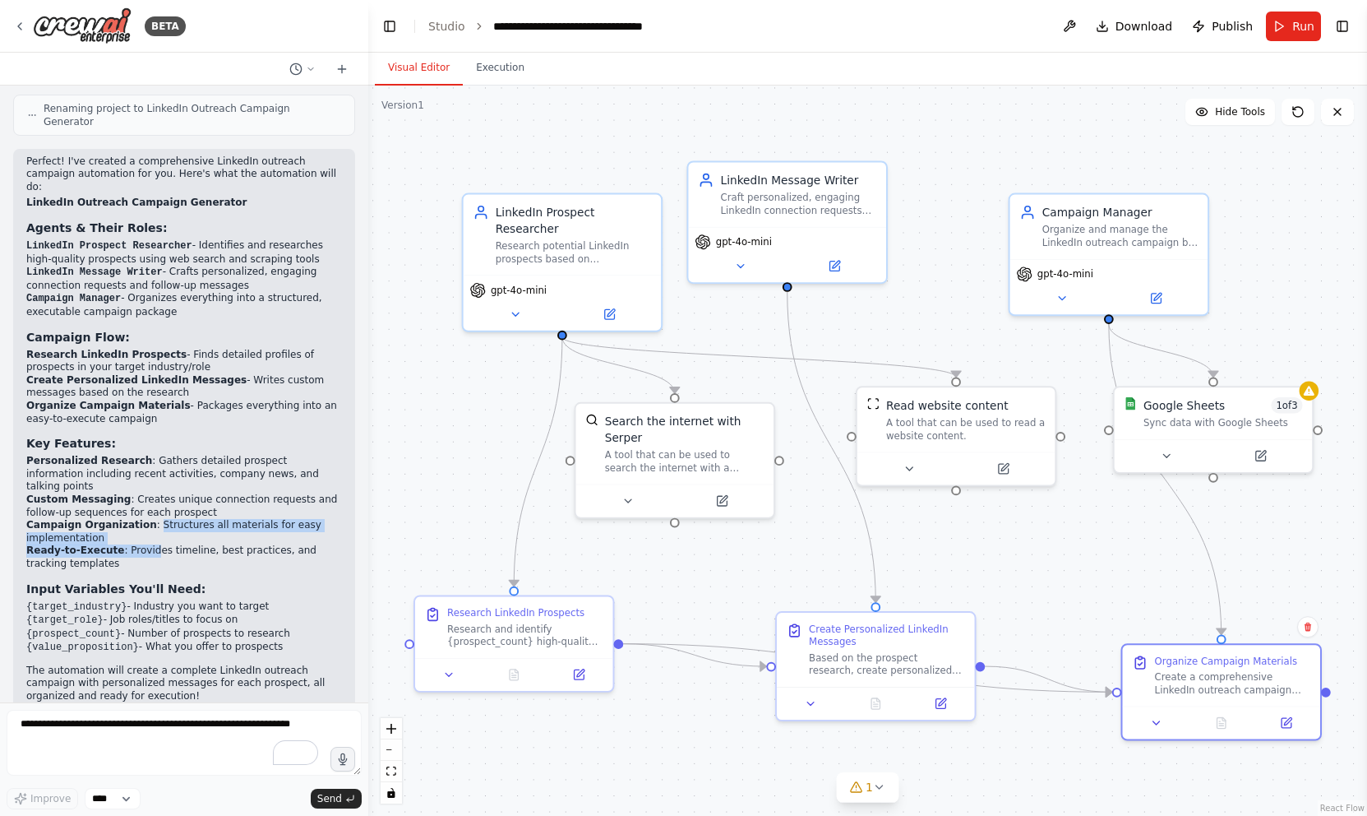
drag, startPoint x: 150, startPoint y: 435, endPoint x: 150, endPoint y: 465, distance: 29.6
click at [150, 465] on ul "Personalized Research : [PERSON_NAME] detailed prospect information including r…" at bounding box center [184, 512] width 316 height 115
click at [150, 544] on li "Ready-to-Execute : Provides timeline, best practices, and tracking templates" at bounding box center [184, 556] width 316 height 25
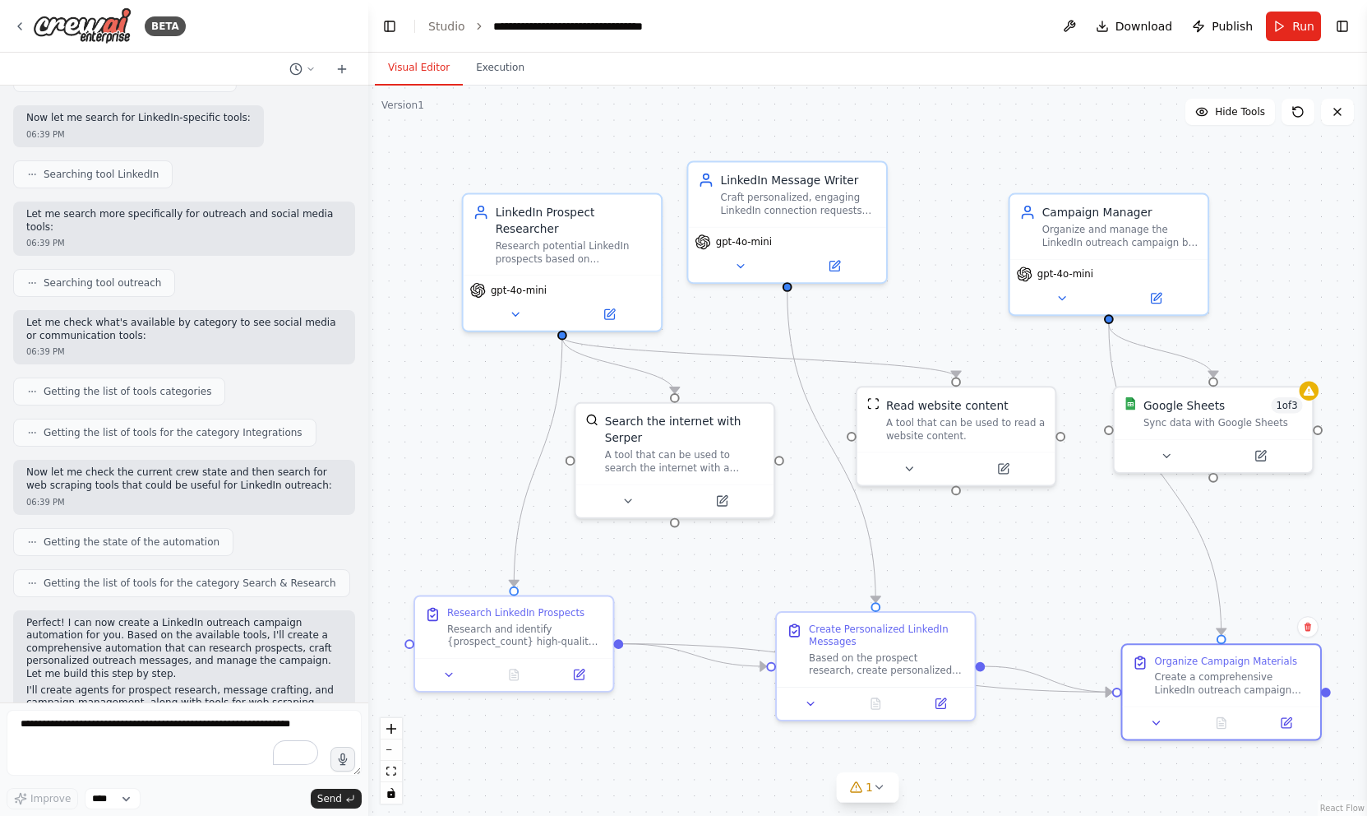
scroll to position [0, 0]
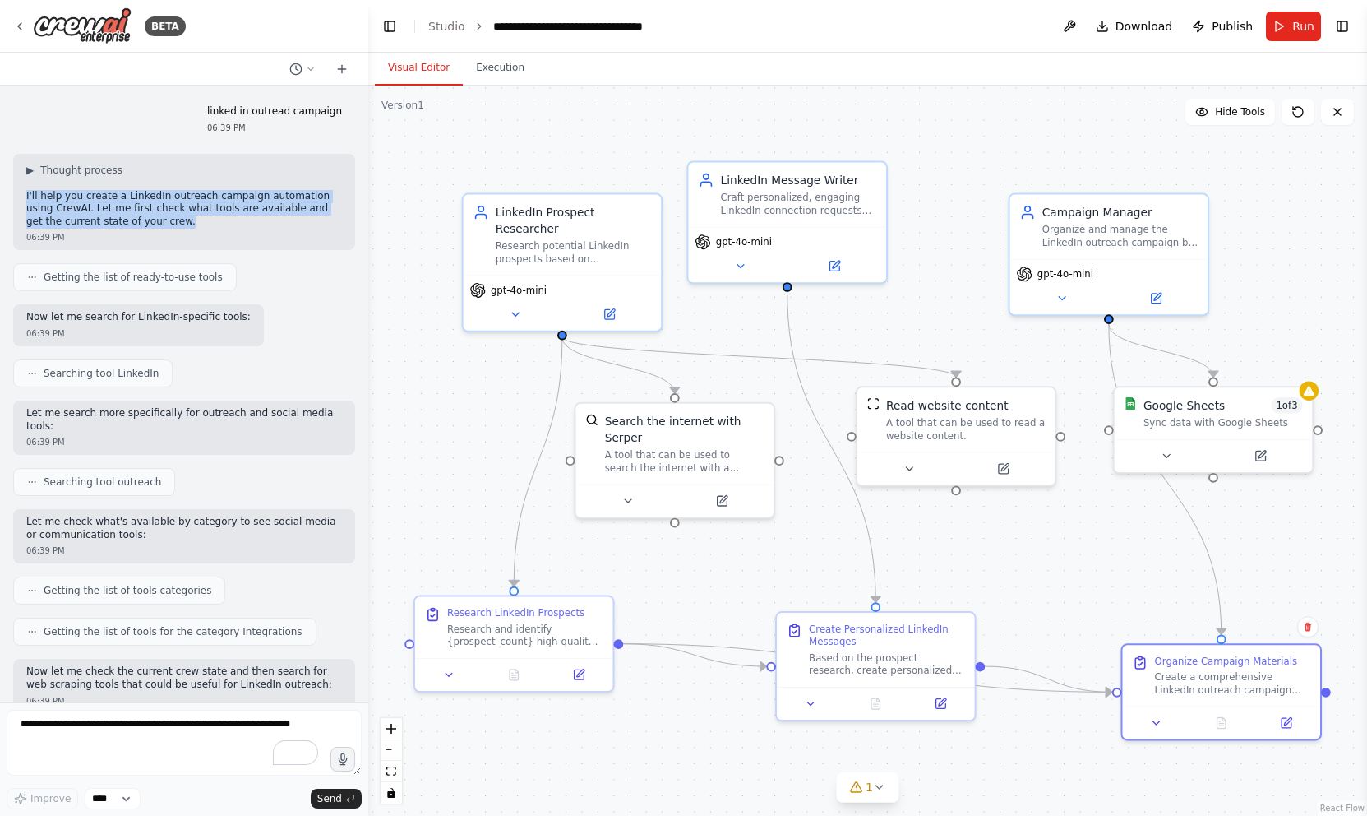
drag, startPoint x: 151, startPoint y: 224, endPoint x: 25, endPoint y: 197, distance: 128.7
click at [25, 197] on div "▶ Thought process I'll help you create a LinkedIn outreach campaign automation …" at bounding box center [184, 202] width 342 height 97
drag, startPoint x: 25, startPoint y: 197, endPoint x: 153, endPoint y: 222, distance: 130.0
click at [153, 222] on div "▶ Thought process I'll help you create a LinkedIn outreach campaign automation …" at bounding box center [184, 202] width 342 height 97
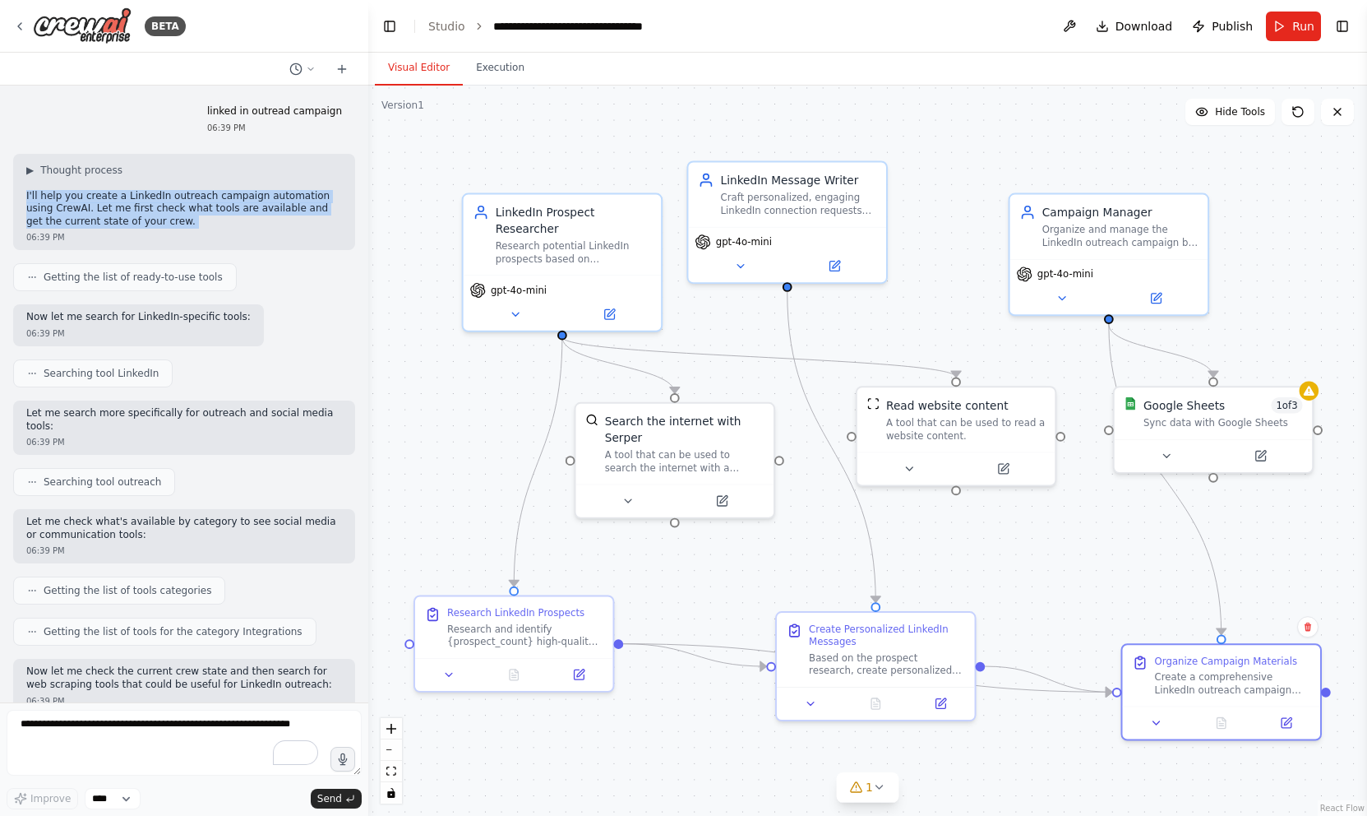
click at [153, 222] on p "I'll help you create a LinkedIn outreach campaign automation using CrewAI. Let …" at bounding box center [184, 209] width 316 height 39
drag, startPoint x: 153, startPoint y: 222, endPoint x: 27, endPoint y: 194, distance: 128.9
click at [27, 194] on p "I'll help you create a LinkedIn outreach campaign automation using CrewAI. Let …" at bounding box center [184, 209] width 316 height 39
drag, startPoint x: 27, startPoint y: 194, endPoint x: 178, endPoint y: 216, distance: 152.9
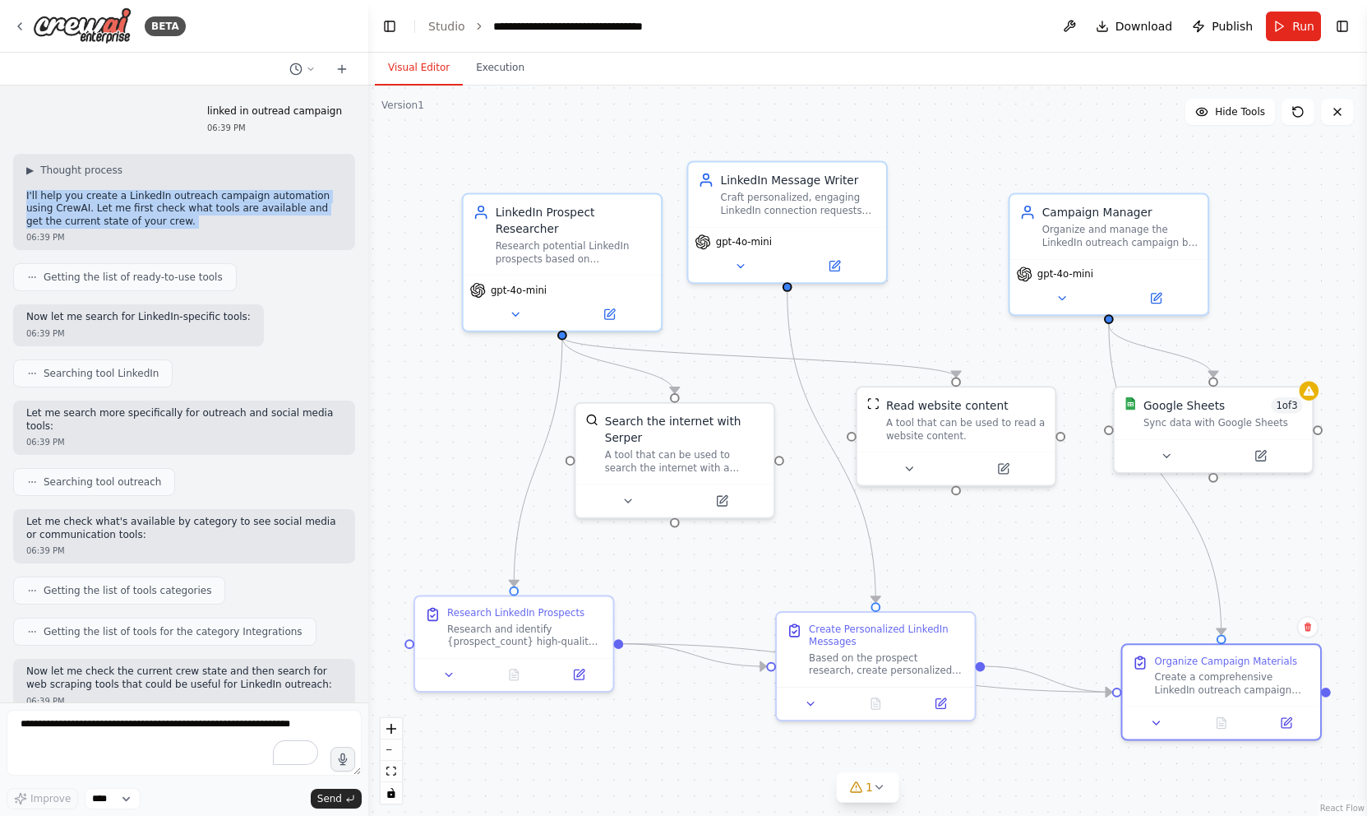
click at [178, 216] on p "I'll help you create a LinkedIn outreach campaign automation using CrewAI. Let …" at bounding box center [184, 209] width 316 height 39
drag, startPoint x: 178, startPoint y: 216, endPoint x: 25, endPoint y: 197, distance: 154.9
click at [25, 197] on div "▶ Thought process I'll help you create a LinkedIn outreach campaign automation …" at bounding box center [184, 202] width 342 height 97
